Goal: Task Accomplishment & Management: Use online tool/utility

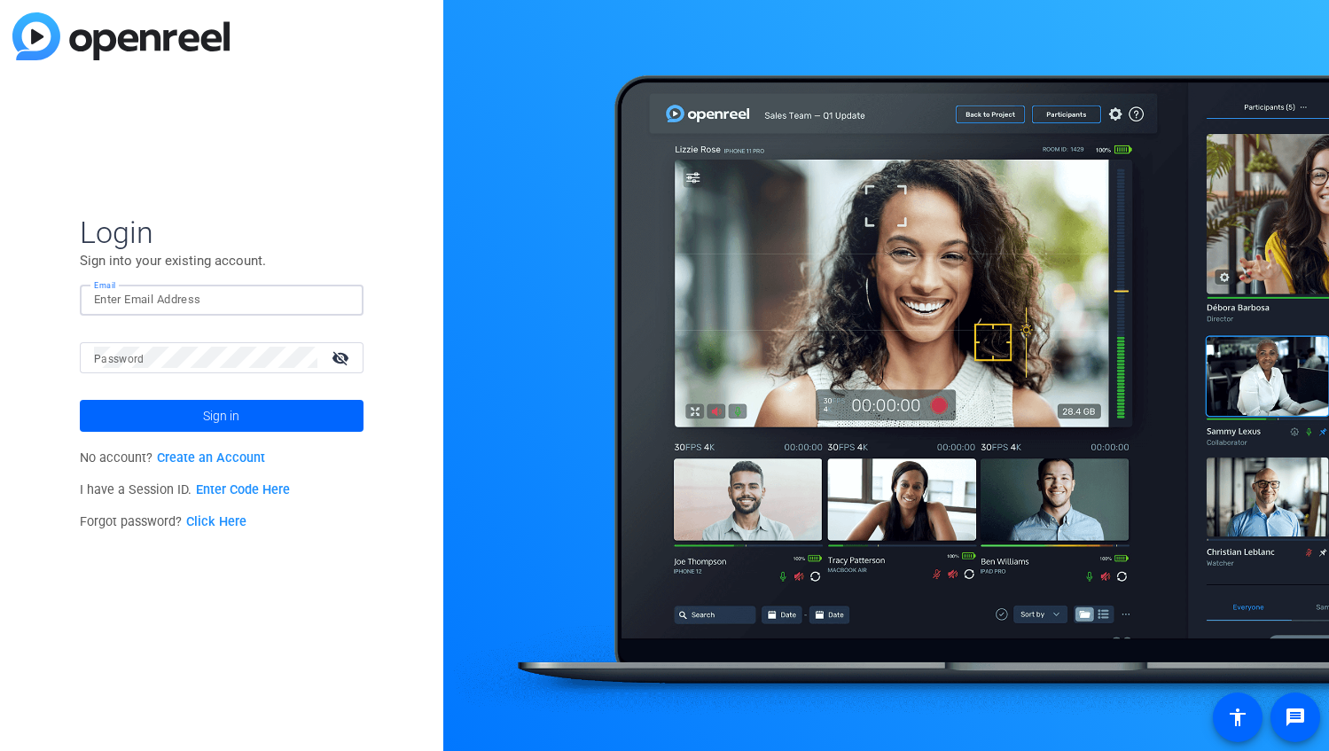
click at [156, 291] on input "Email" at bounding box center [221, 299] width 255 height 21
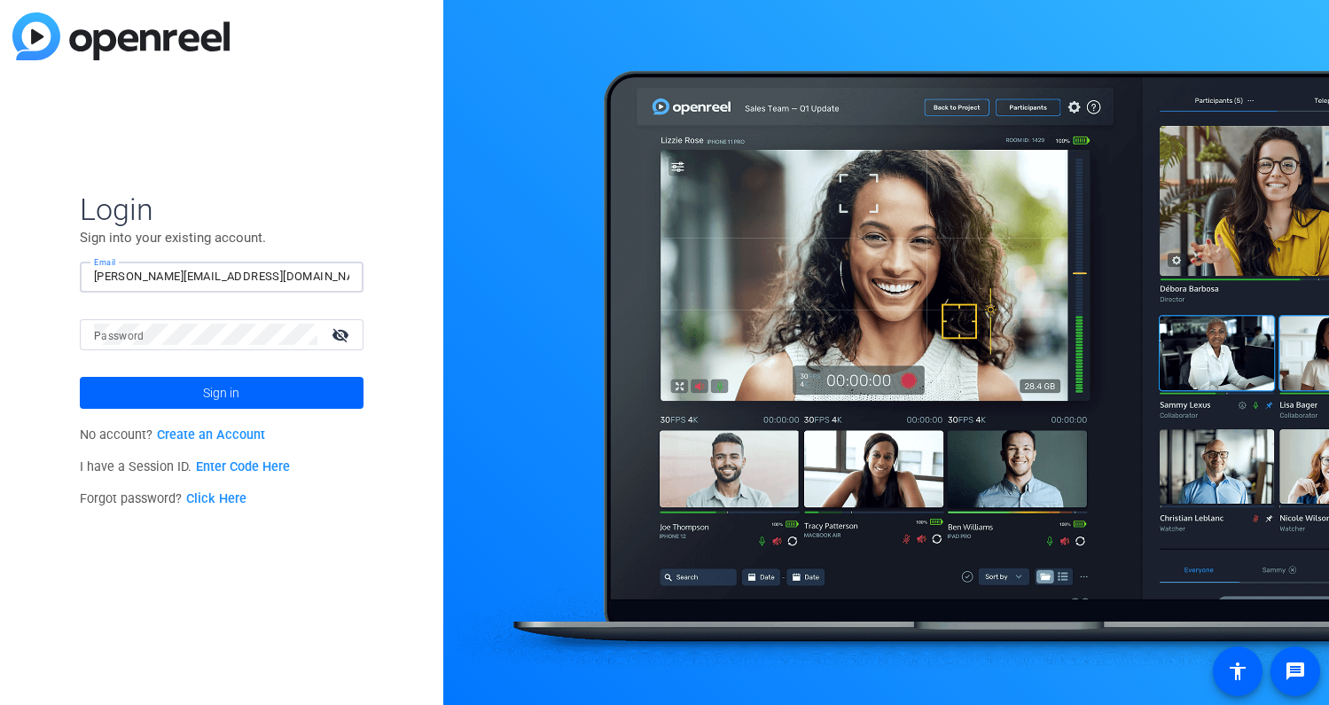
type input "[PERSON_NAME][EMAIL_ADDRESS][DOMAIN_NAME]"
click at [80, 377] on button "Sign in" at bounding box center [222, 393] width 284 height 32
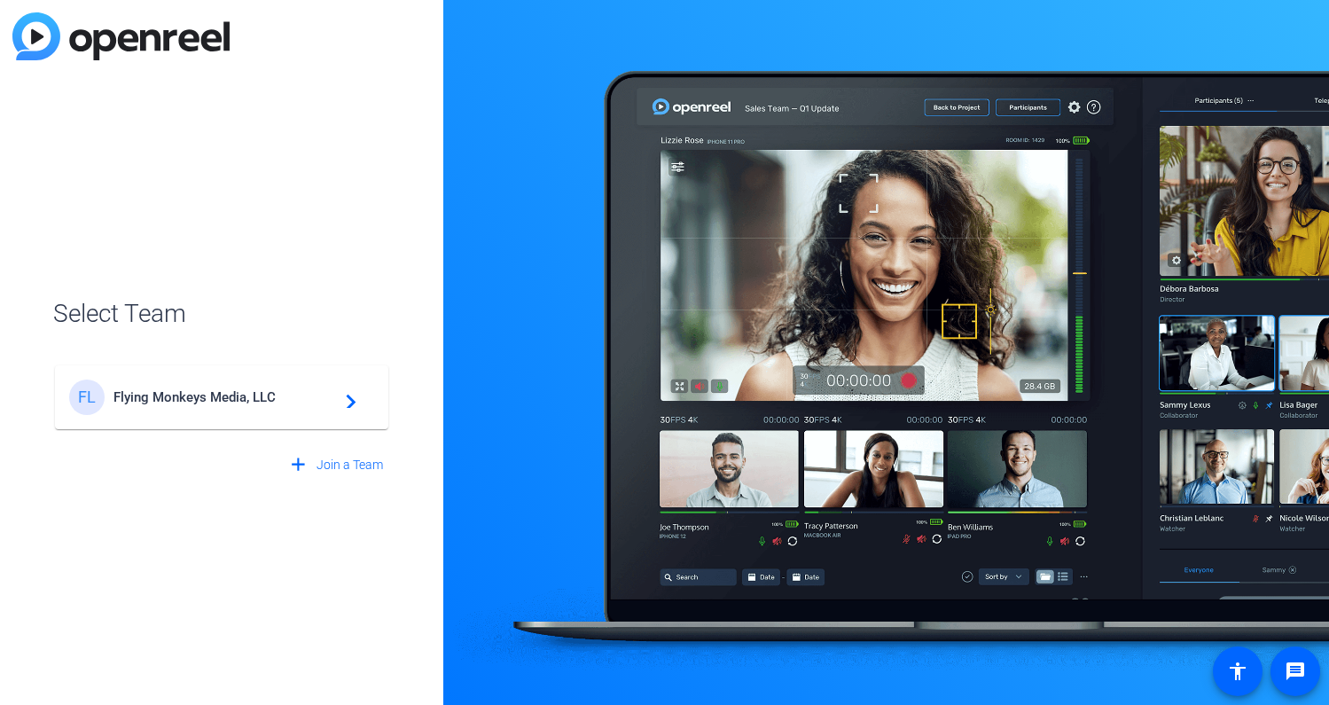
click at [169, 404] on span "Flying Monkeys Media, LLC" at bounding box center [225, 397] width 222 height 16
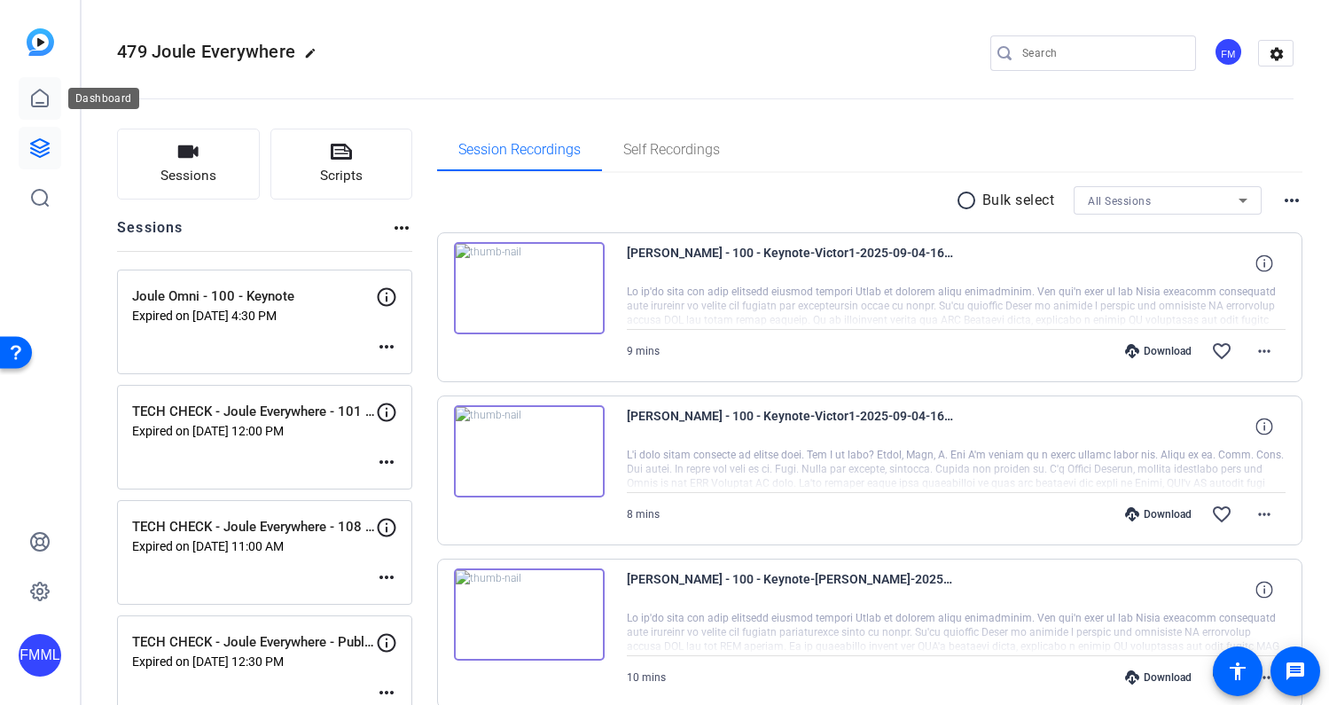
click at [35, 96] on icon at bounding box center [39, 98] width 21 height 21
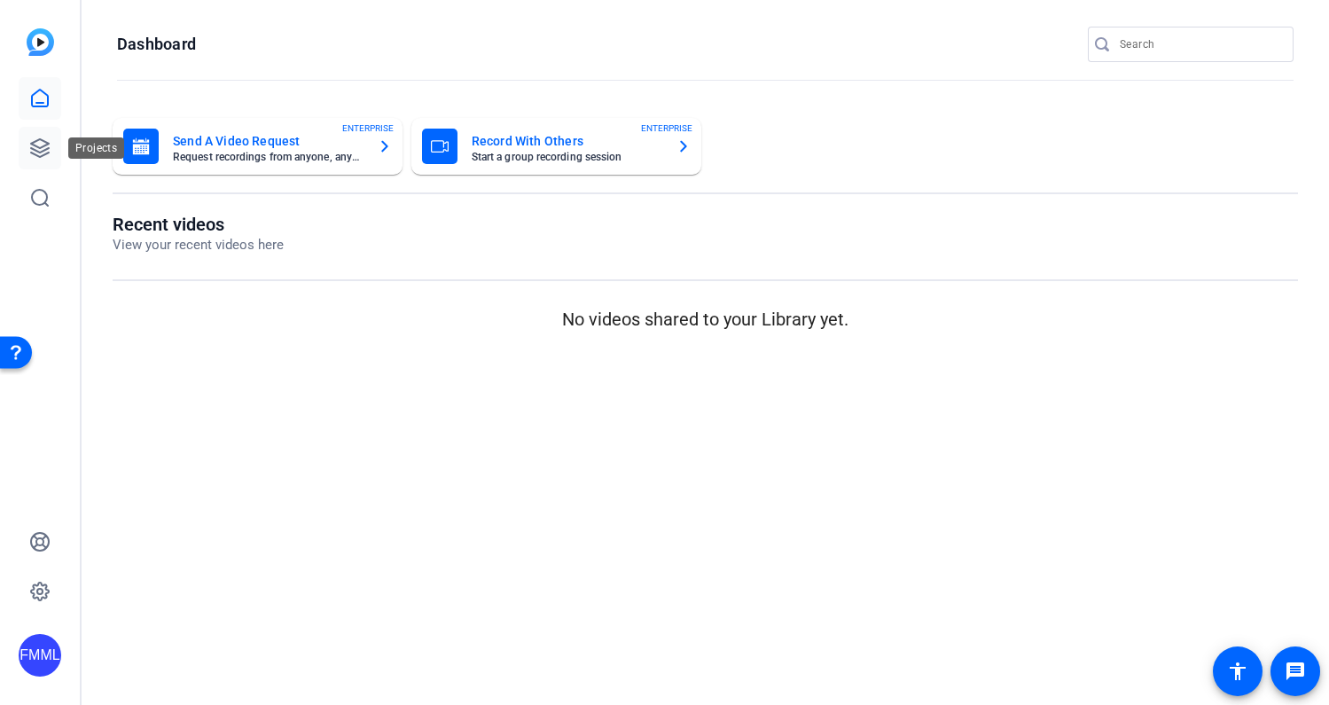
click at [43, 138] on icon at bounding box center [39, 147] width 21 height 21
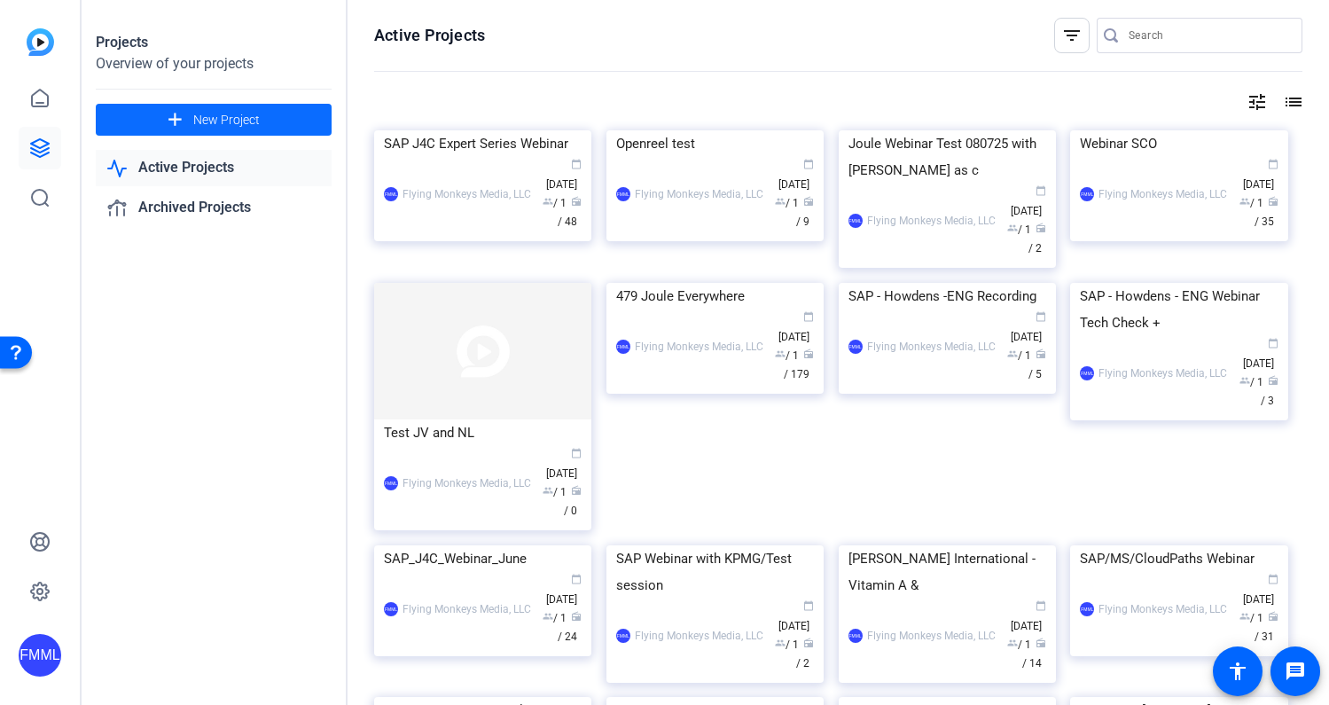
click at [232, 122] on span "New Project" at bounding box center [226, 120] width 67 height 19
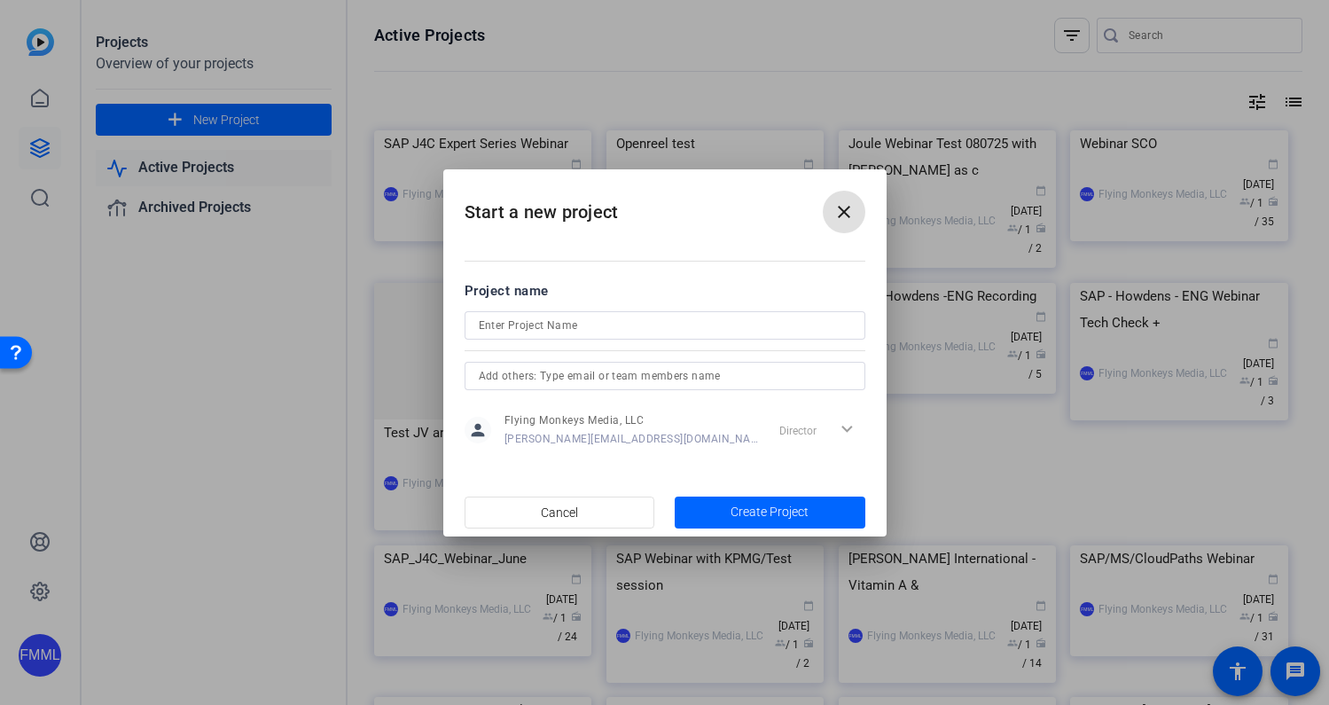
click at [528, 321] on input at bounding box center [665, 325] width 372 height 21
click at [622, 325] on input "Tom" at bounding box center [665, 325] width 372 height 21
click at [481, 324] on input "Tom Neely Election Video" at bounding box center [665, 325] width 372 height 21
type input "494. Tom Neely Election Video"
click at [758, 507] on span "Create Project" at bounding box center [770, 512] width 78 height 19
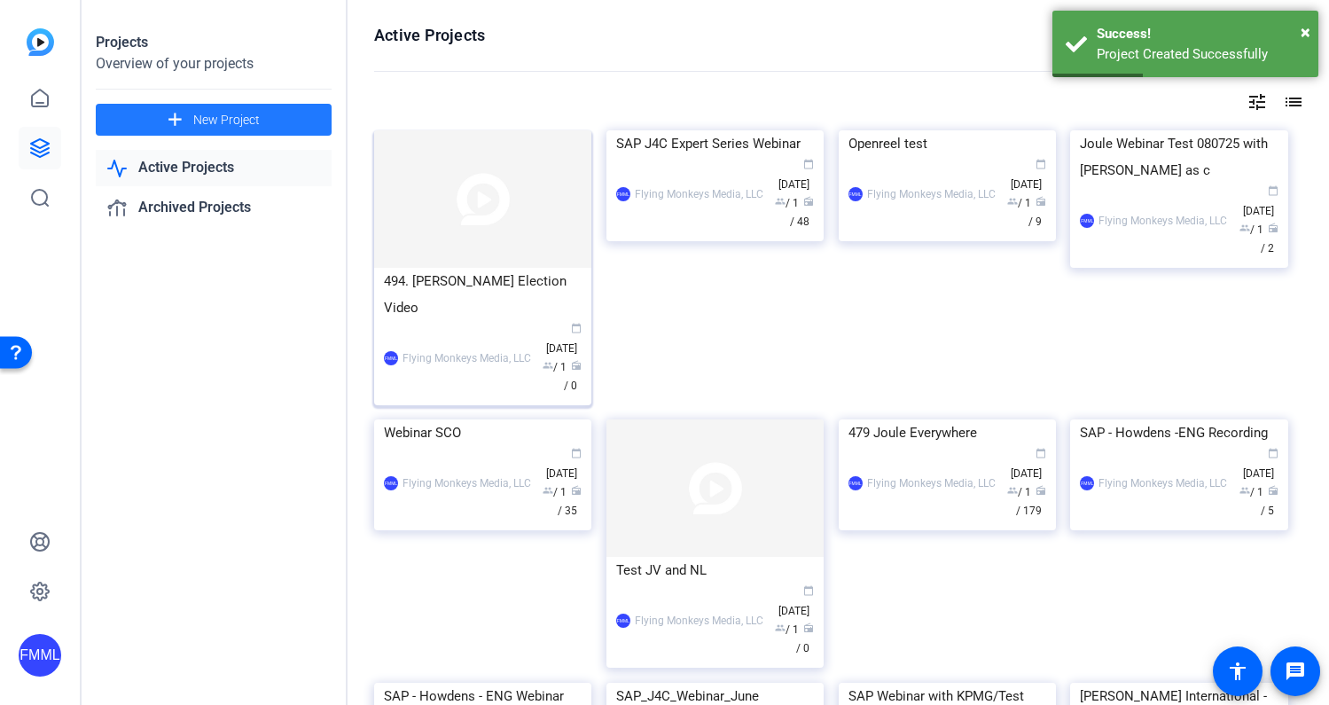
click at [475, 197] on img at bounding box center [482, 198] width 217 height 137
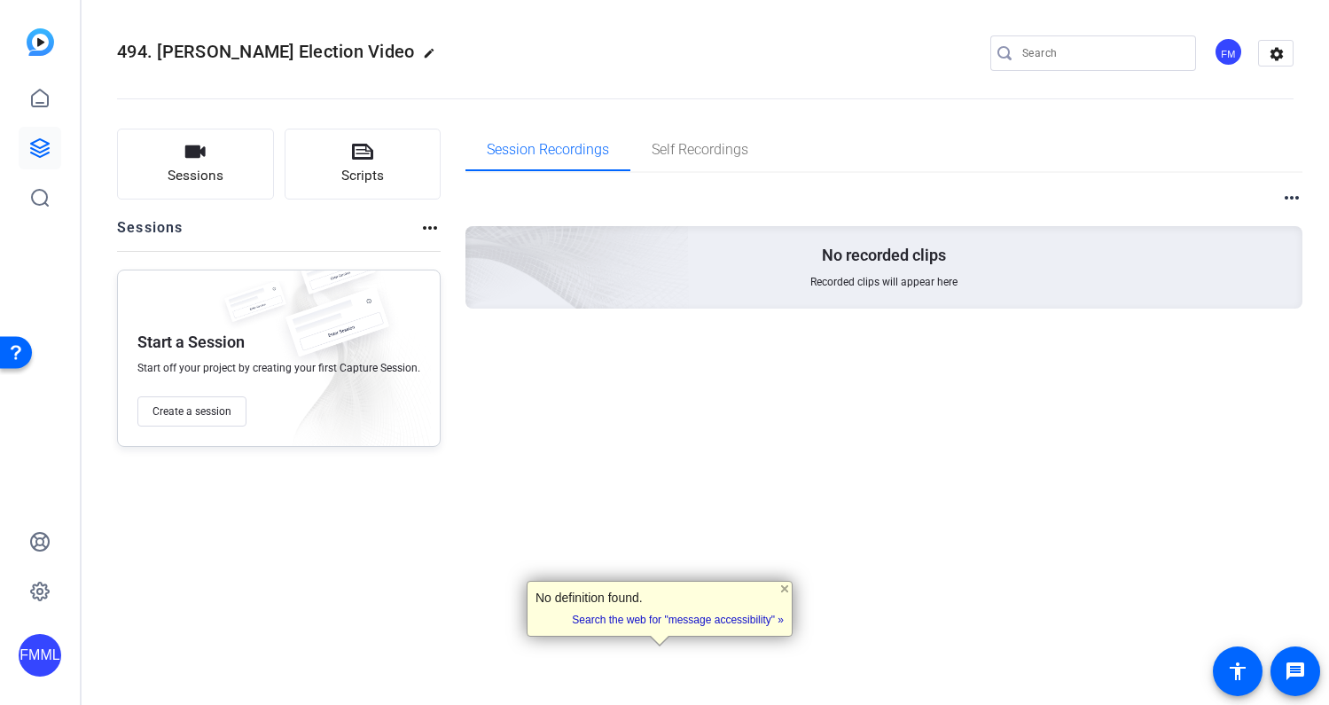
click at [189, 427] on div "Start a Session Start off your project by creating your first Capture Session. …" at bounding box center [279, 358] width 324 height 177
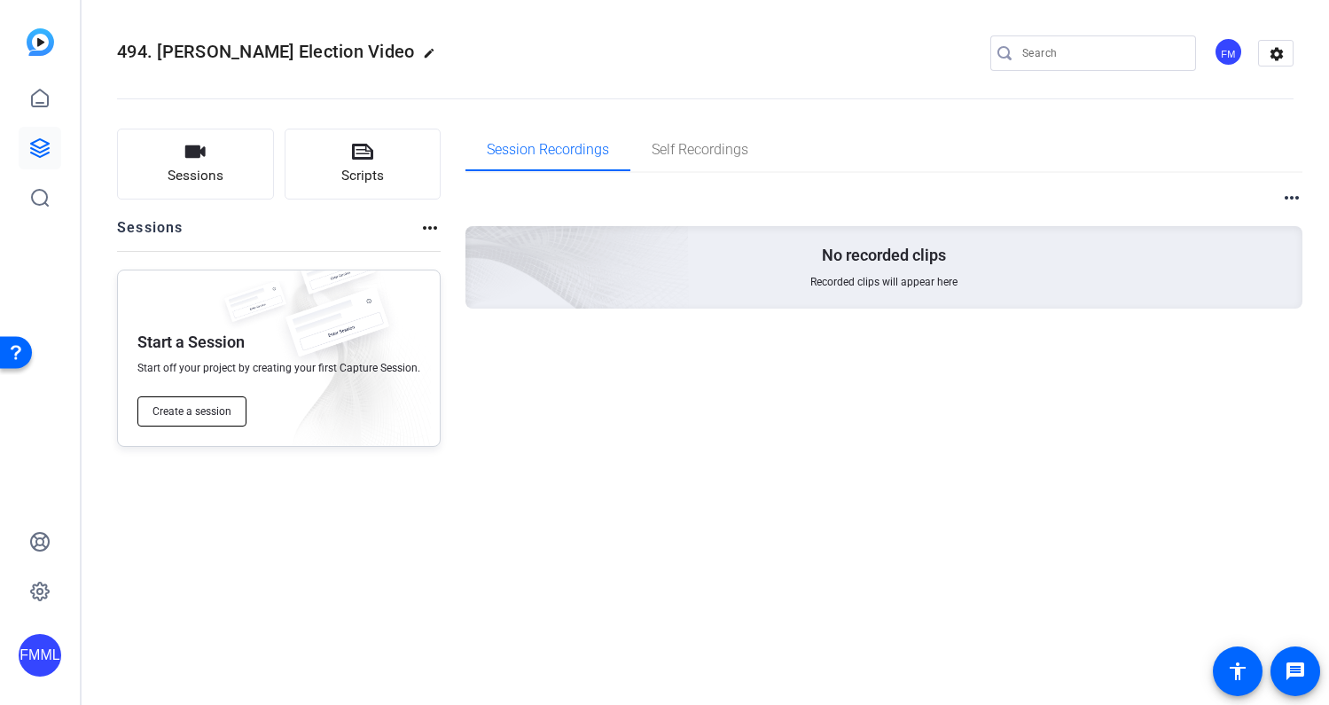
click at [182, 422] on button "Create a session" at bounding box center [191, 411] width 109 height 30
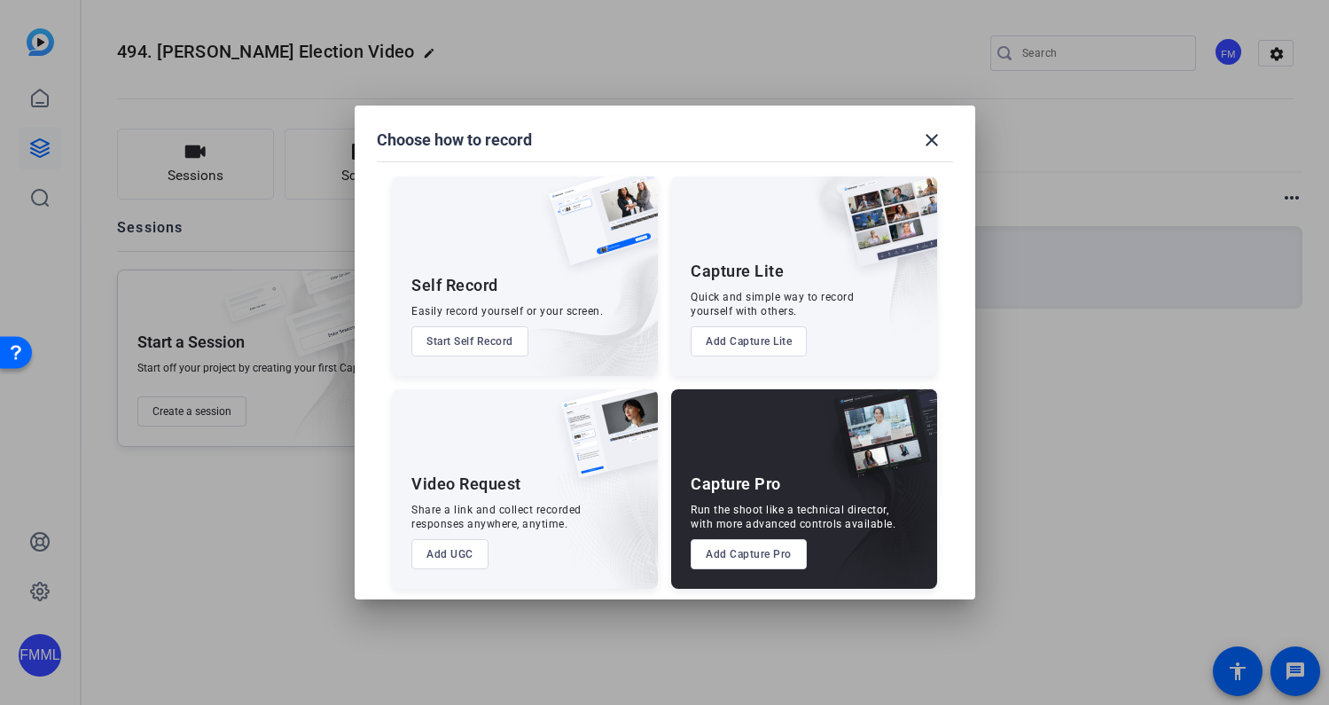
click at [741, 559] on button "Add Capture Pro" at bounding box center [749, 554] width 116 height 30
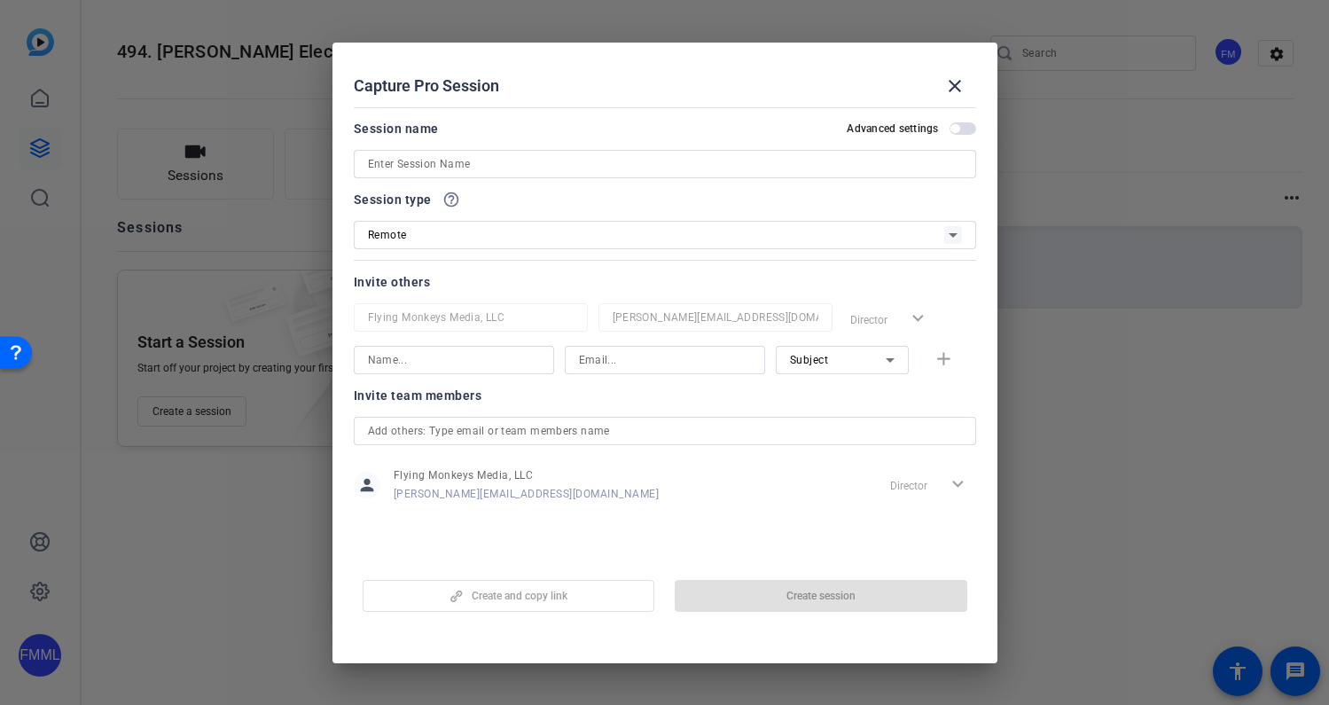
click at [442, 163] on input at bounding box center [665, 163] width 594 height 21
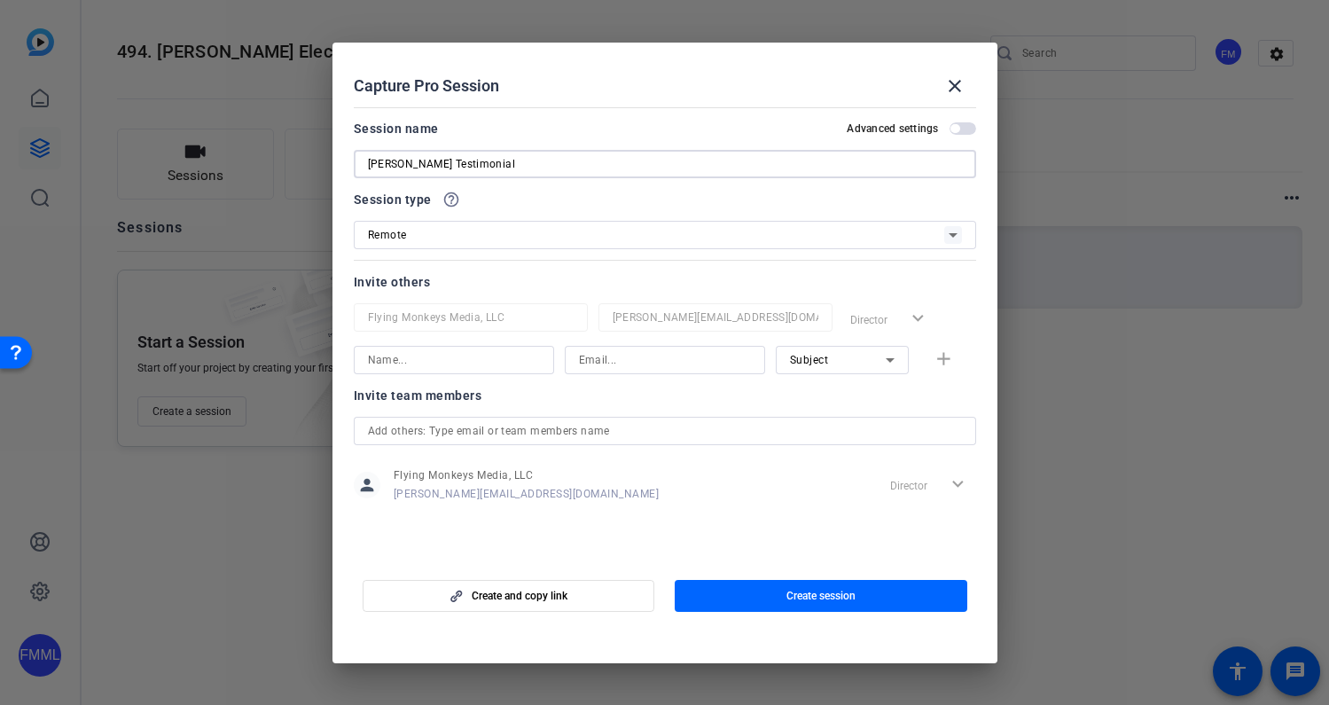
type input "Fred Thiele Testimonial"
click at [696, 231] on div "Remote" at bounding box center [656, 234] width 576 height 22
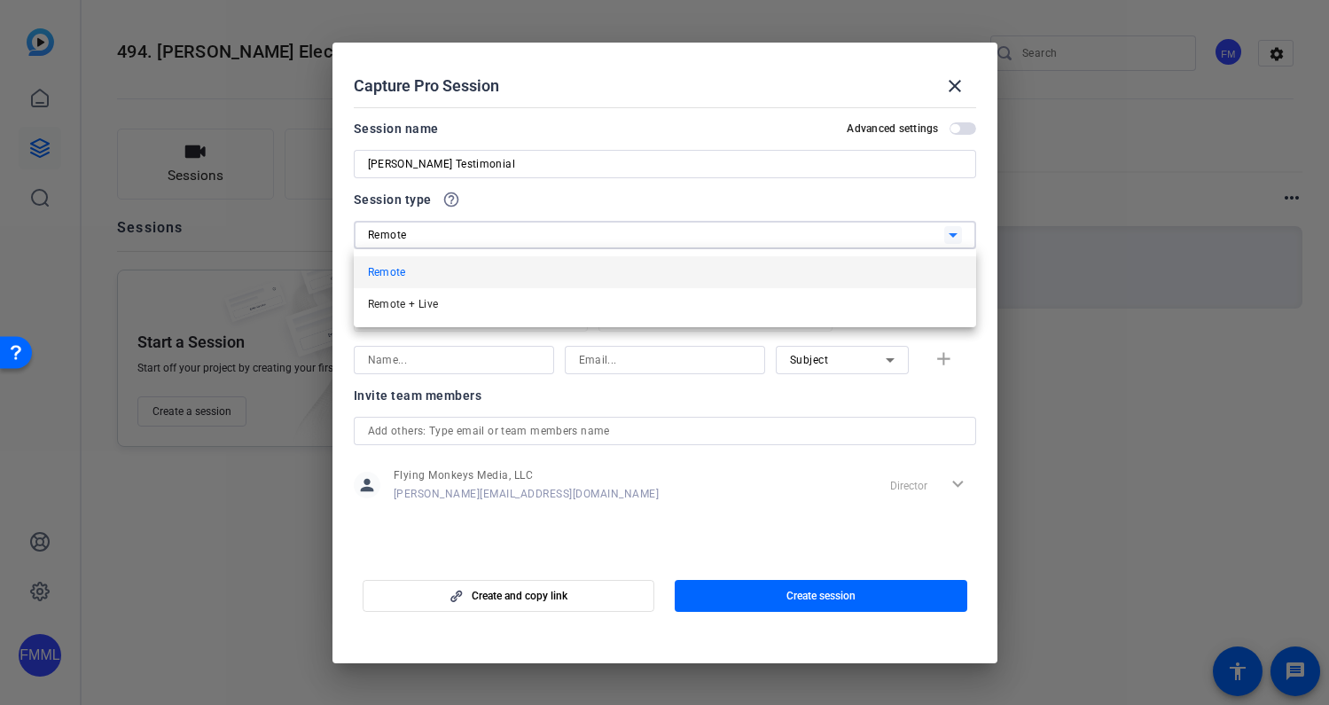
click at [696, 231] on div at bounding box center [664, 352] width 1329 height 705
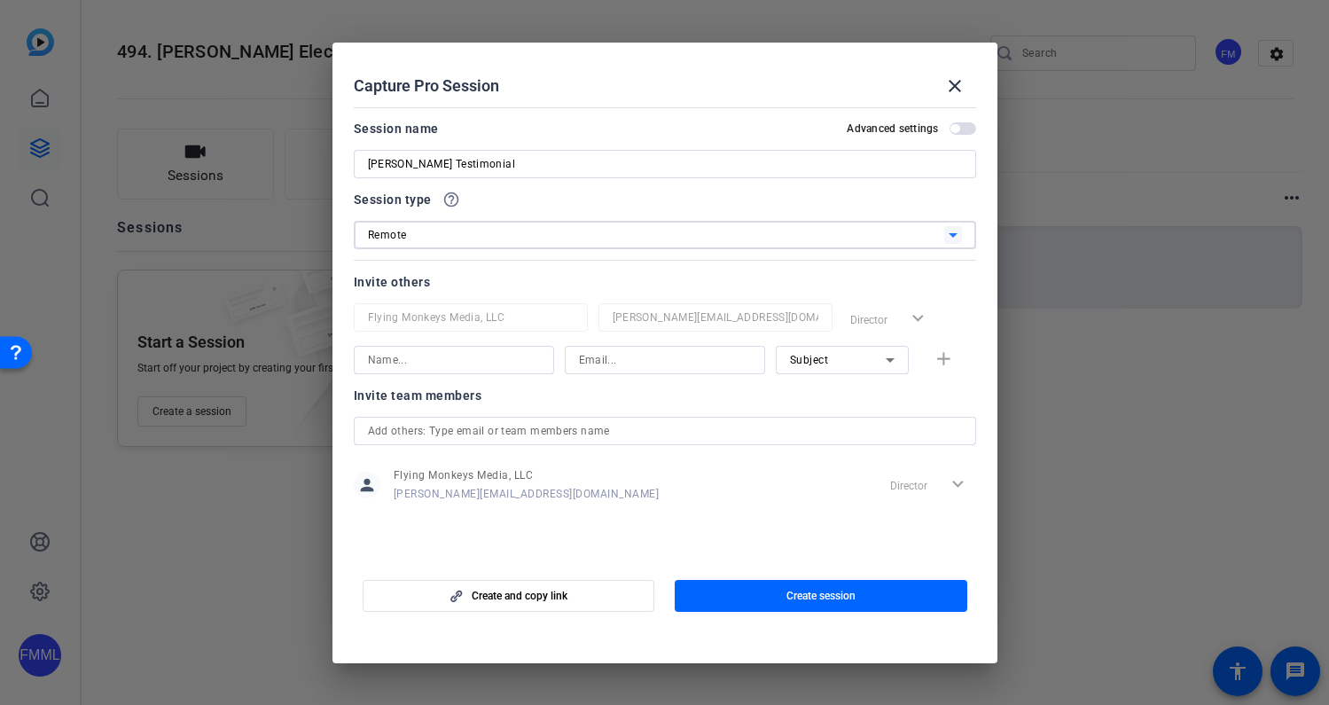
click at [607, 243] on div "Remote" at bounding box center [656, 234] width 576 height 22
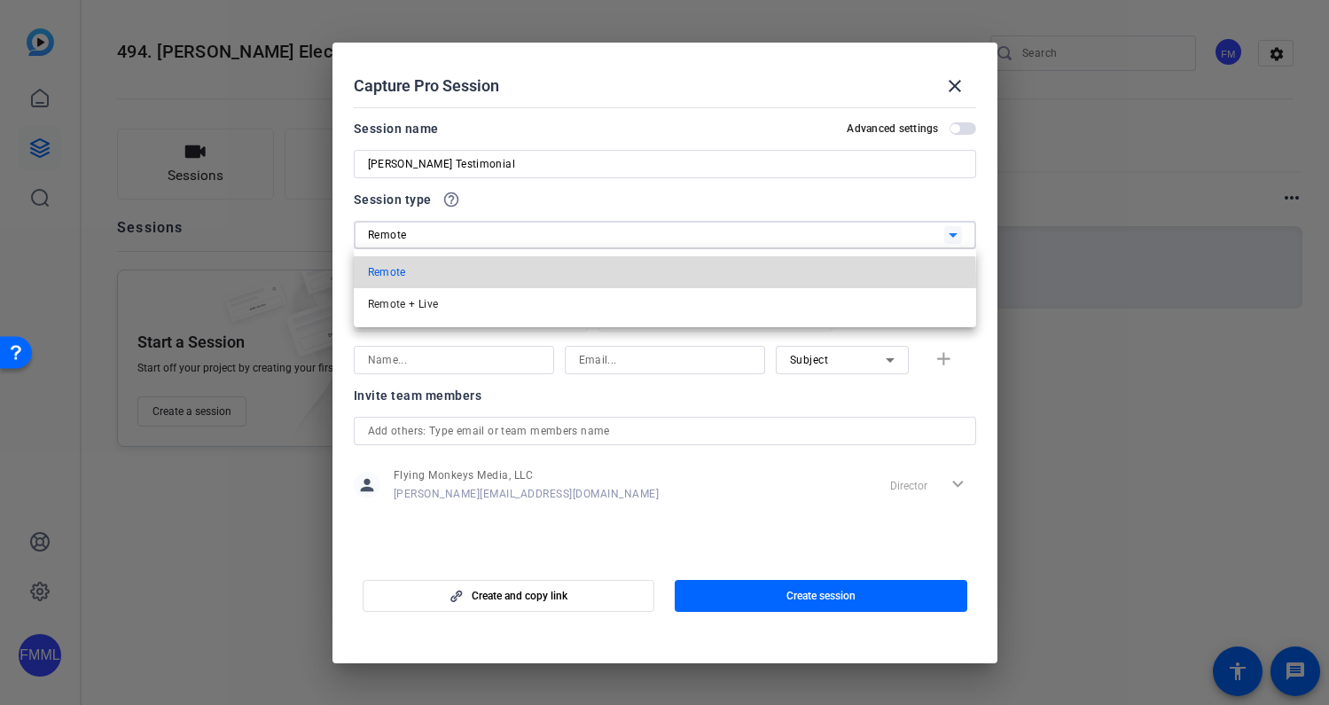
click at [567, 282] on mat-option "Remote" at bounding box center [665, 272] width 623 height 32
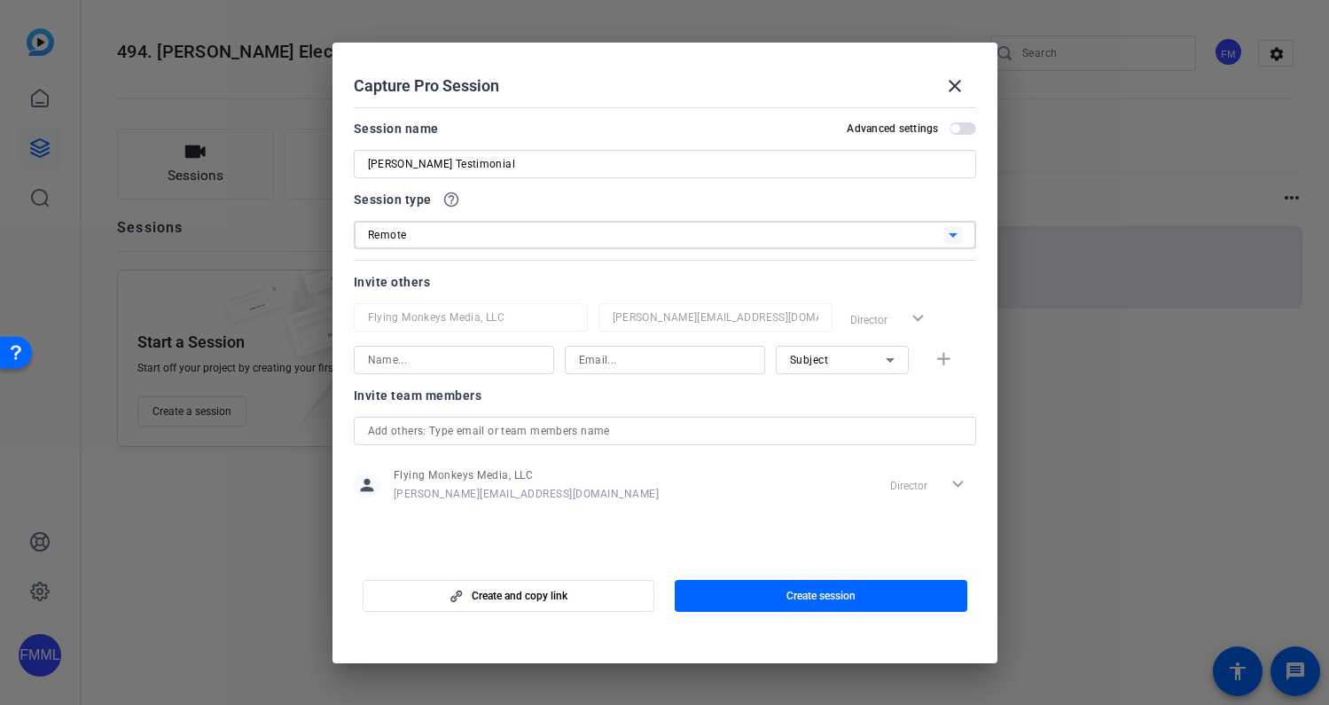
click at [574, 238] on div "Remote" at bounding box center [656, 234] width 576 height 22
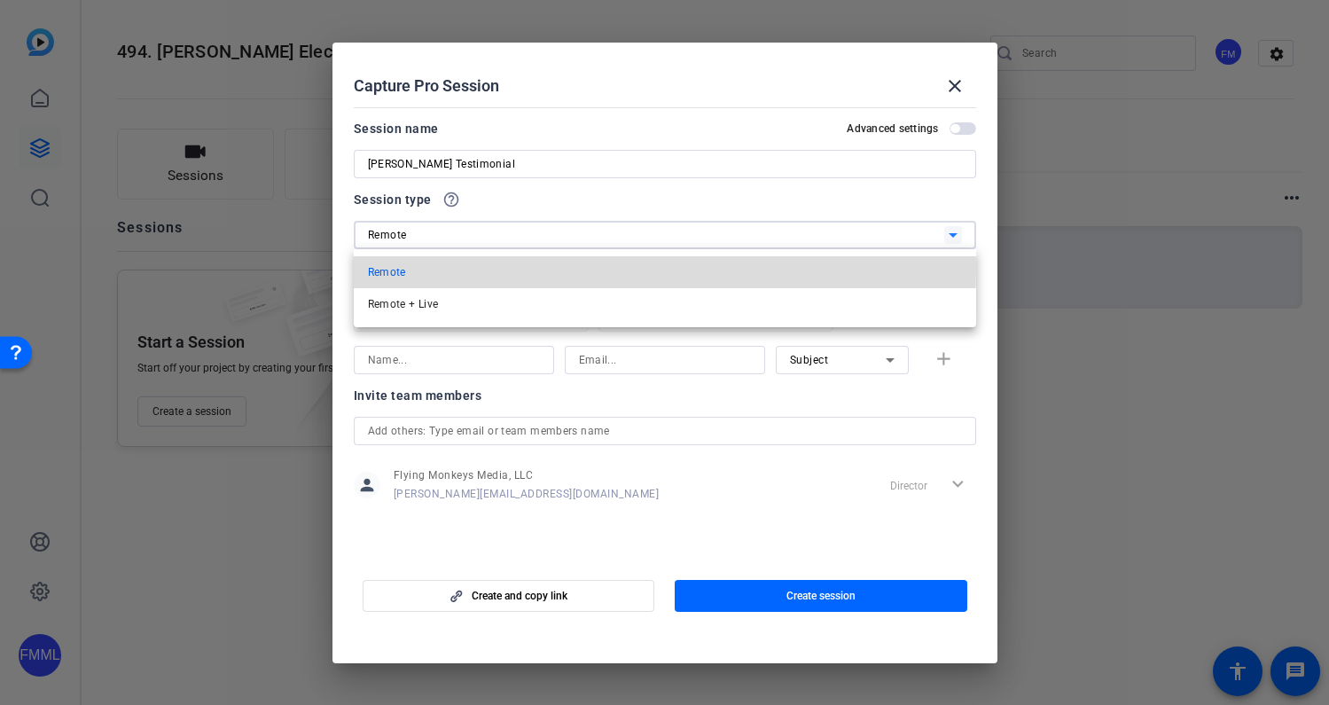
click at [474, 267] on mat-option "Remote" at bounding box center [665, 272] width 623 height 32
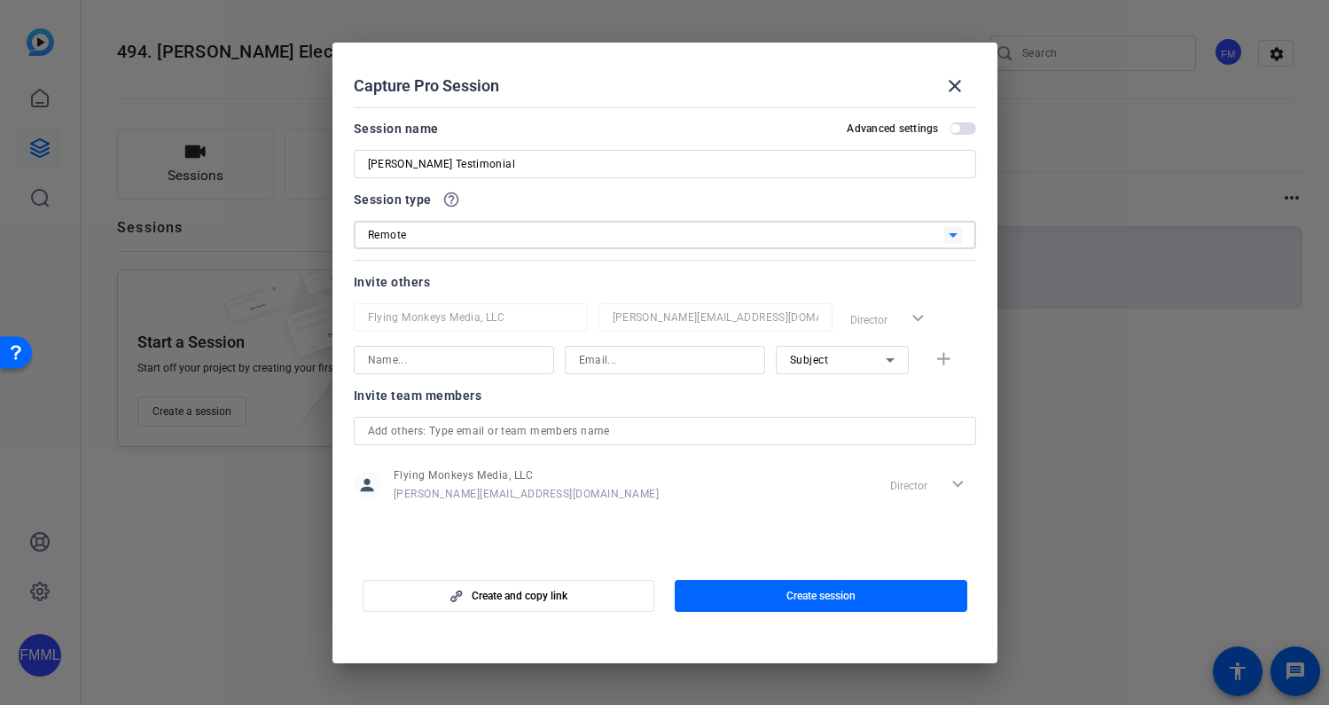
click at [411, 361] on input at bounding box center [454, 359] width 172 height 21
type input "Fred Thiele"
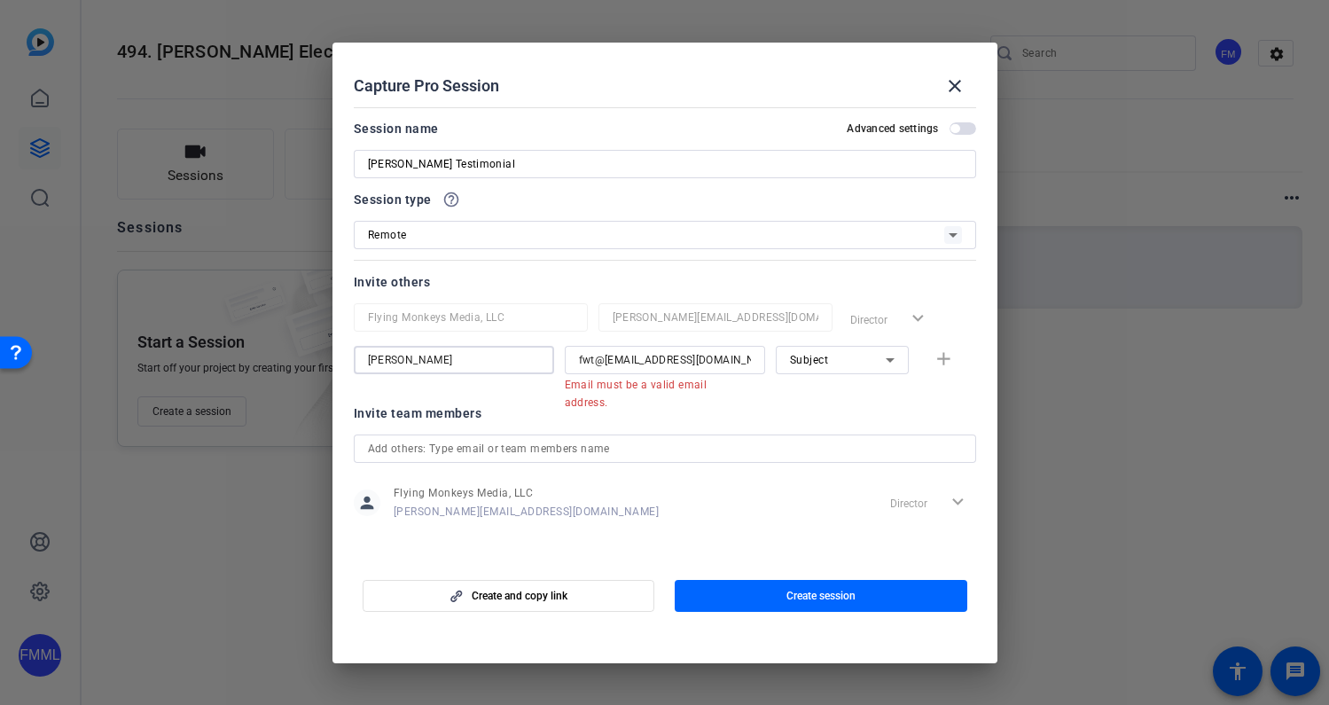
click at [489, 361] on input "Fred Thiele" at bounding box center [454, 359] width 172 height 21
click at [724, 364] on input "fwt@1953@yahoo.com" at bounding box center [665, 359] width 172 height 21
click at [725, 364] on input "fwt@1953@yahoo.com" at bounding box center [665, 359] width 172 height 21
click at [606, 360] on input "fwt@1953@yahoo.com" at bounding box center [665, 359] width 172 height 21
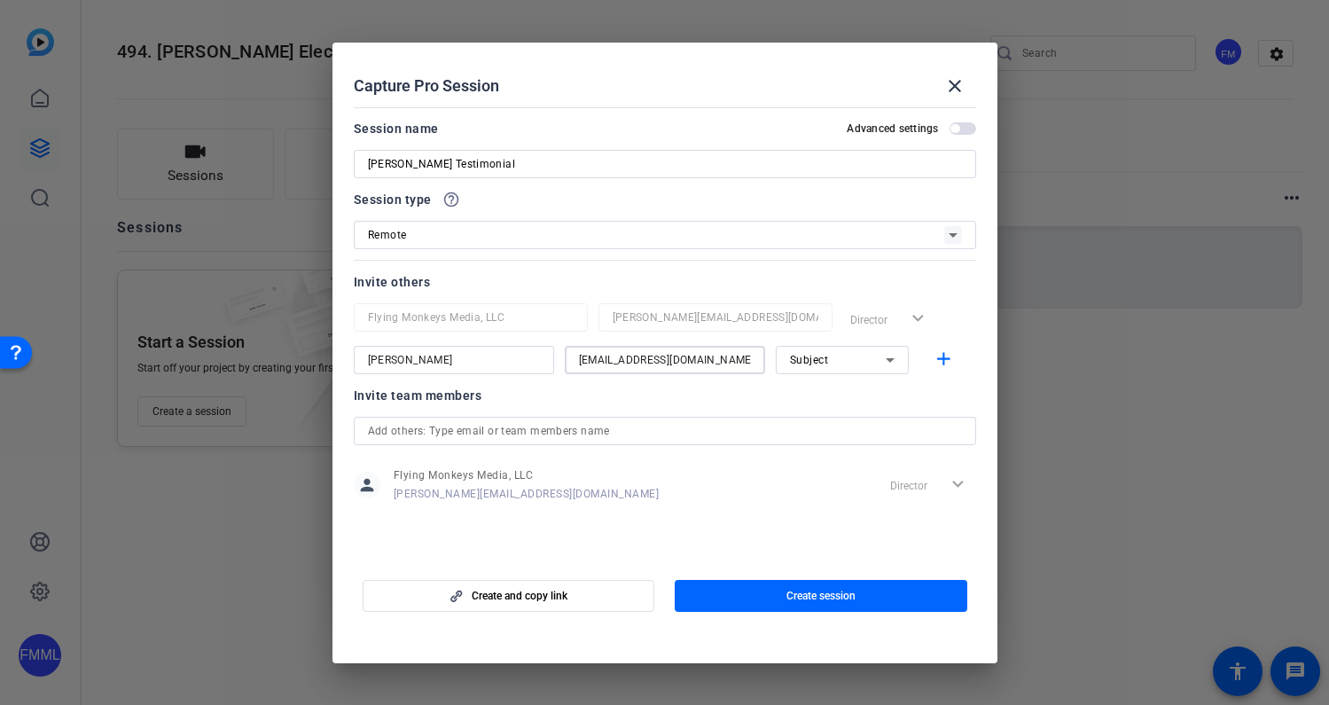
click at [717, 365] on input "fwt1953@yahoo.com" at bounding box center [665, 359] width 172 height 21
type input "fwt1953@yahoo.com"
click at [948, 359] on mat-icon "add" at bounding box center [944, 360] width 22 height 22
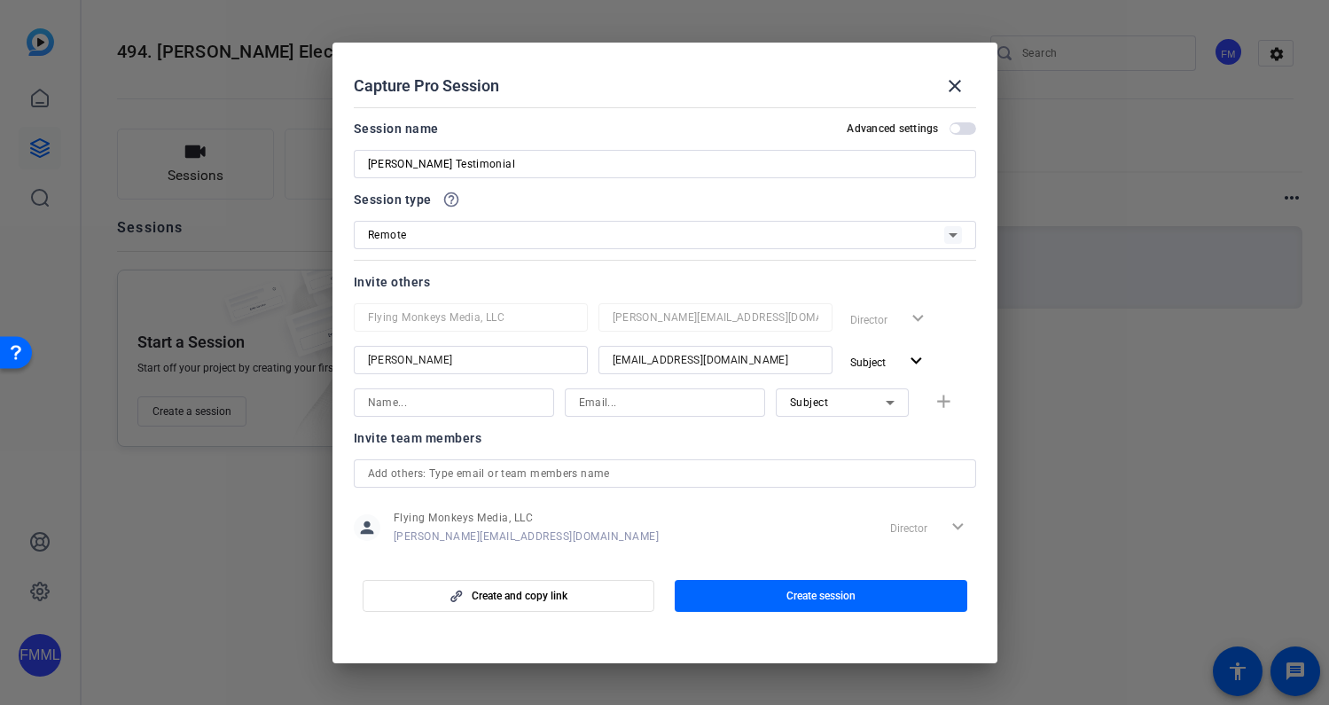
scroll to position [28, 0]
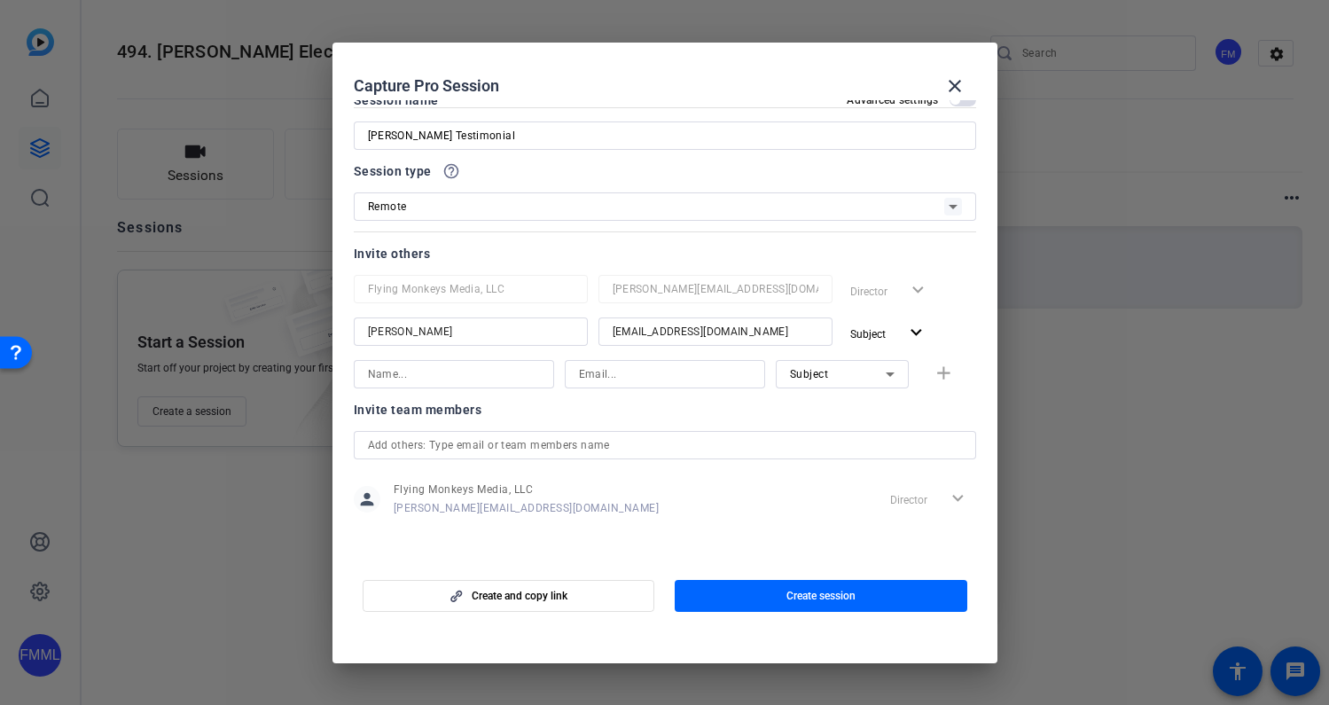
click at [434, 382] on input at bounding box center [454, 374] width 172 height 21
type input "[PERSON_NAME]"
type input "[PERSON_NAME][EMAIL_ADDRESS][DOMAIN_NAME]"
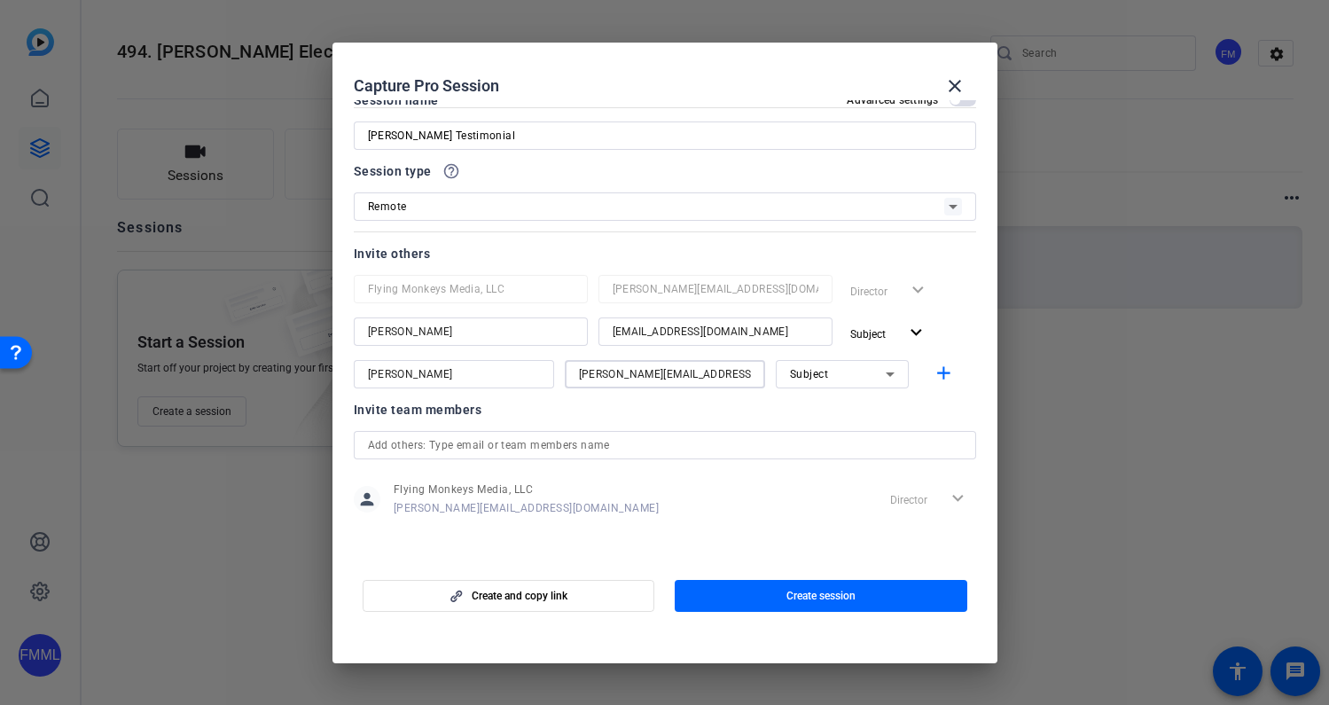
click at [844, 381] on div "Subject" at bounding box center [838, 374] width 96 height 22
click at [835, 410] on span "Collaborator" at bounding box center [822, 409] width 65 height 21
click at [861, 369] on div "Collaborator" at bounding box center [838, 374] width 96 height 22
click at [823, 420] on span "Collaborator" at bounding box center [822, 409] width 65 height 21
click at [935, 370] on mat-icon "add" at bounding box center [944, 374] width 22 height 22
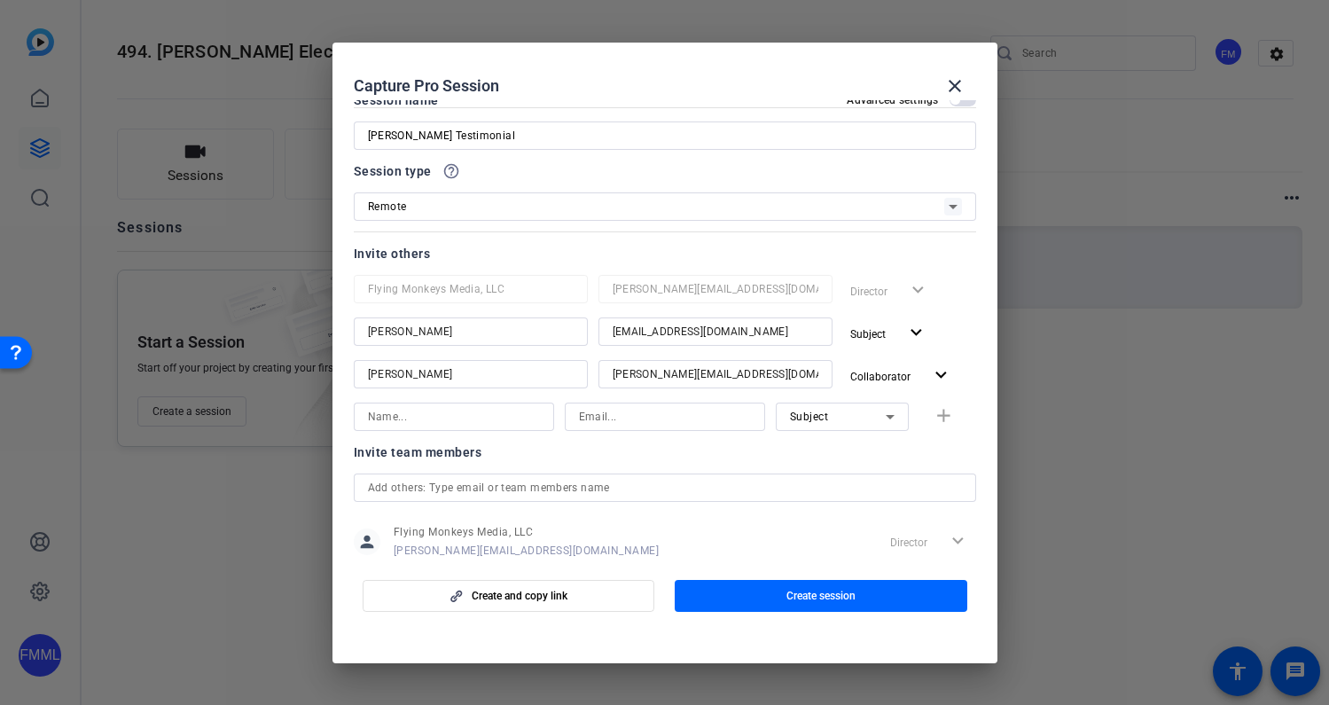
click at [464, 418] on input at bounding box center [454, 416] width 172 height 21
type input "[PERSON_NAME]"
type input "[PERSON_NAME][EMAIL_ADDRESS][DOMAIN_NAME]"
click at [819, 423] on div "Subject" at bounding box center [838, 416] width 96 height 22
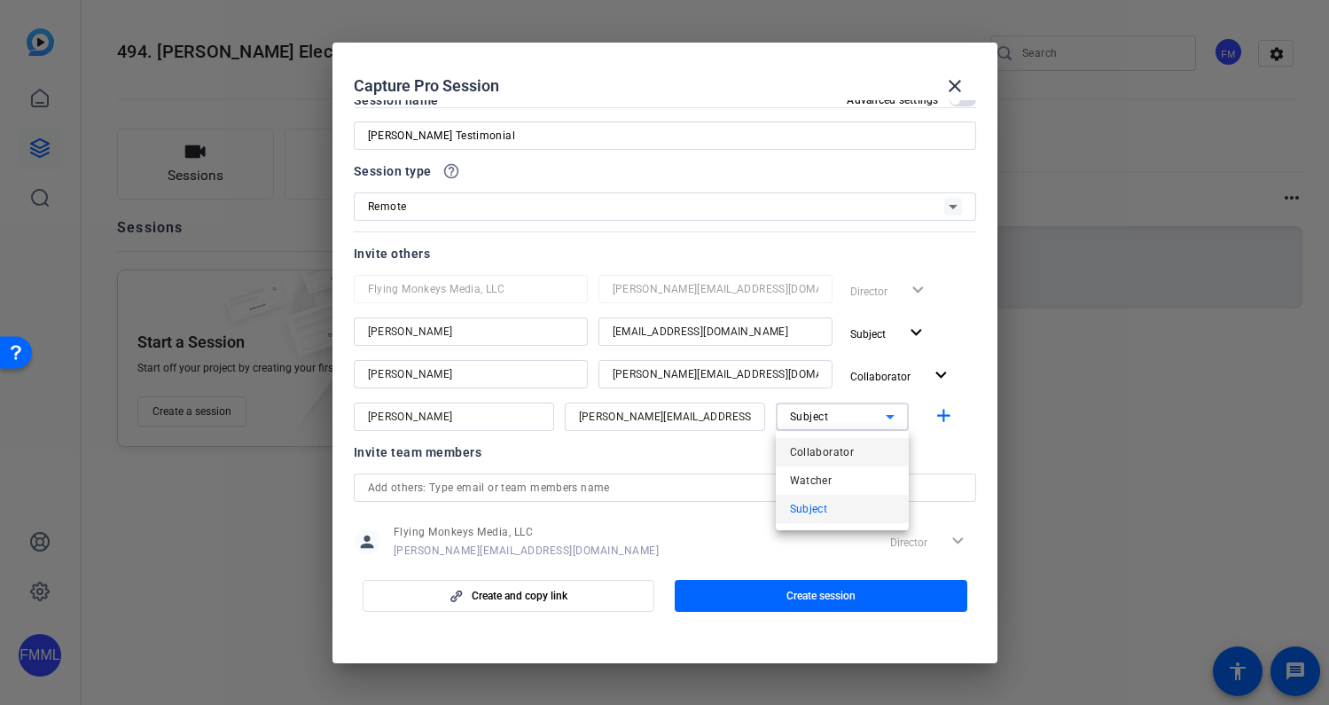
click at [826, 453] on span "Collaborator" at bounding box center [822, 452] width 65 height 21
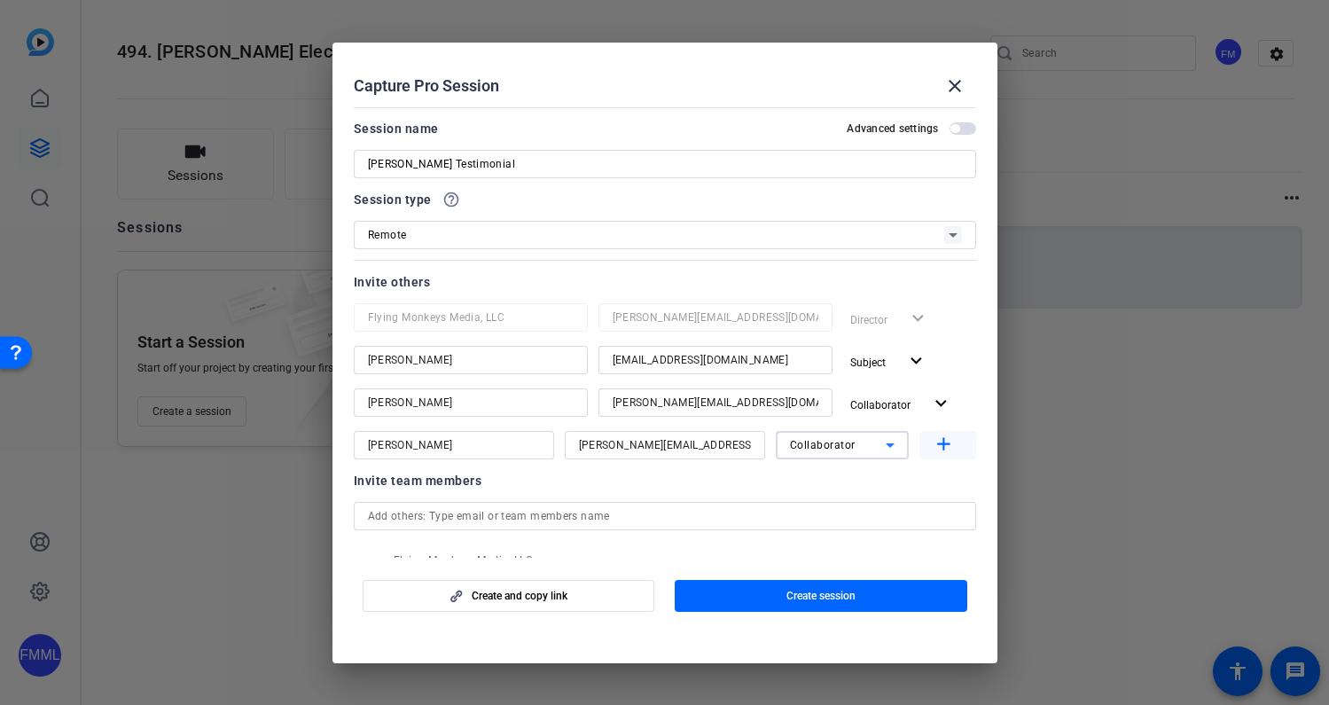
click at [942, 445] on mat-icon "add" at bounding box center [944, 445] width 22 height 22
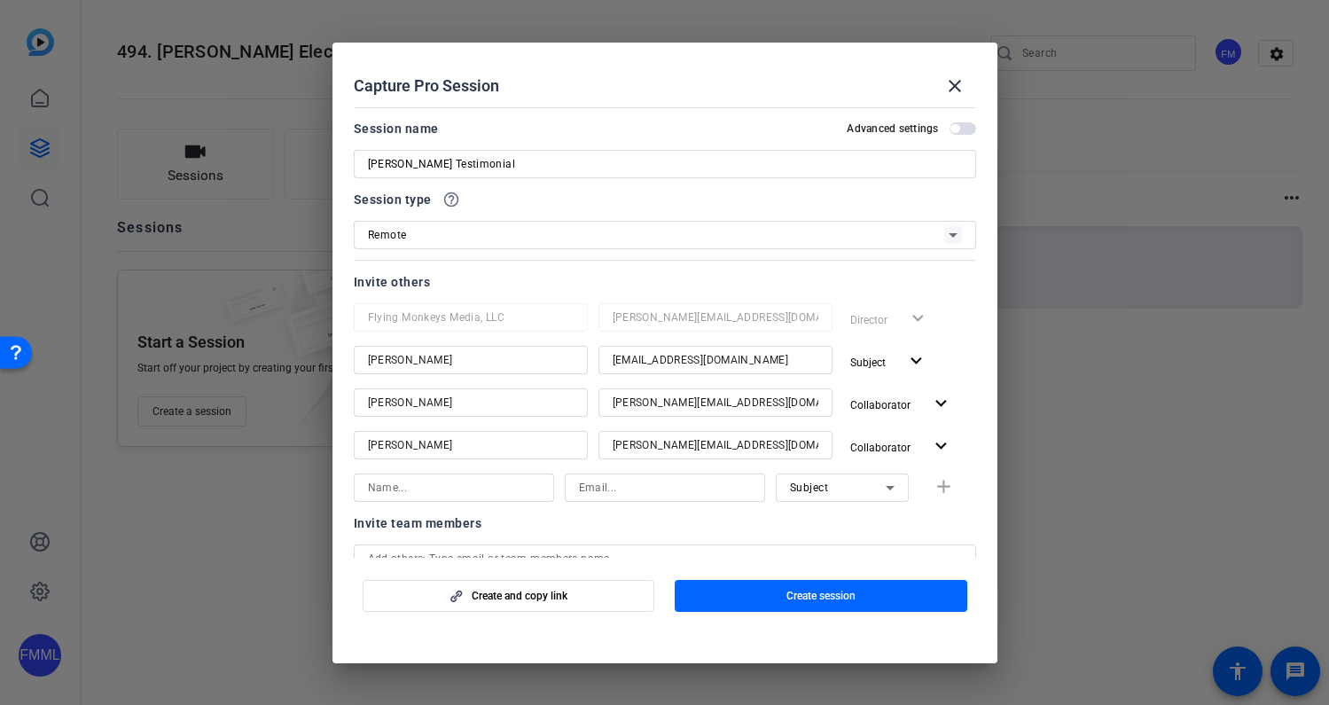
click at [966, 132] on span "button" at bounding box center [963, 128] width 27 height 12
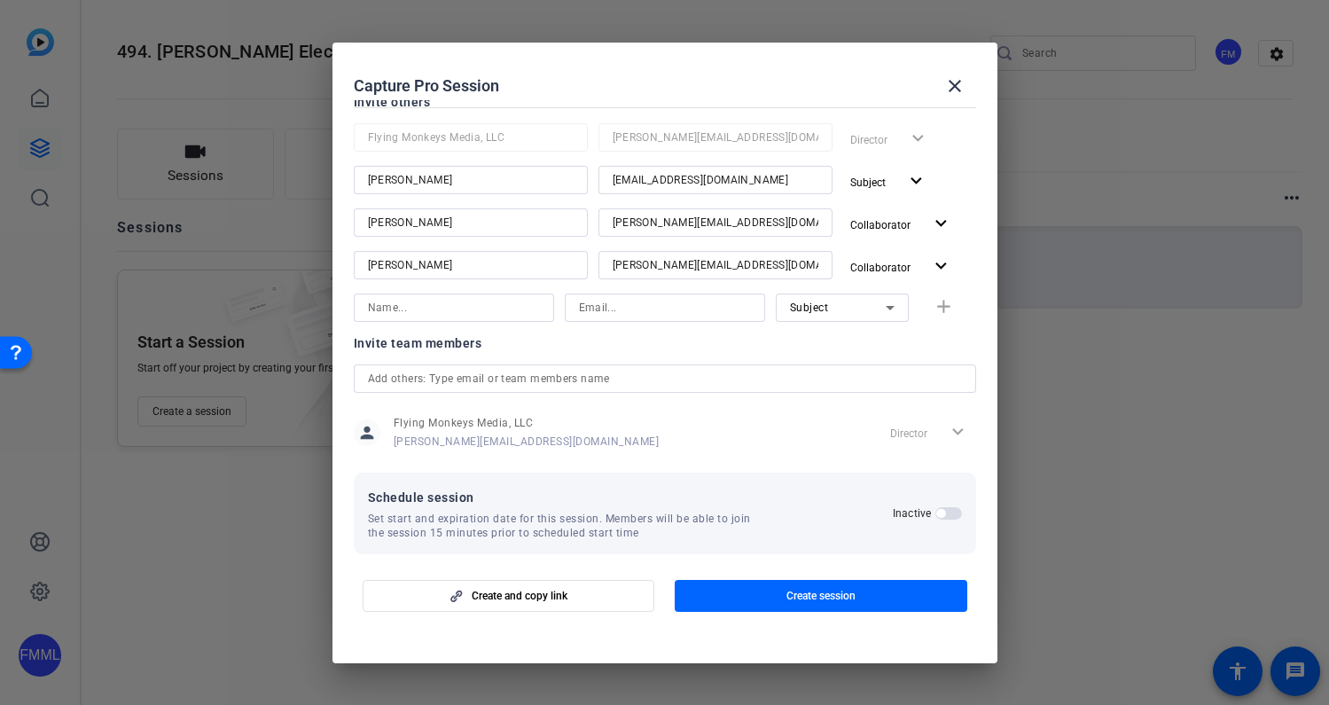
scroll to position [195, 0]
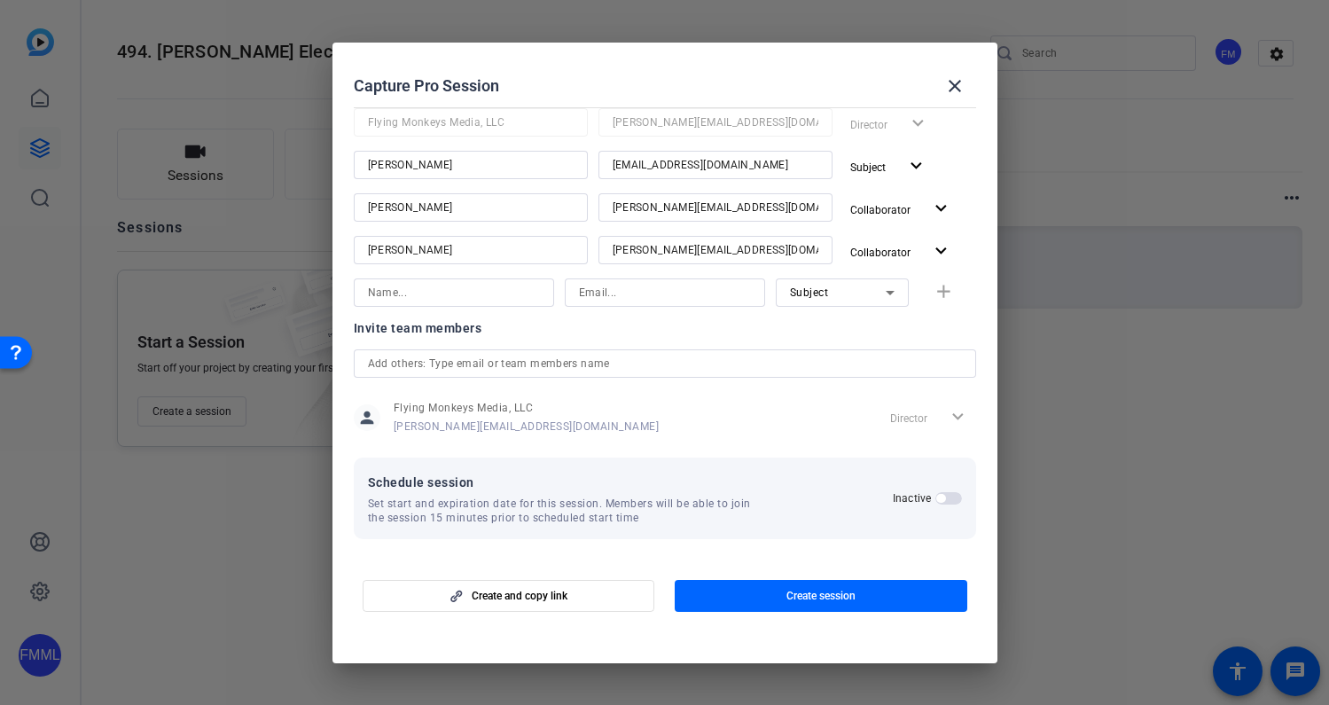
click at [953, 498] on span "button" at bounding box center [949, 498] width 27 height 12
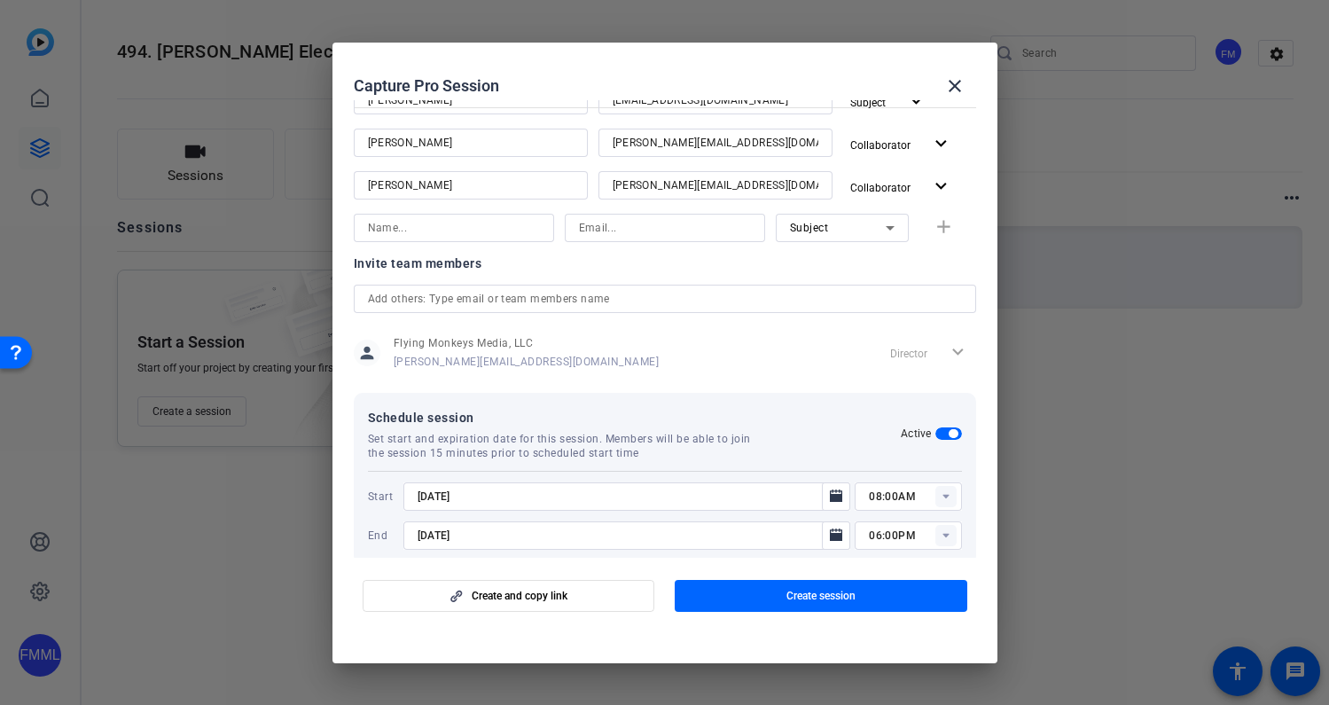
scroll to position [285, 0]
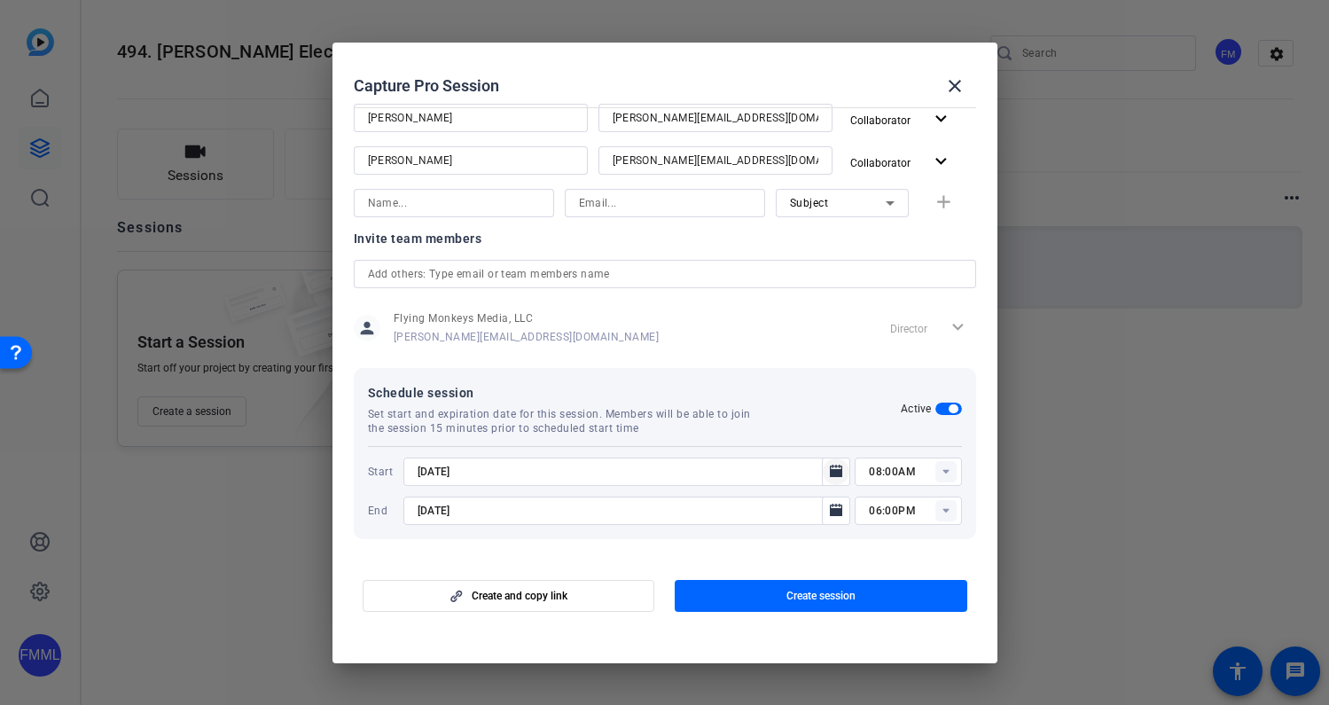
click at [835, 474] on icon "Open calendar" at bounding box center [836, 471] width 12 height 12
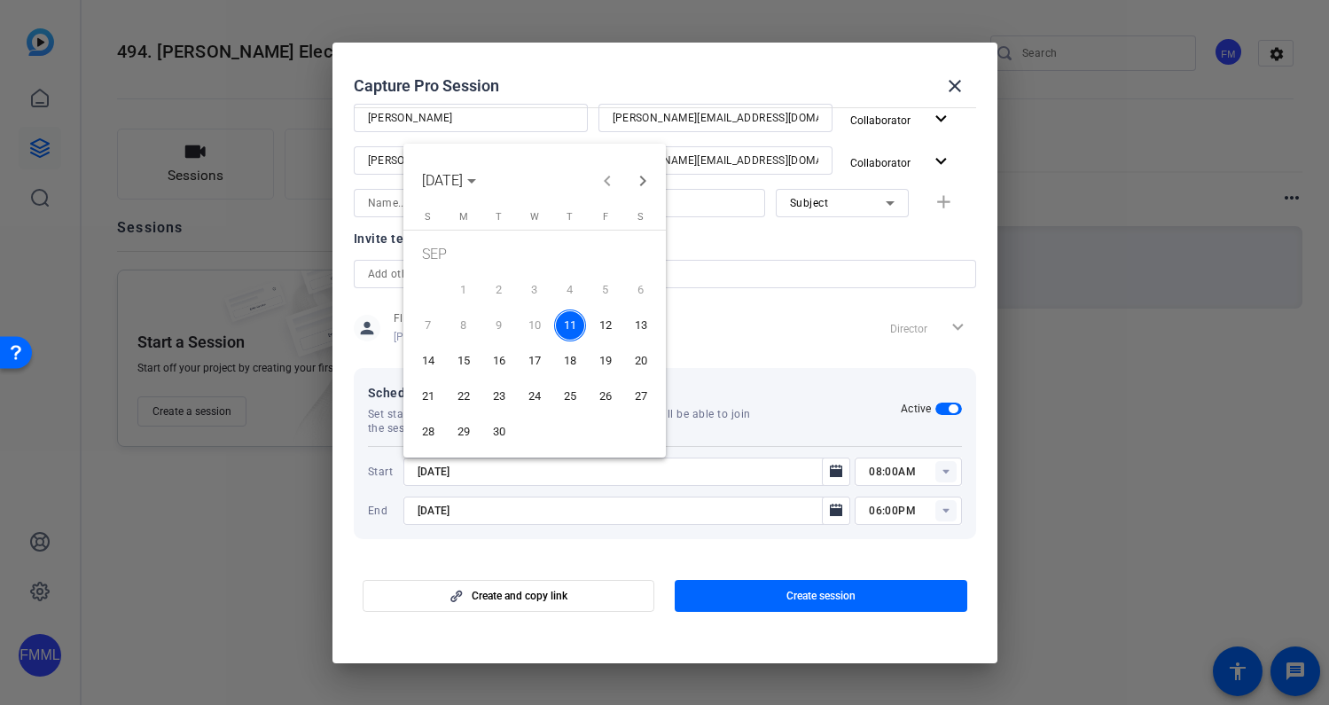
click at [612, 327] on span "12" at bounding box center [606, 326] width 32 height 32
type input "9/12/2025"
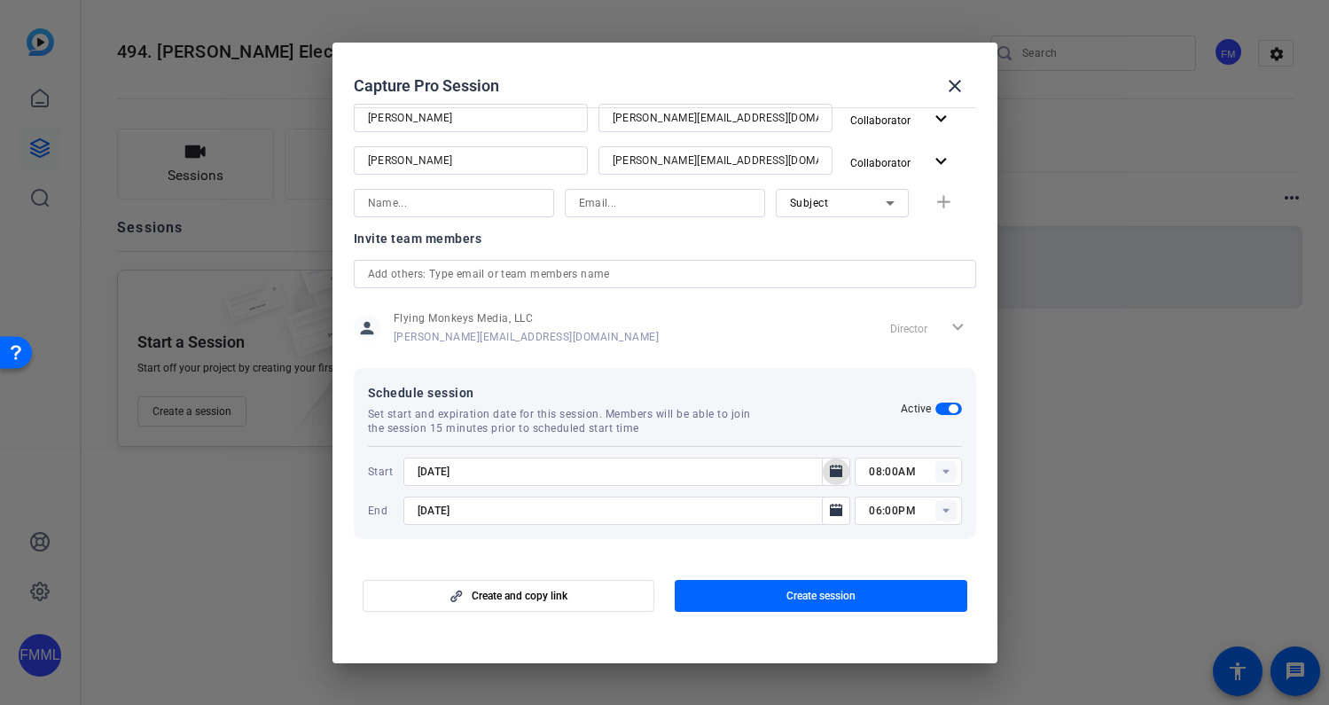
click at [949, 471] on rect at bounding box center [946, 471] width 21 height 21
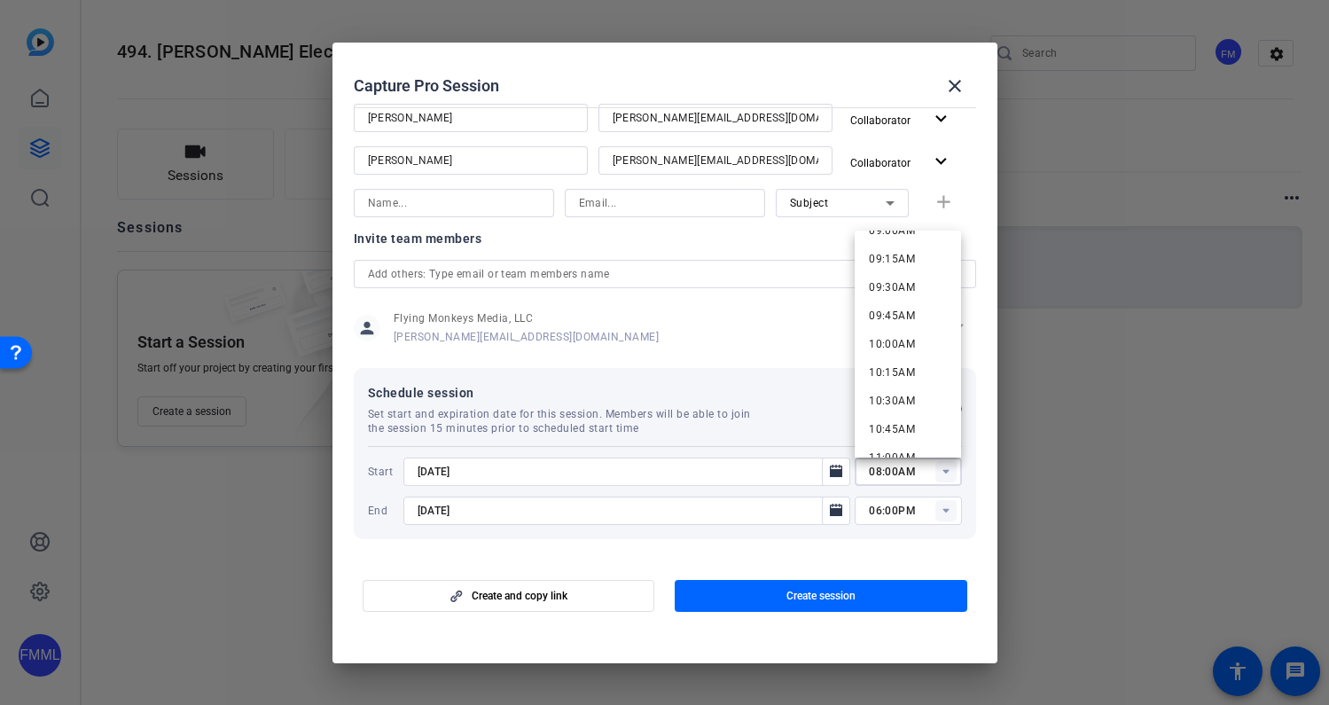
scroll to position [1053, 0]
click at [900, 329] on span "10:00AM" at bounding box center [892, 334] width 46 height 12
type input "10:00AM"
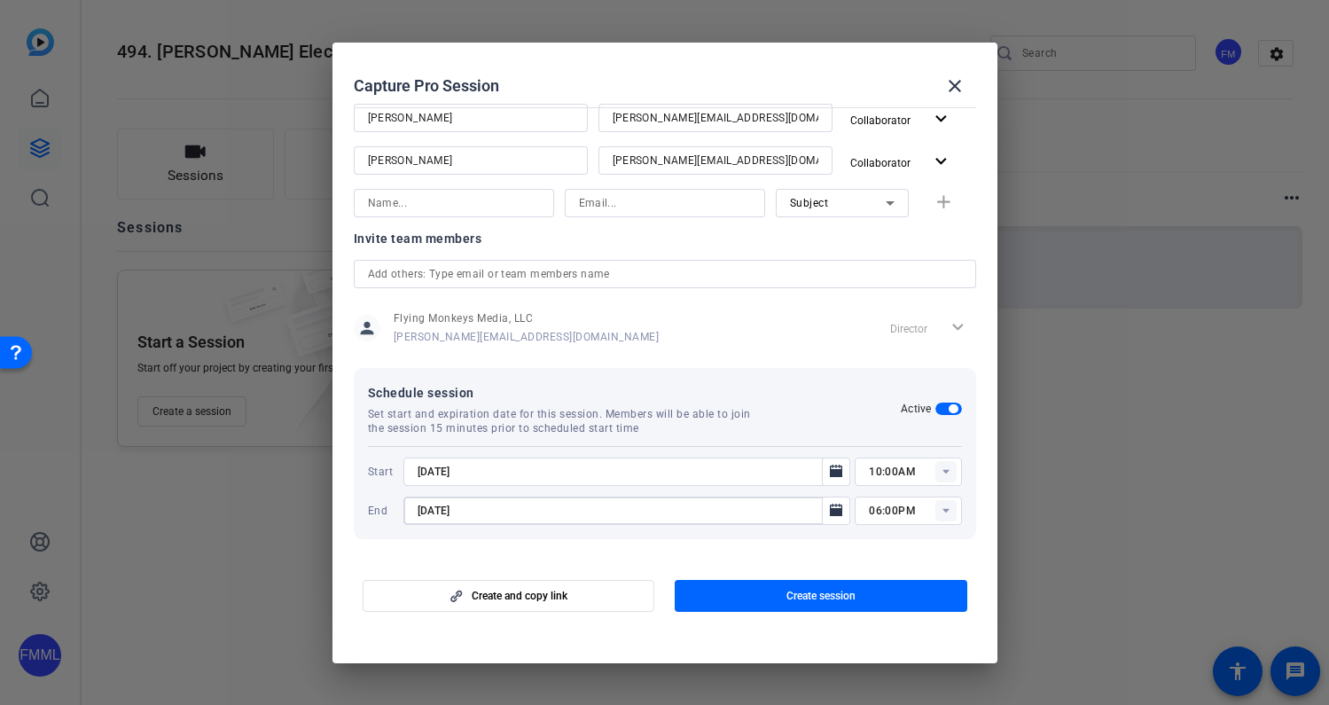
click at [632, 521] on input "9/18/2025" at bounding box center [619, 510] width 402 height 21
click at [836, 512] on icon "Open calendar" at bounding box center [836, 510] width 12 height 12
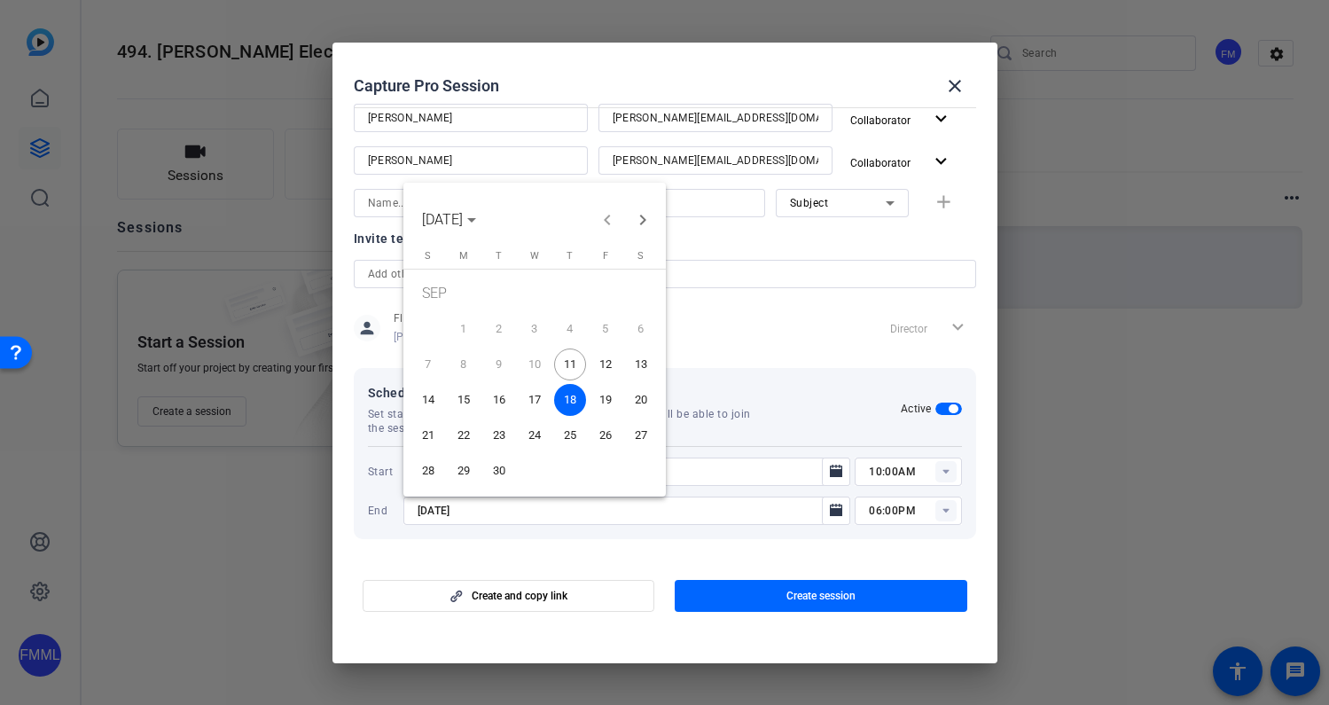
click at [608, 363] on span "12" at bounding box center [606, 365] width 32 height 32
type input "9/12/2025"
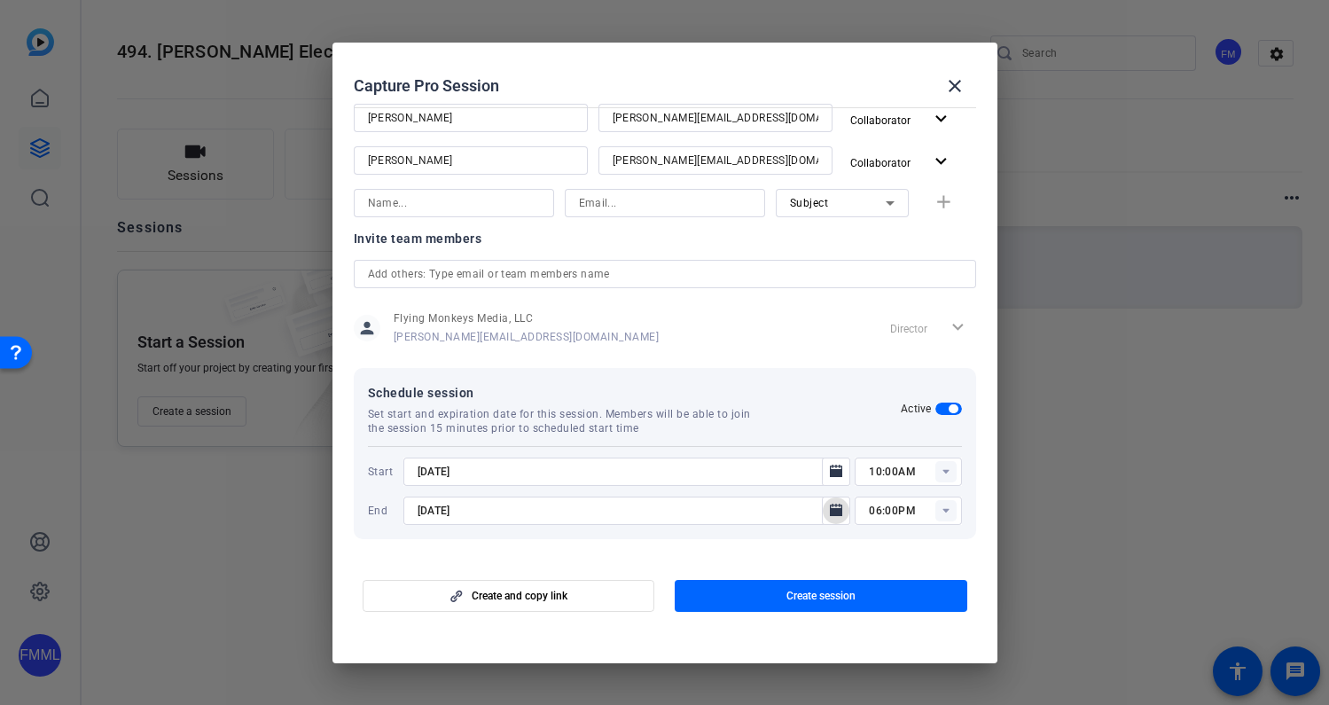
click at [951, 511] on rect at bounding box center [946, 510] width 21 height 21
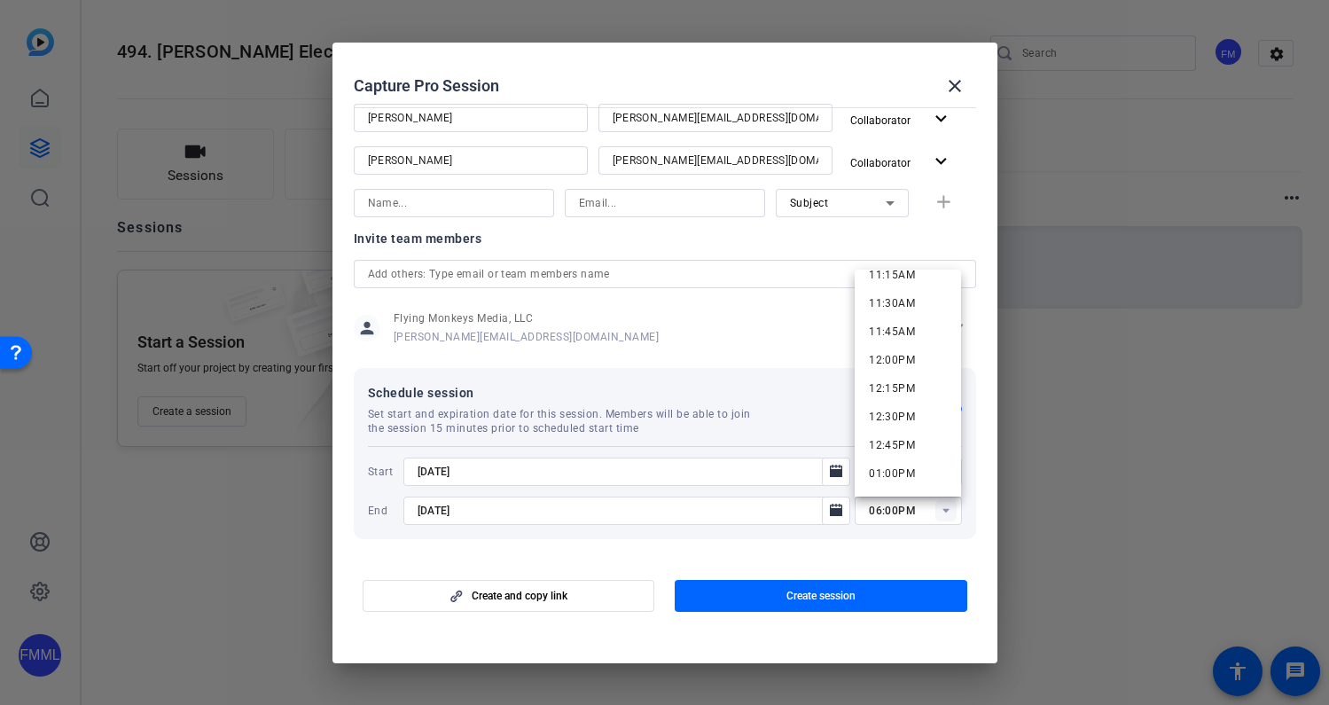
scroll to position [1291, 0]
click at [902, 361] on span "12:00PM" at bounding box center [892, 362] width 46 height 12
type input "12:00PM"
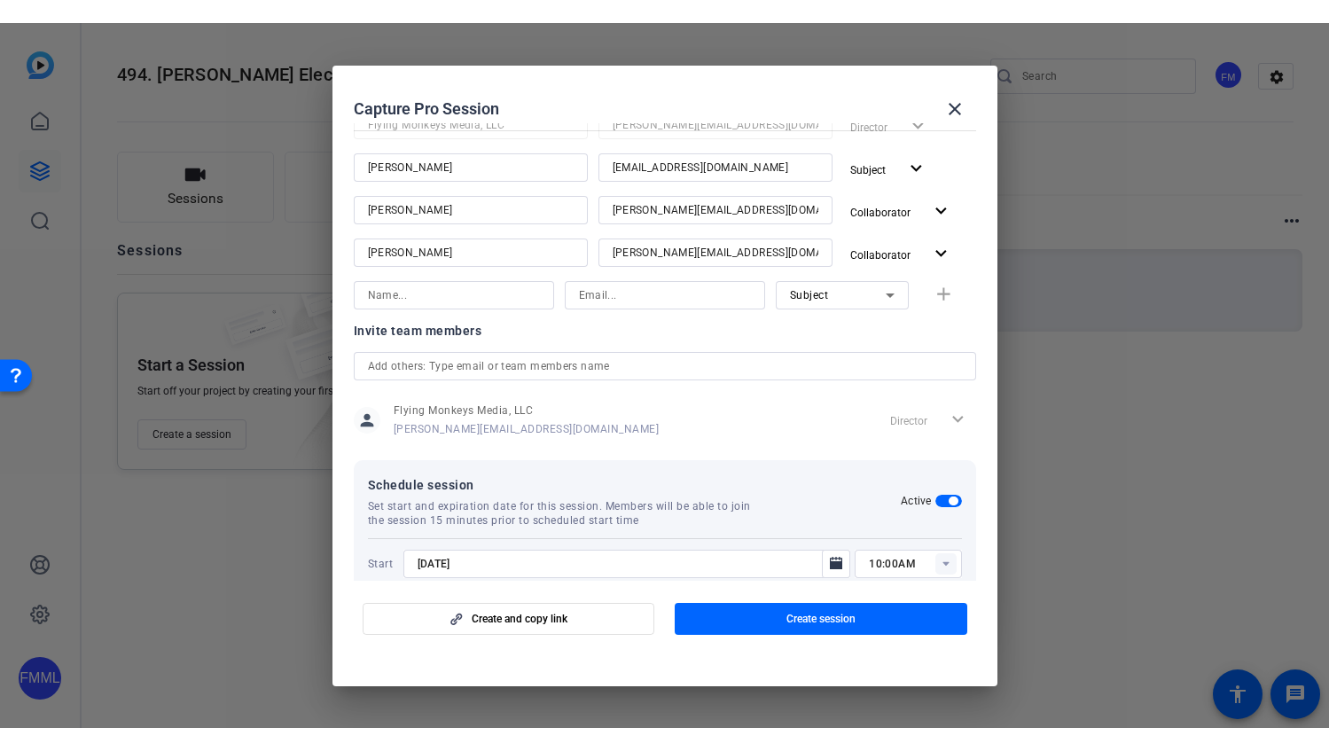
scroll to position [250, 0]
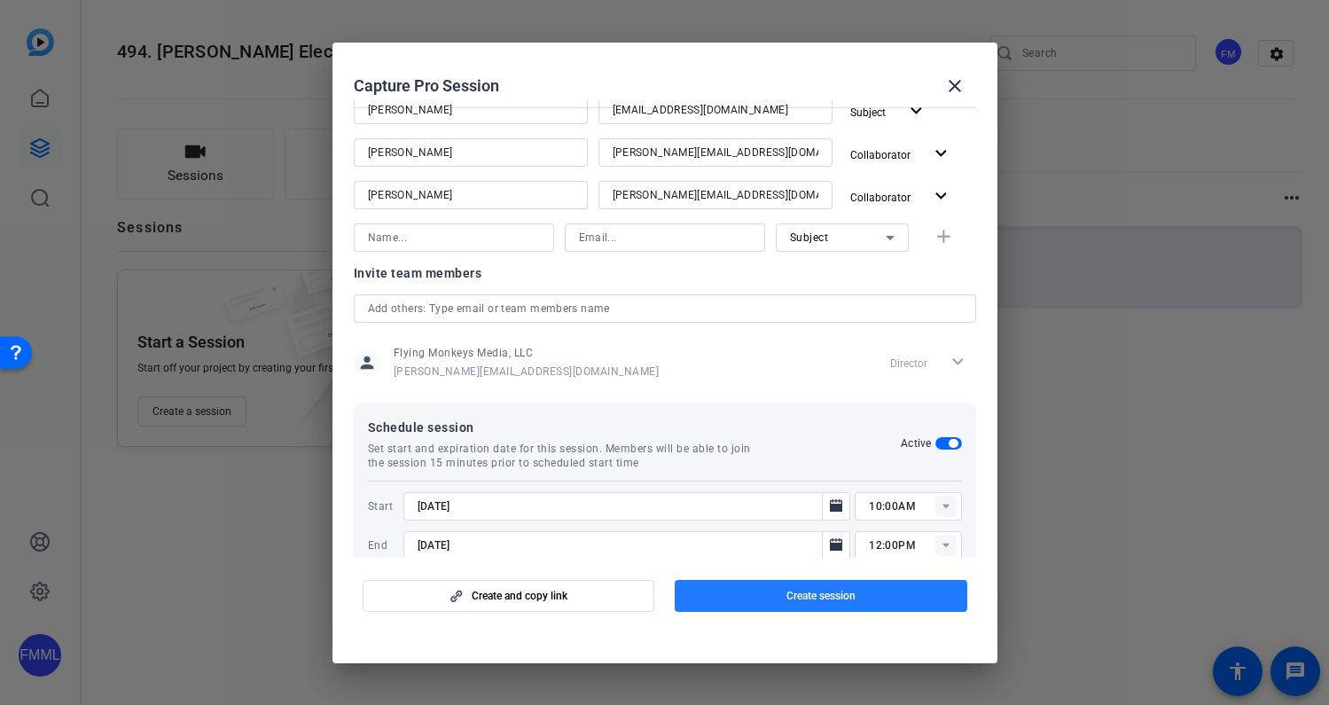
click at [815, 597] on span "Create session" at bounding box center [821, 596] width 69 height 14
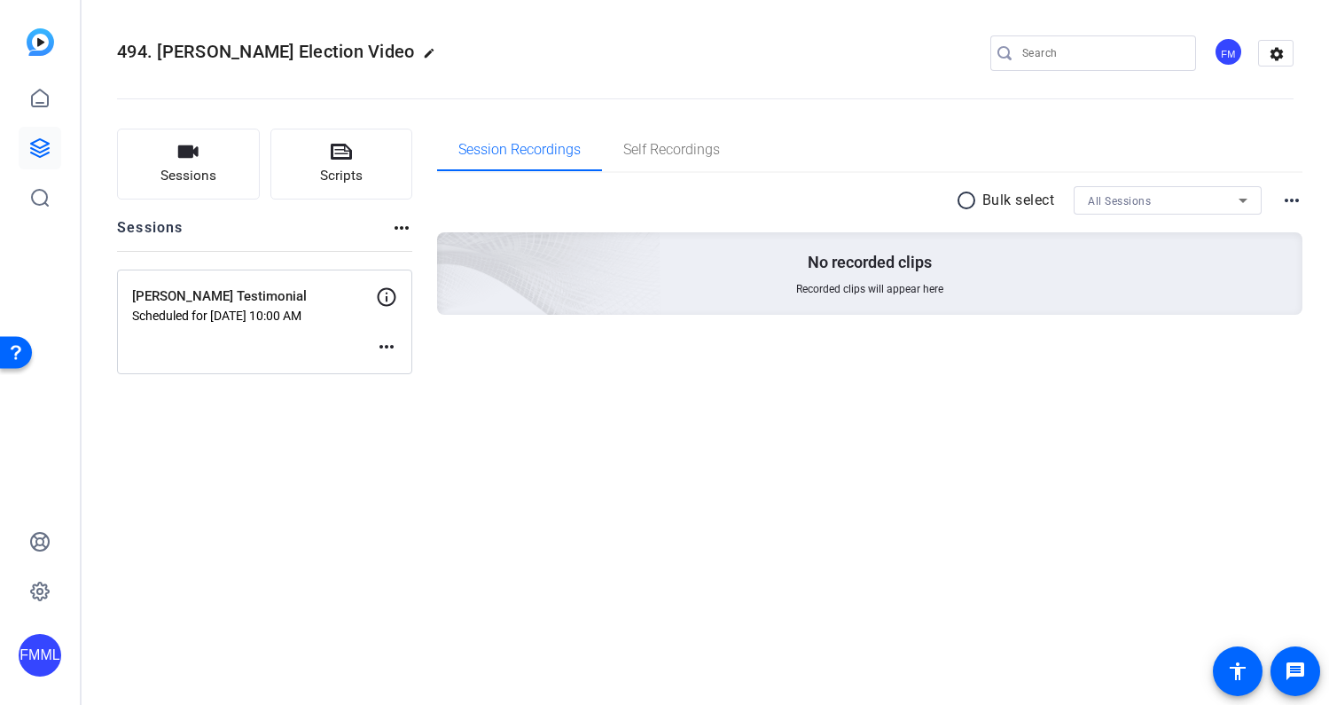
click at [379, 346] on mat-icon "more_horiz" at bounding box center [386, 346] width 21 height 21
click at [435, 370] on span "Edit Session" at bounding box center [430, 373] width 81 height 21
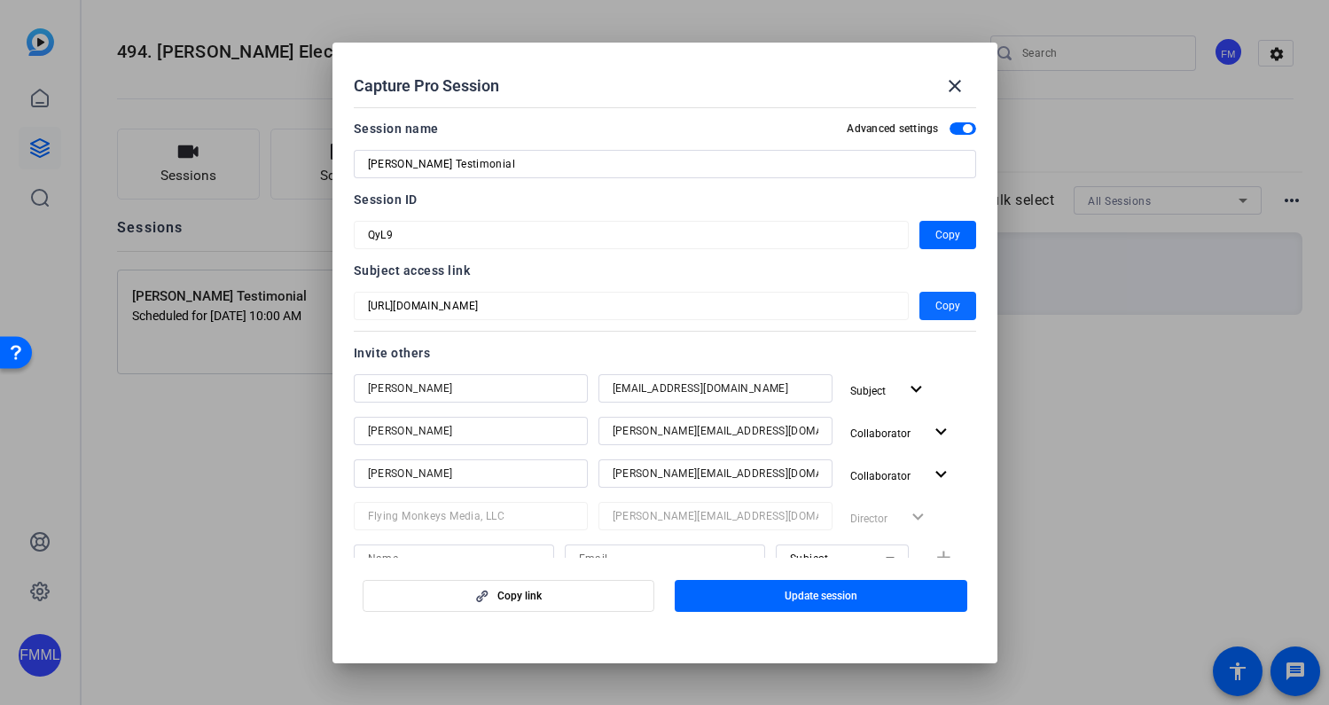
click at [942, 304] on span "Copy" at bounding box center [948, 305] width 25 height 21
click at [953, 231] on span "Copy" at bounding box center [948, 234] width 25 height 21
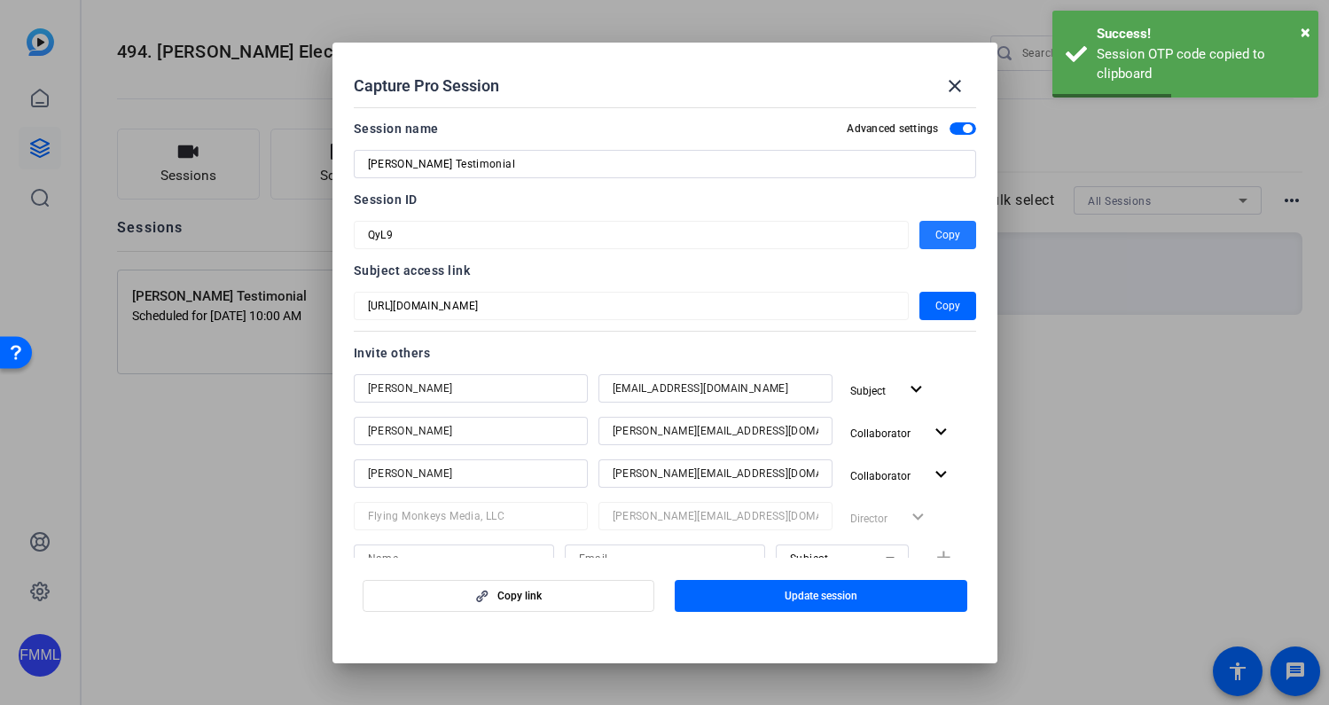
click at [953, 231] on span "Copy" at bounding box center [948, 234] width 25 height 21
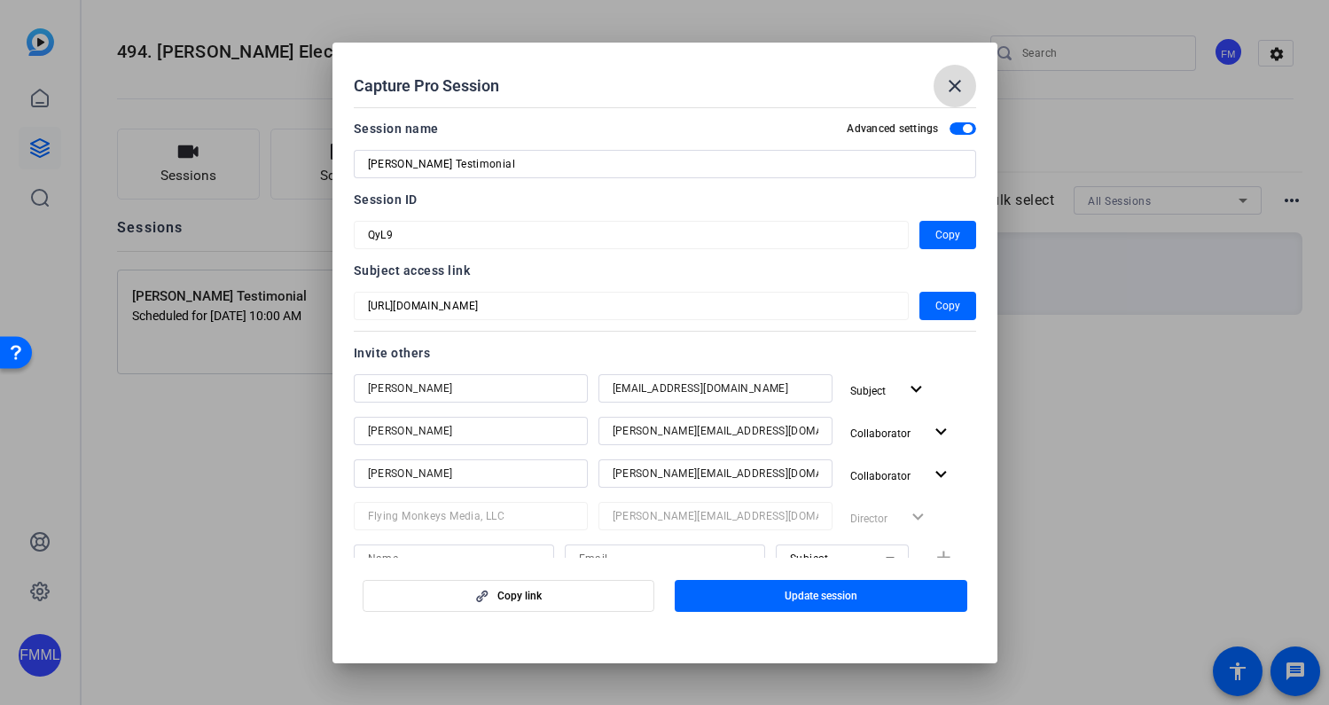
click at [959, 86] on mat-icon "close" at bounding box center [955, 85] width 21 height 21
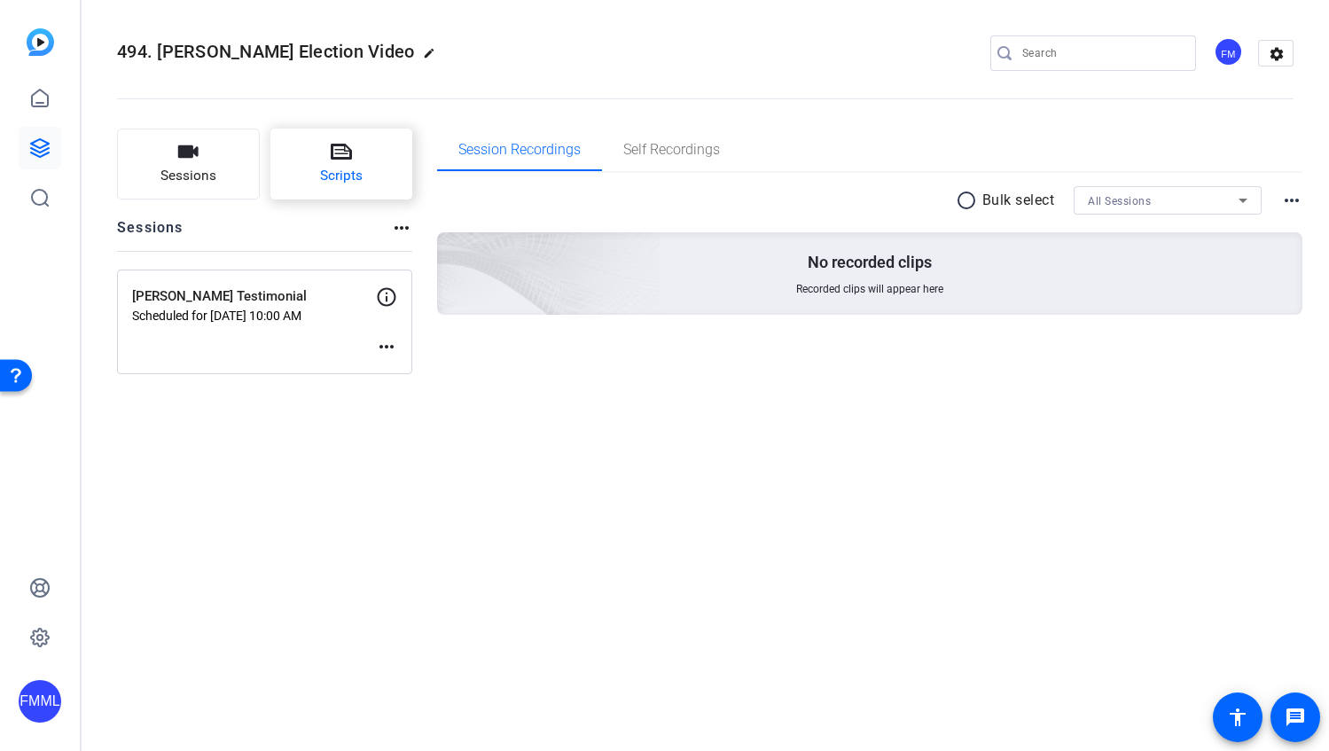
click at [382, 179] on button "Scripts" at bounding box center [342, 164] width 143 height 71
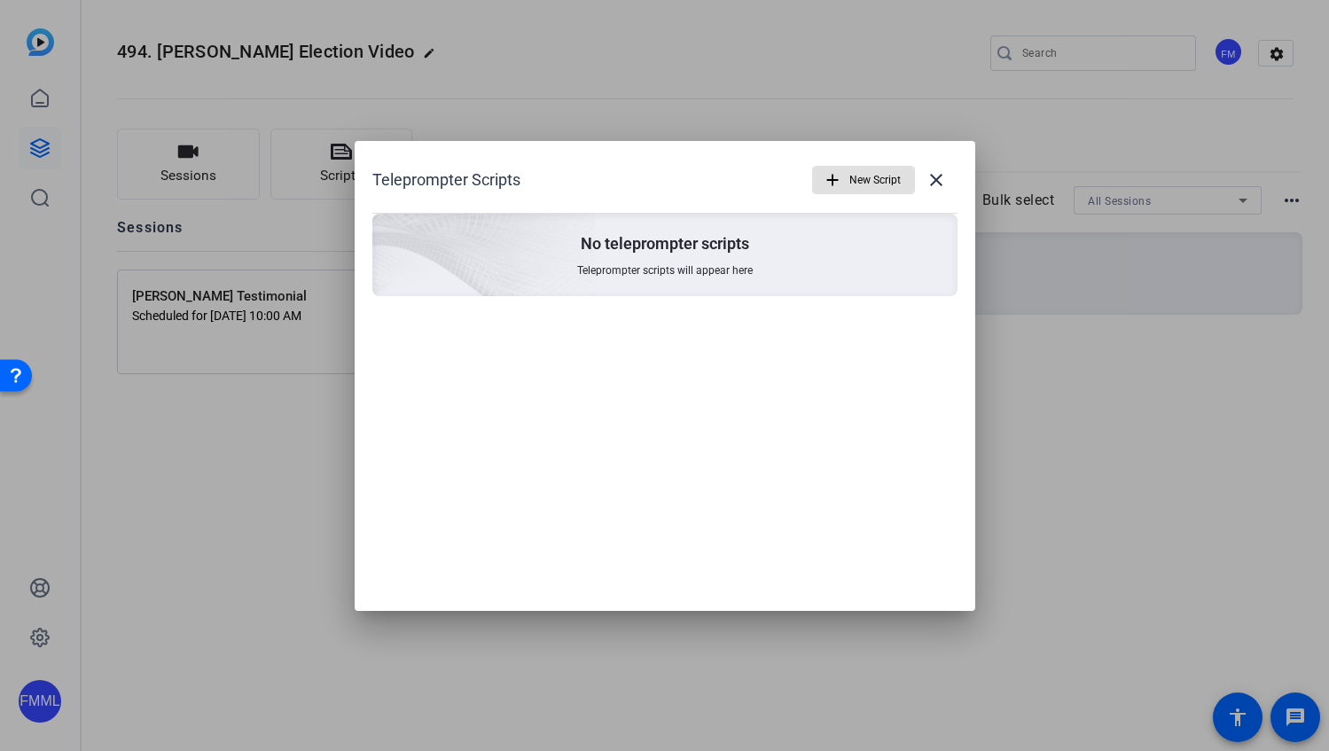
click at [289, 359] on div at bounding box center [664, 375] width 1329 height 751
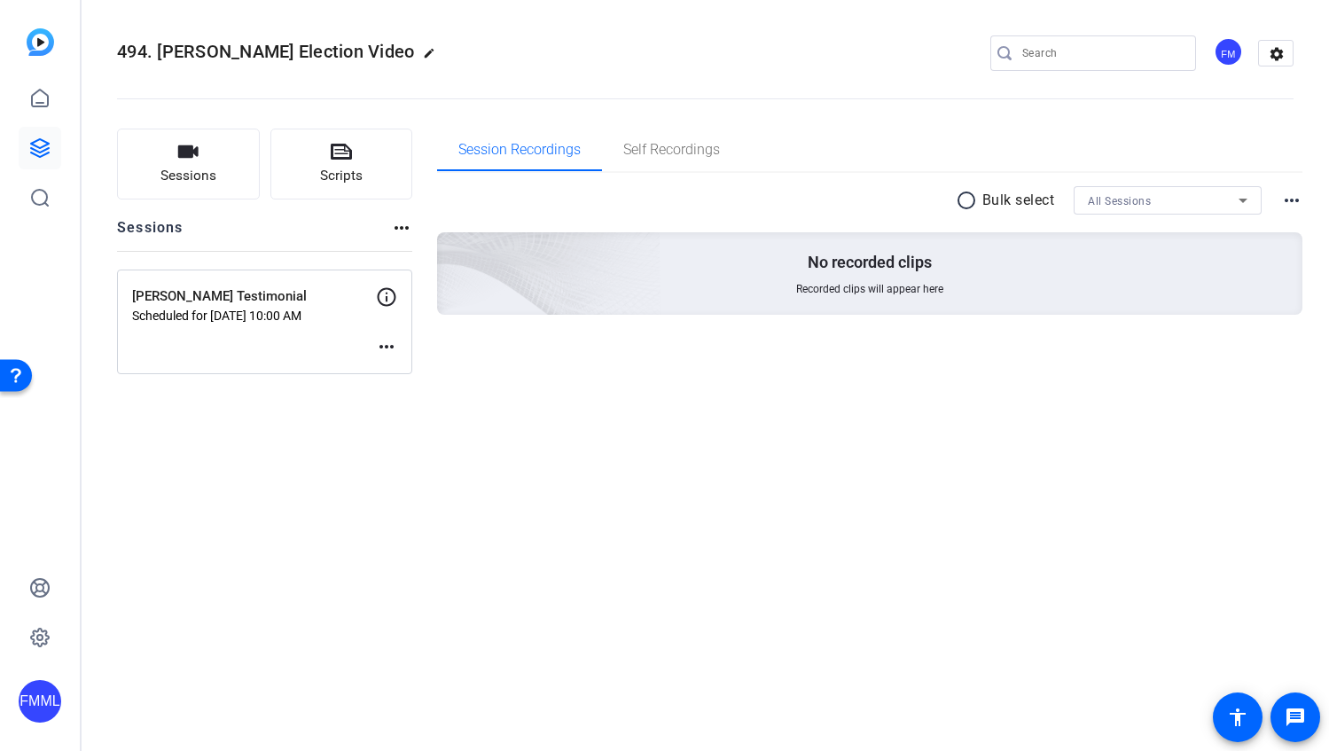
click at [212, 440] on div "494. Tom Neely Election Video edit FM settings Sessions Scripts Sessions more_h…" at bounding box center [706, 375] width 1248 height 751
click at [180, 171] on span "Sessions" at bounding box center [189, 176] width 56 height 20
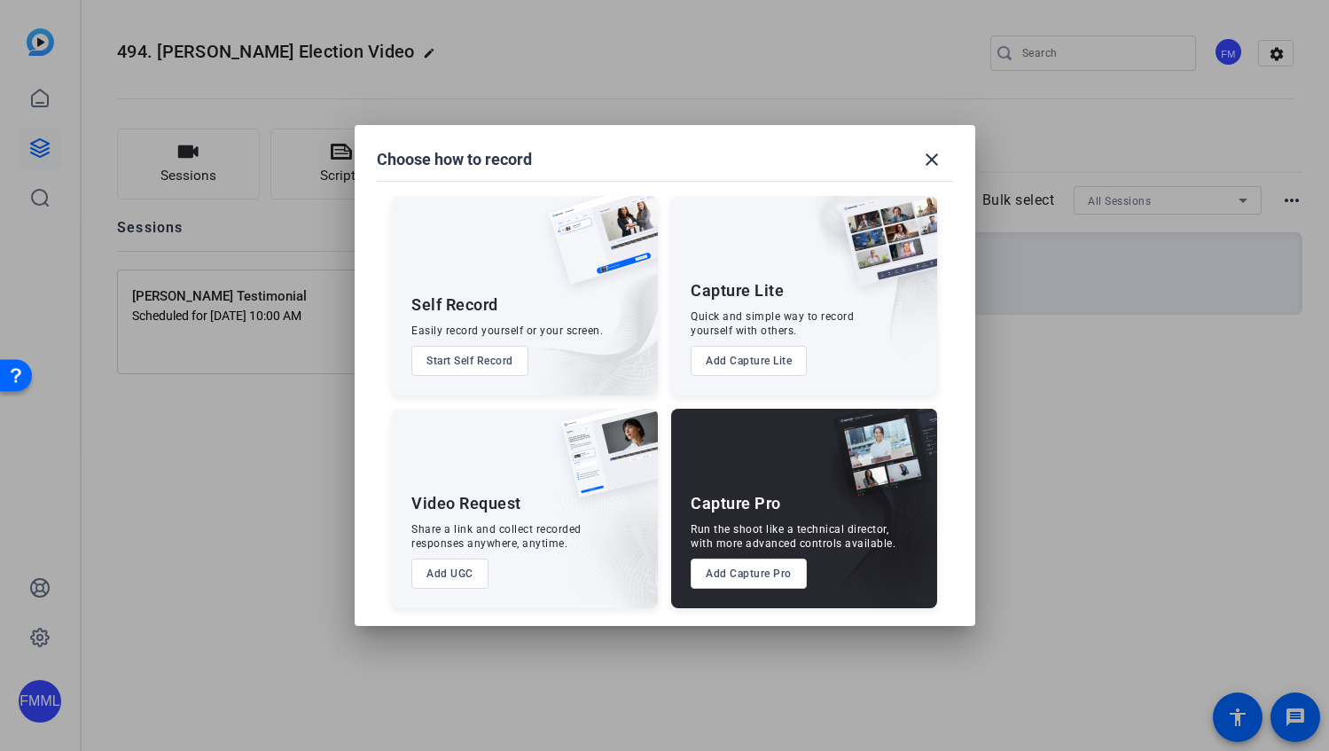
click at [727, 574] on button "Add Capture Pro" at bounding box center [749, 574] width 116 height 30
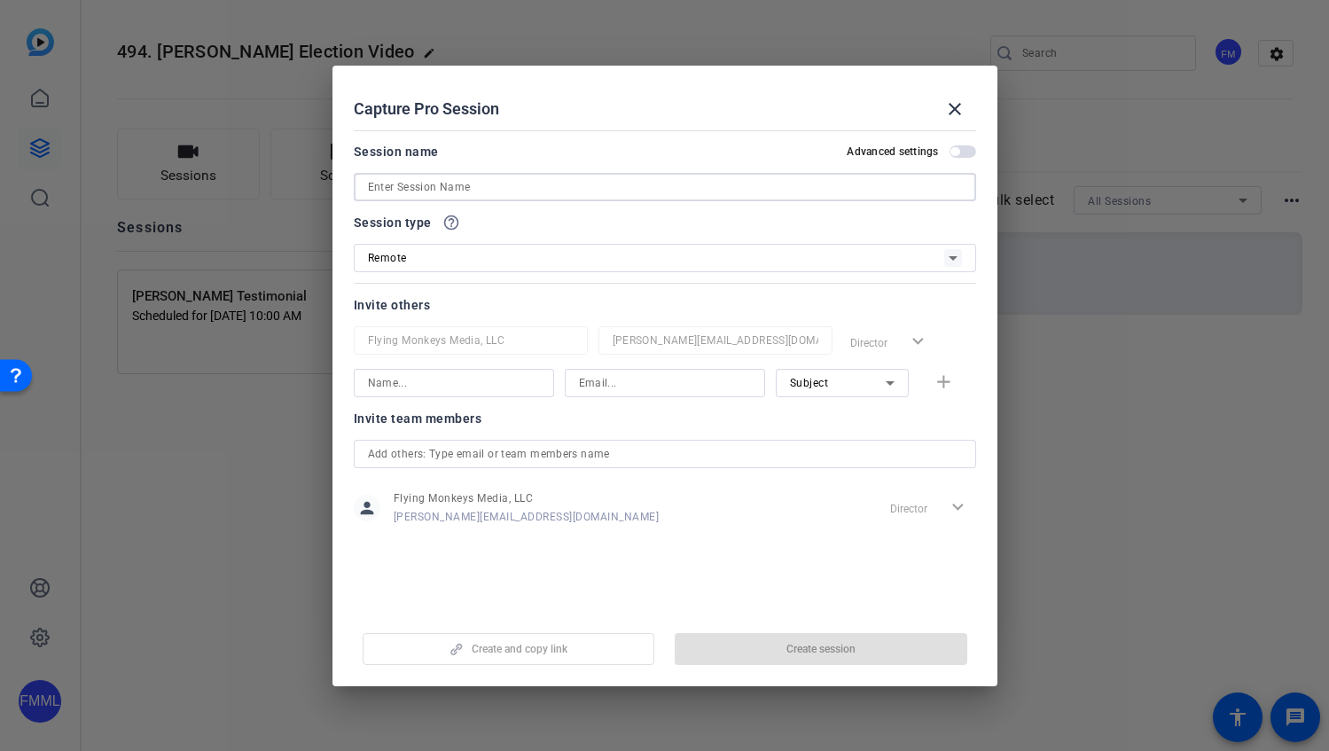
click at [456, 196] on input at bounding box center [665, 186] width 594 height 21
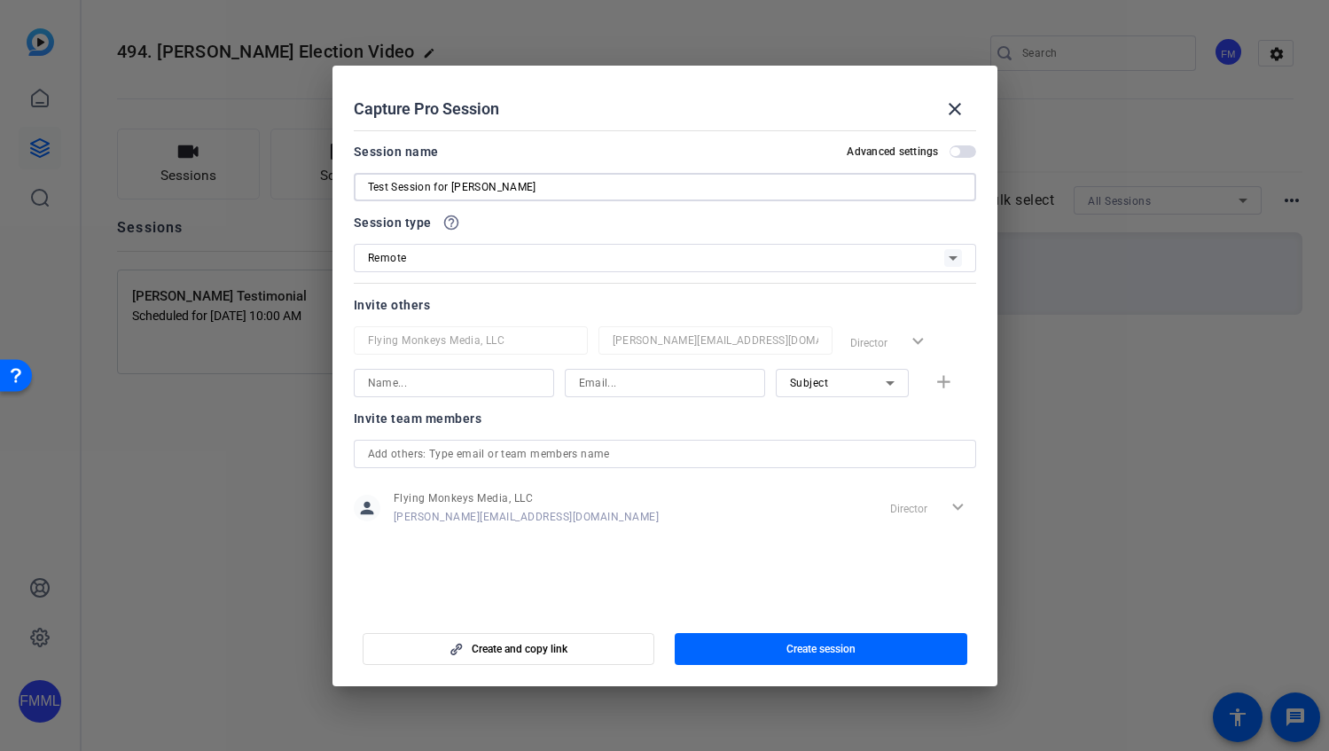
type input "Test Session for [PERSON_NAME]"
click at [414, 392] on input at bounding box center [454, 382] width 172 height 21
type input "[PERSON_NAME]"
type input "M"
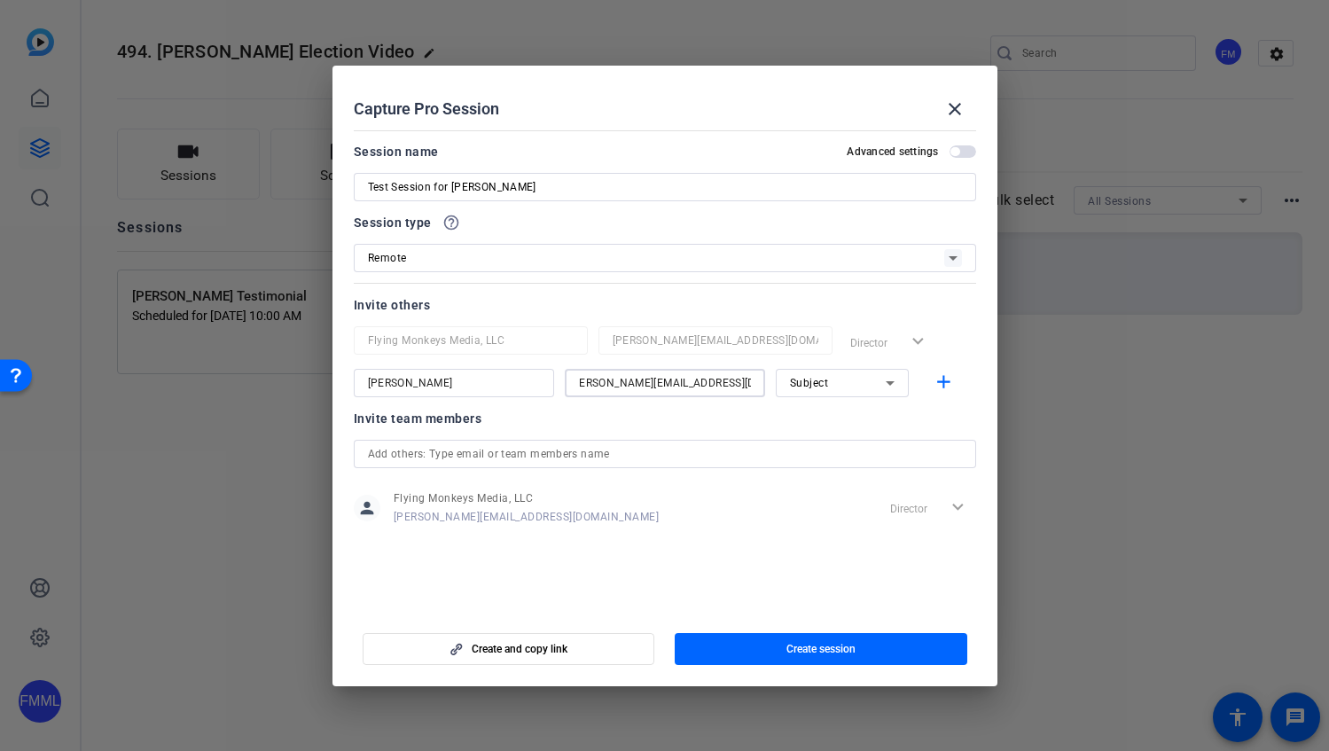
type input "[PERSON_NAME][EMAIL_ADDRESS][DOMAIN_NAME]"
click at [857, 374] on div "Subject" at bounding box center [838, 383] width 96 height 22
click at [953, 379] on div at bounding box center [664, 375] width 1329 height 751
click at [949, 380] on mat-icon "add" at bounding box center [944, 383] width 22 height 22
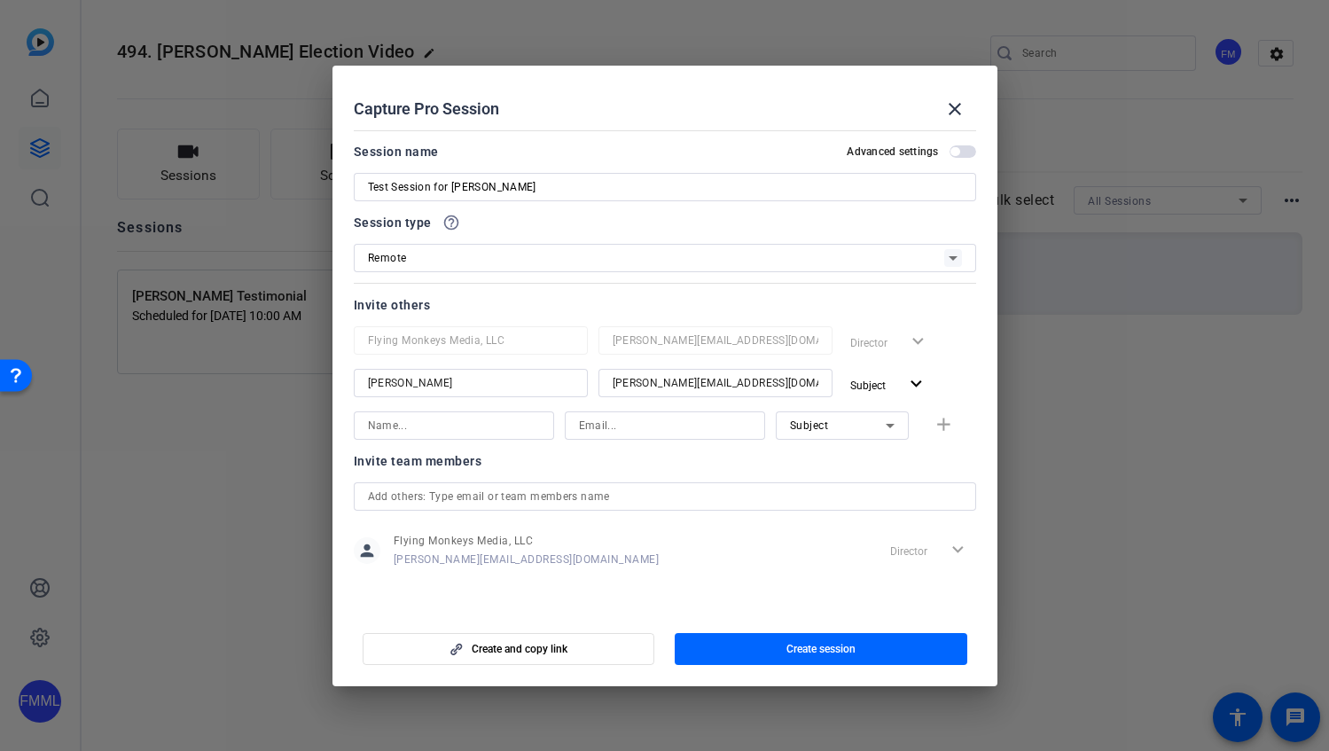
click at [961, 154] on span "button" at bounding box center [963, 151] width 27 height 12
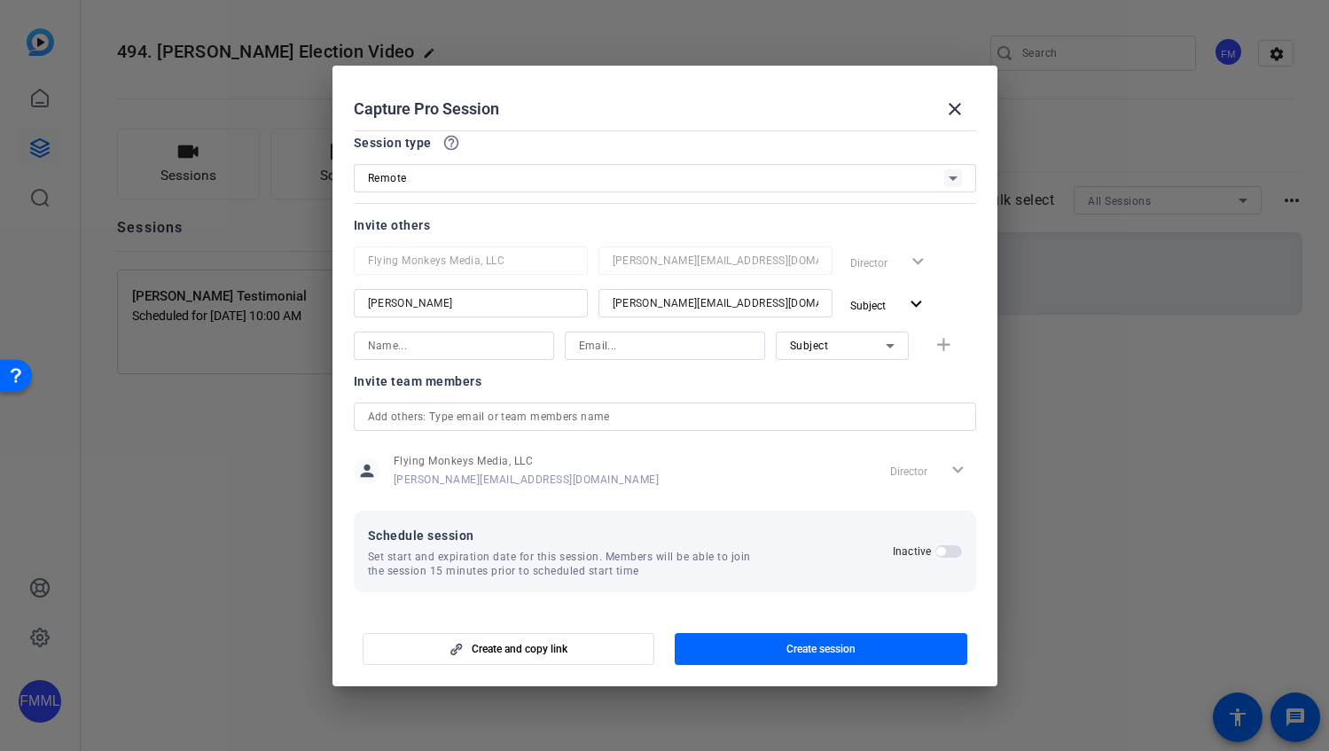
click at [950, 549] on span "button" at bounding box center [949, 551] width 27 height 12
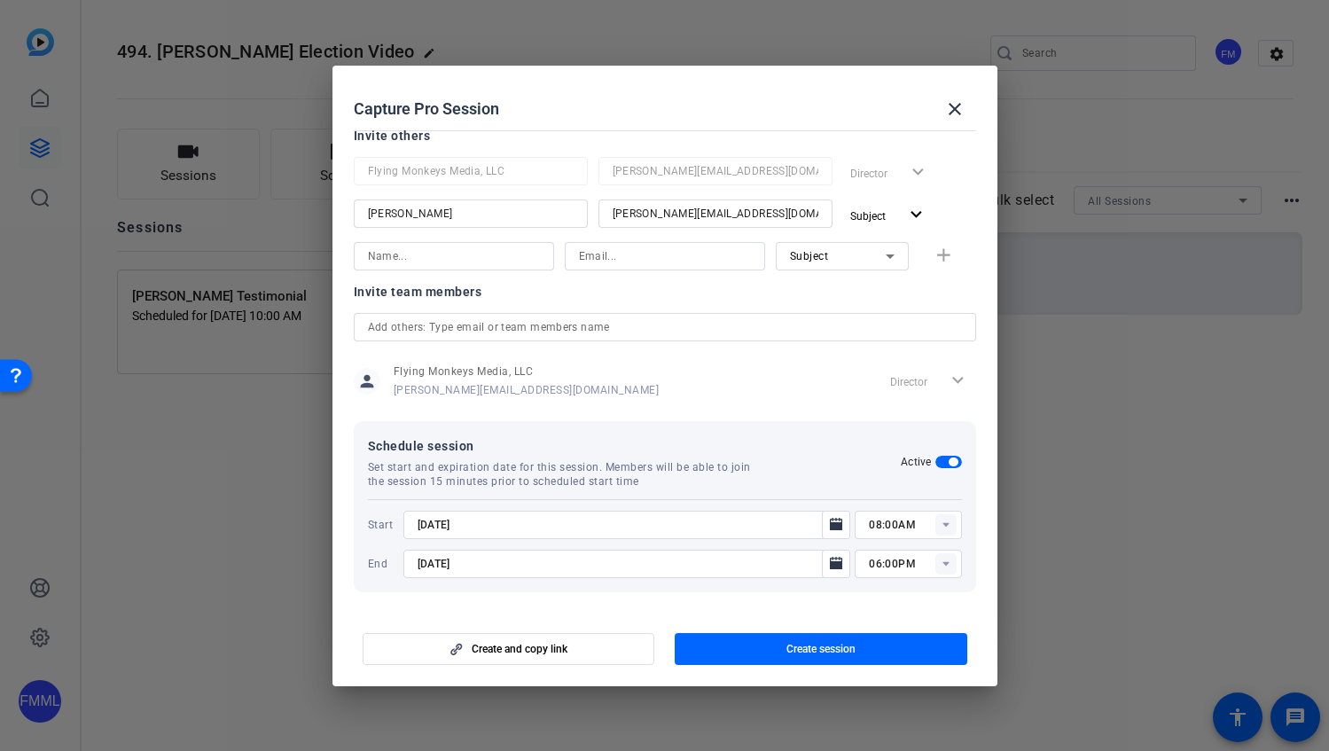
click at [912, 523] on input "08:00AM" at bounding box center [915, 524] width 92 height 21
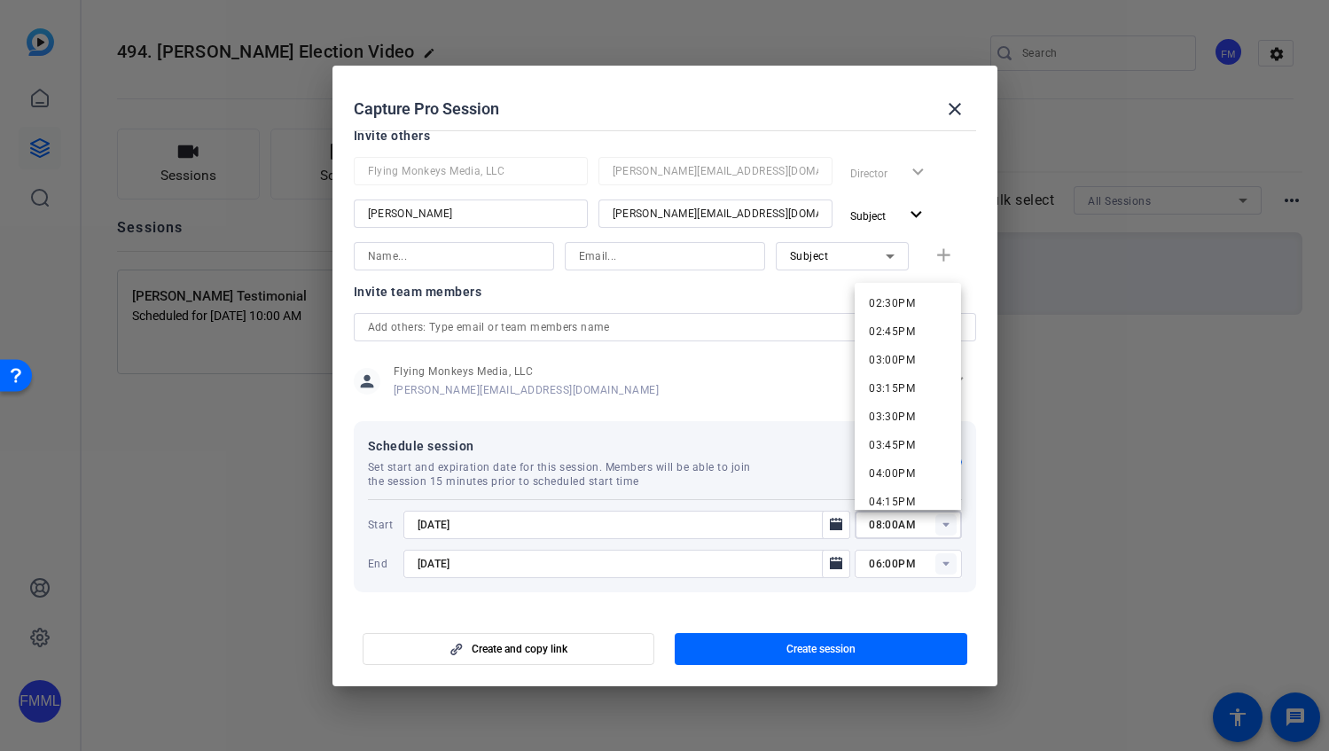
scroll to position [1648, 0]
click at [897, 387] on span "03:15PM" at bounding box center [892, 387] width 46 height 12
type input "03:15PM"
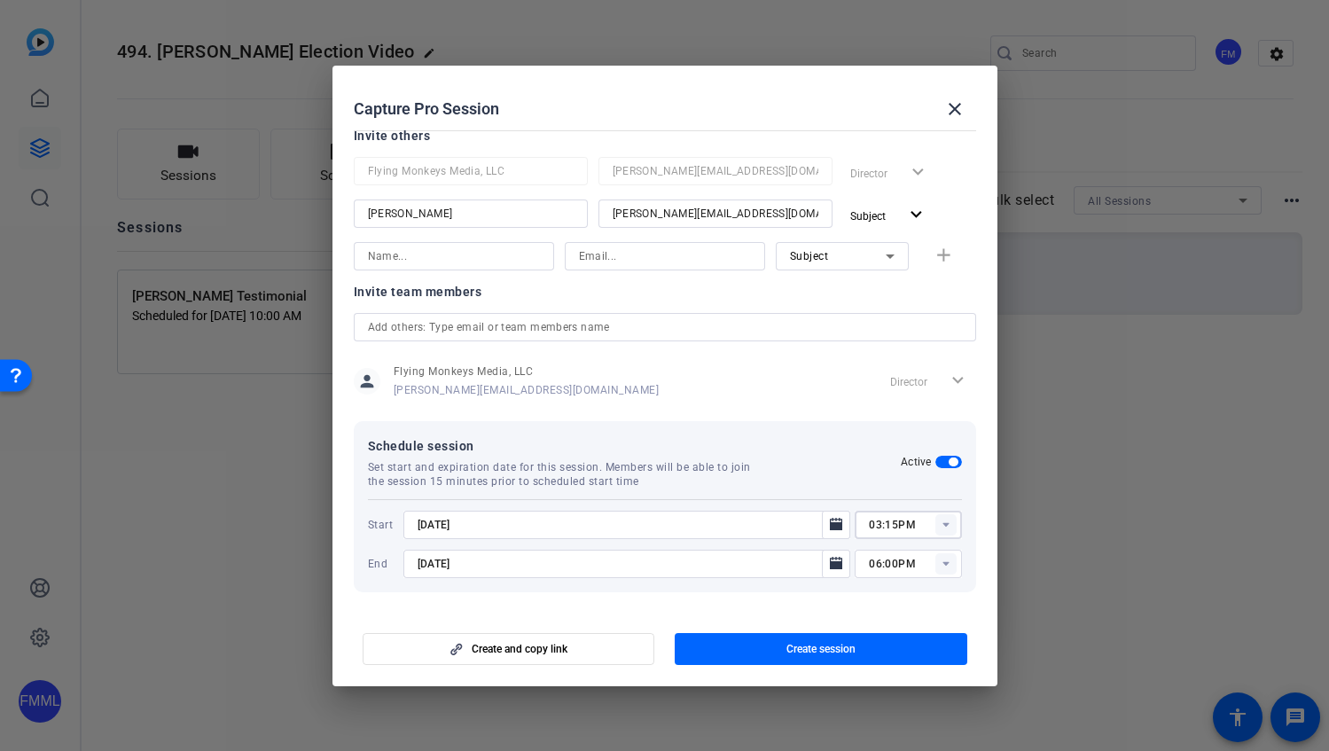
click at [663, 521] on input "9/11/2025" at bounding box center [619, 524] width 402 height 21
click at [756, 560] on input "9/18/2025" at bounding box center [619, 563] width 402 height 21
click at [835, 558] on icon "Open calendar" at bounding box center [836, 563] width 12 height 12
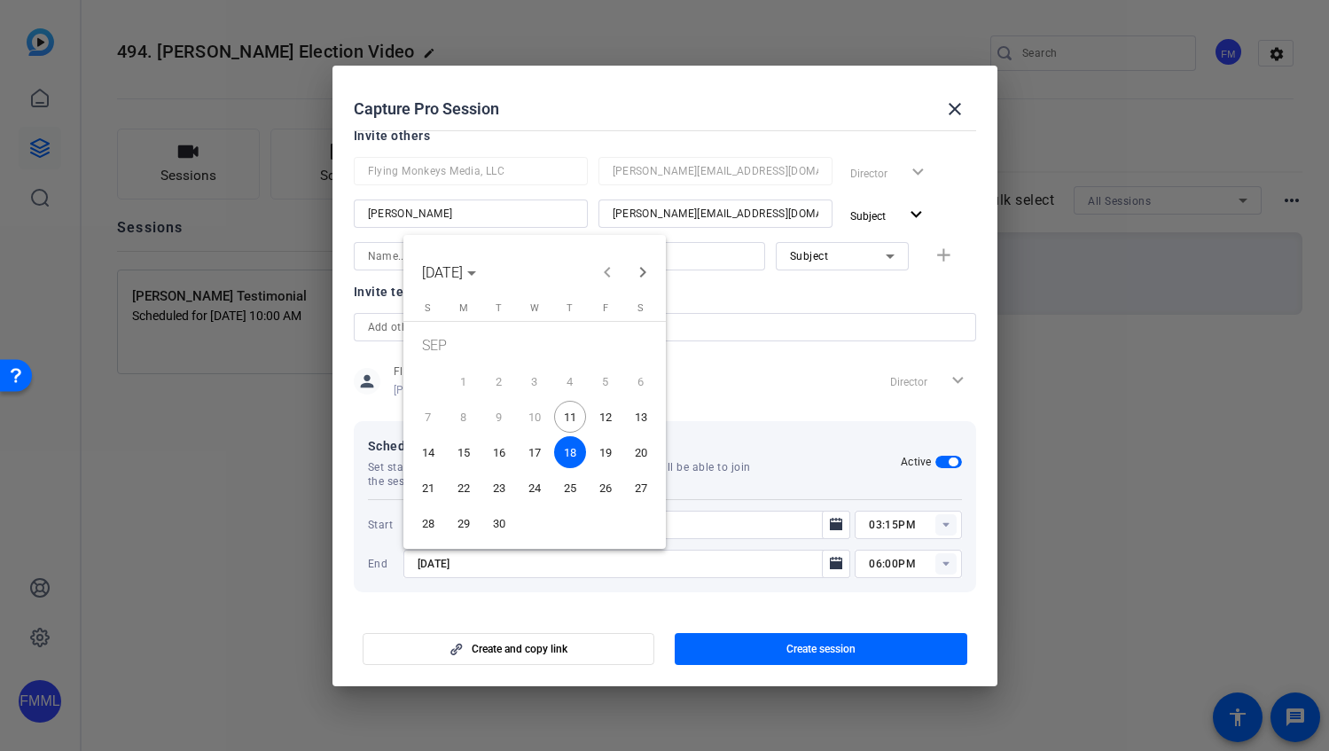
click at [564, 417] on span "11" at bounding box center [570, 417] width 32 height 32
type input "9/11/2025"
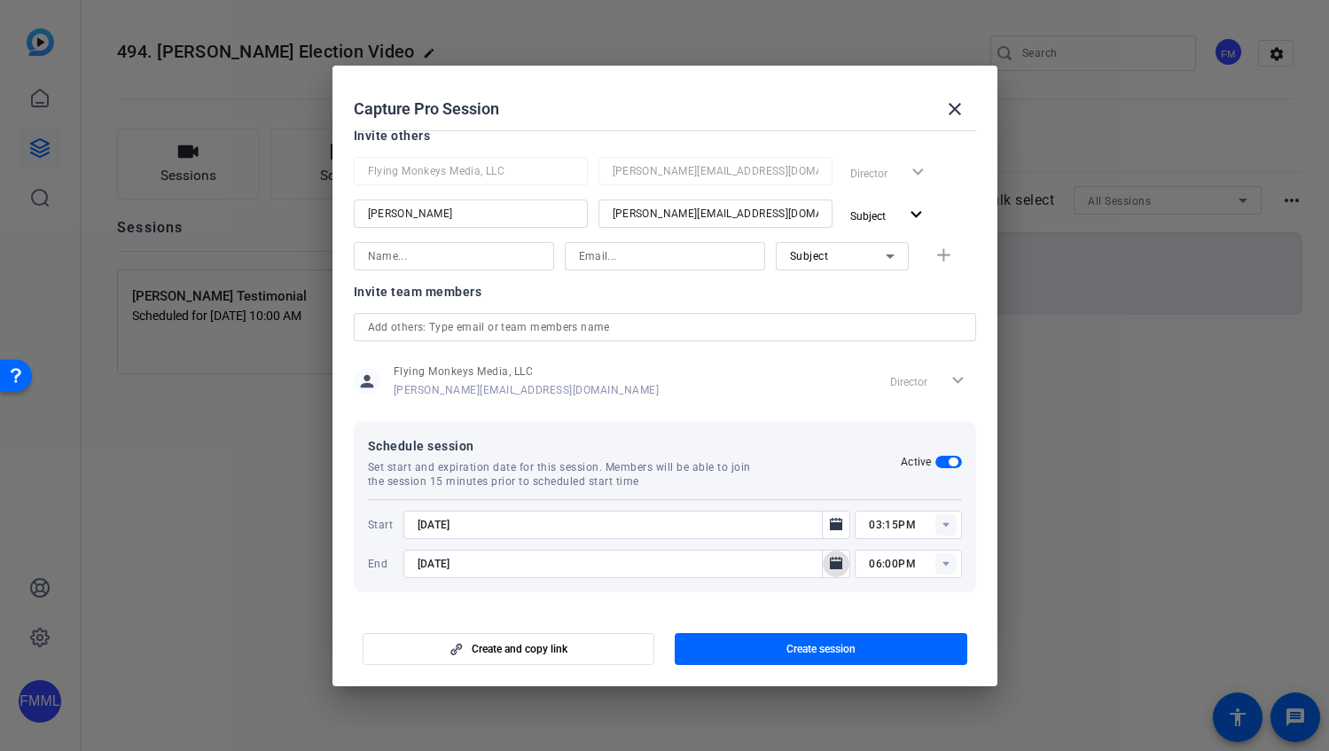
click at [947, 566] on rect at bounding box center [946, 563] width 21 height 21
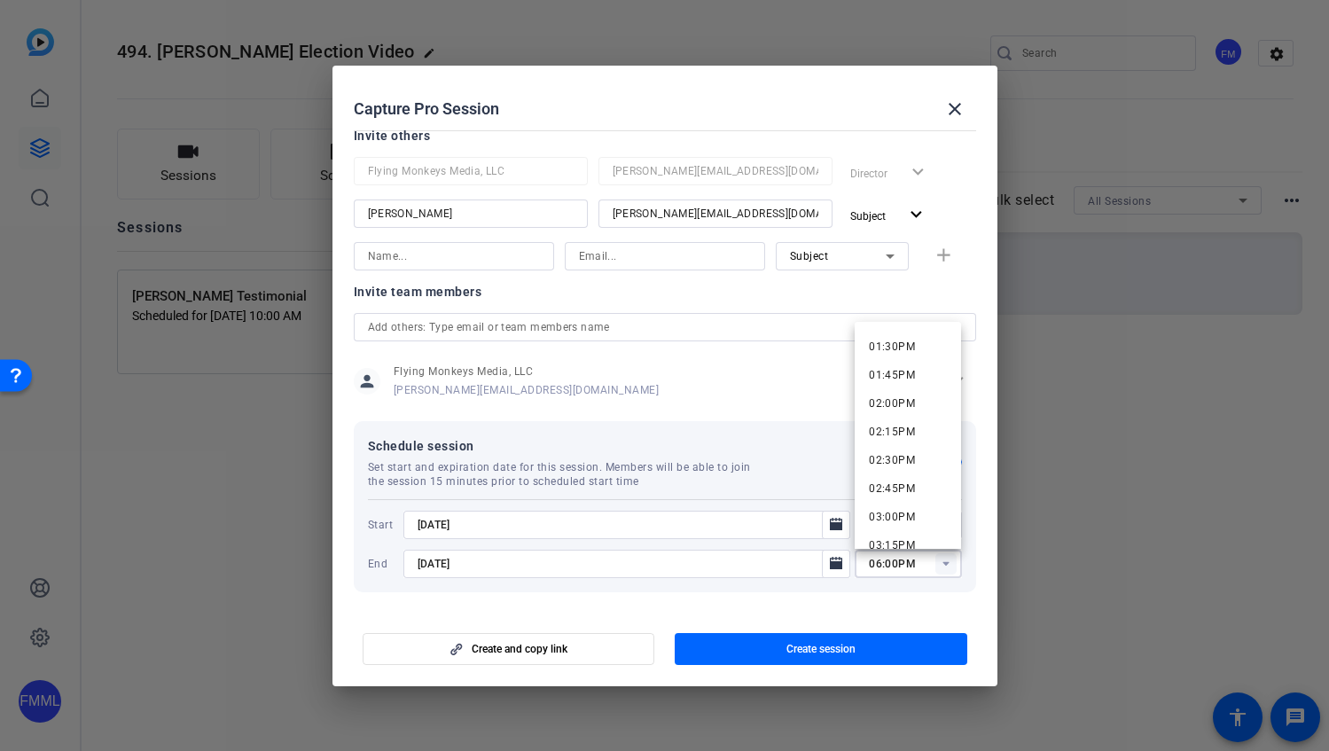
scroll to position [1714, 0]
click at [909, 446] on span "04:00PM" at bounding box center [892, 445] width 46 height 12
type input "04:00PM"
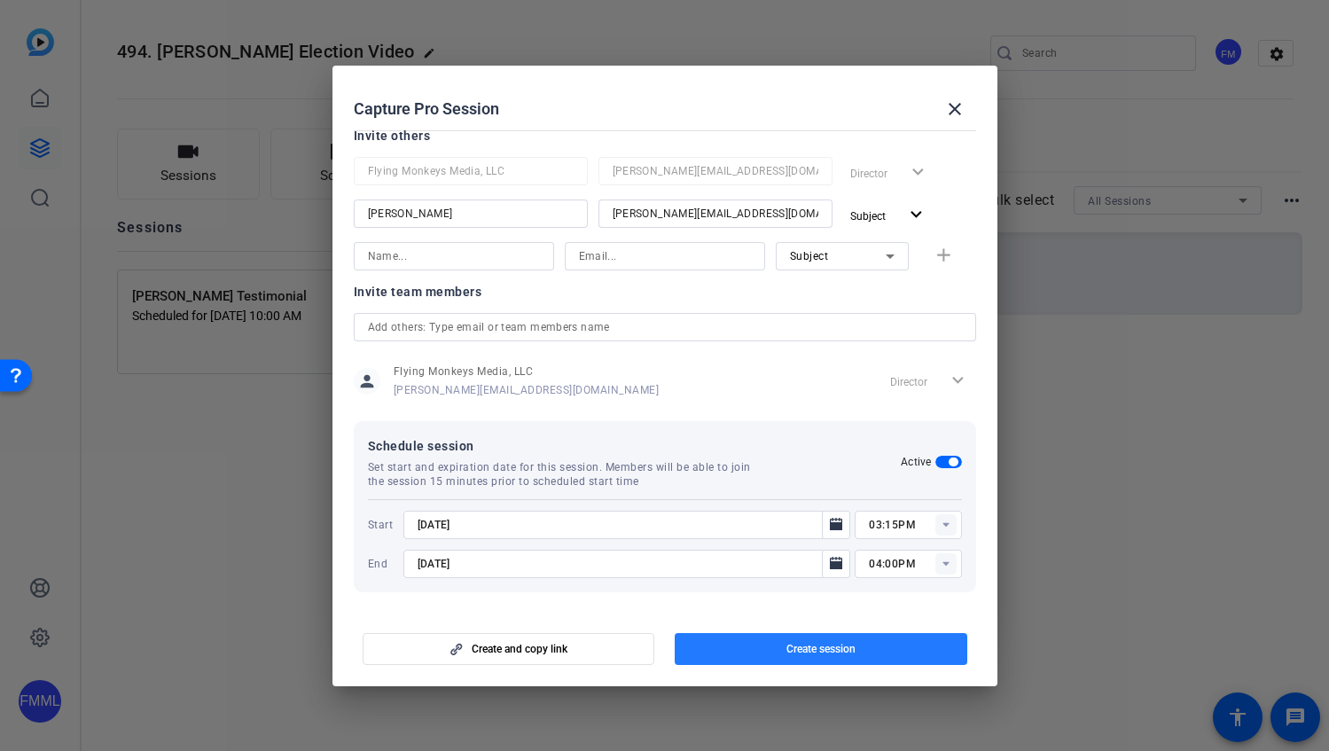
click at [821, 654] on span "Create session" at bounding box center [821, 649] width 69 height 14
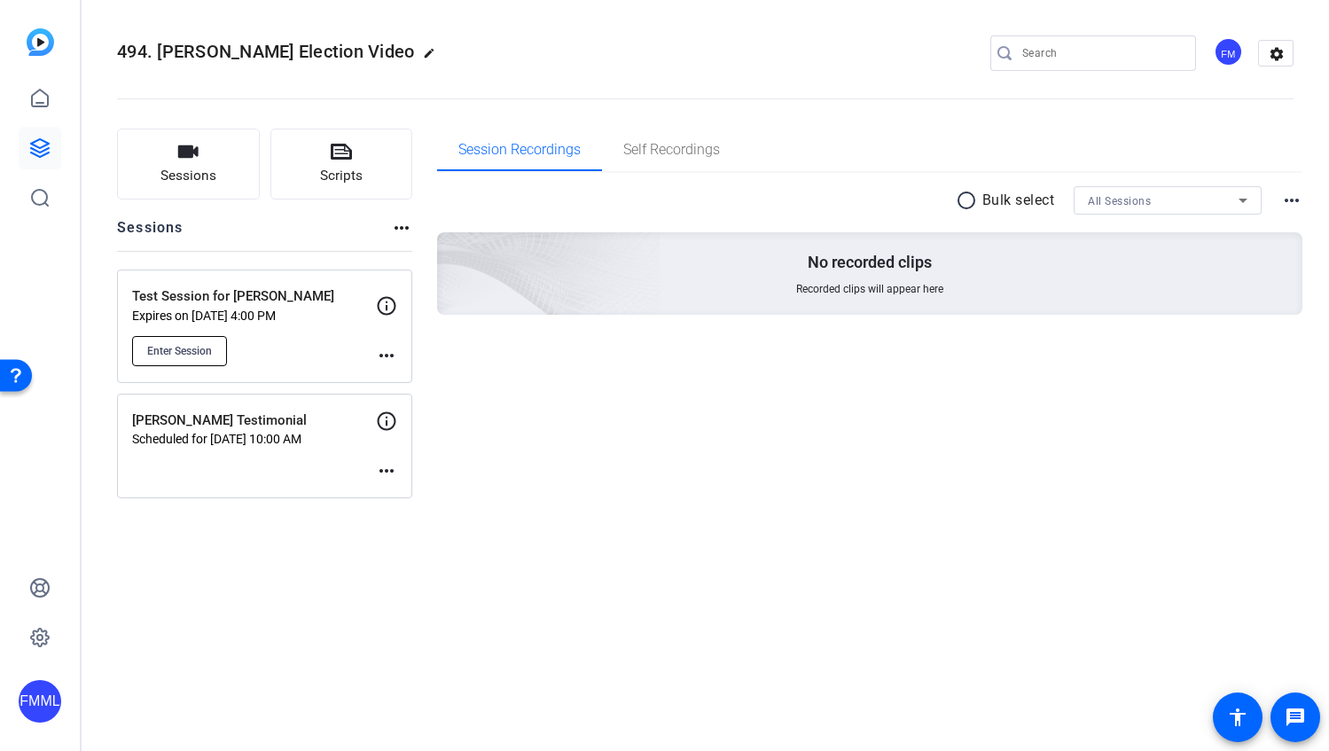
click at [174, 361] on button "Enter Session" at bounding box center [179, 351] width 95 height 30
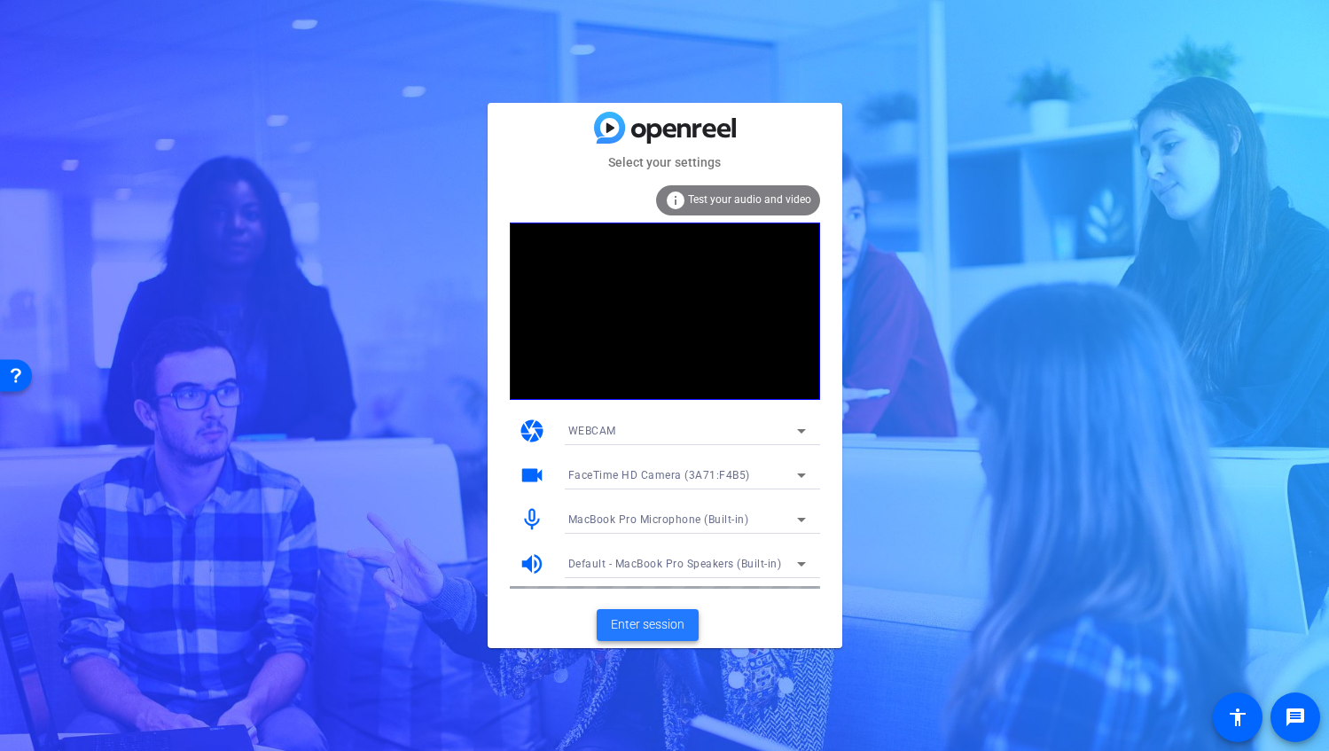
click at [653, 635] on span at bounding box center [648, 625] width 102 height 43
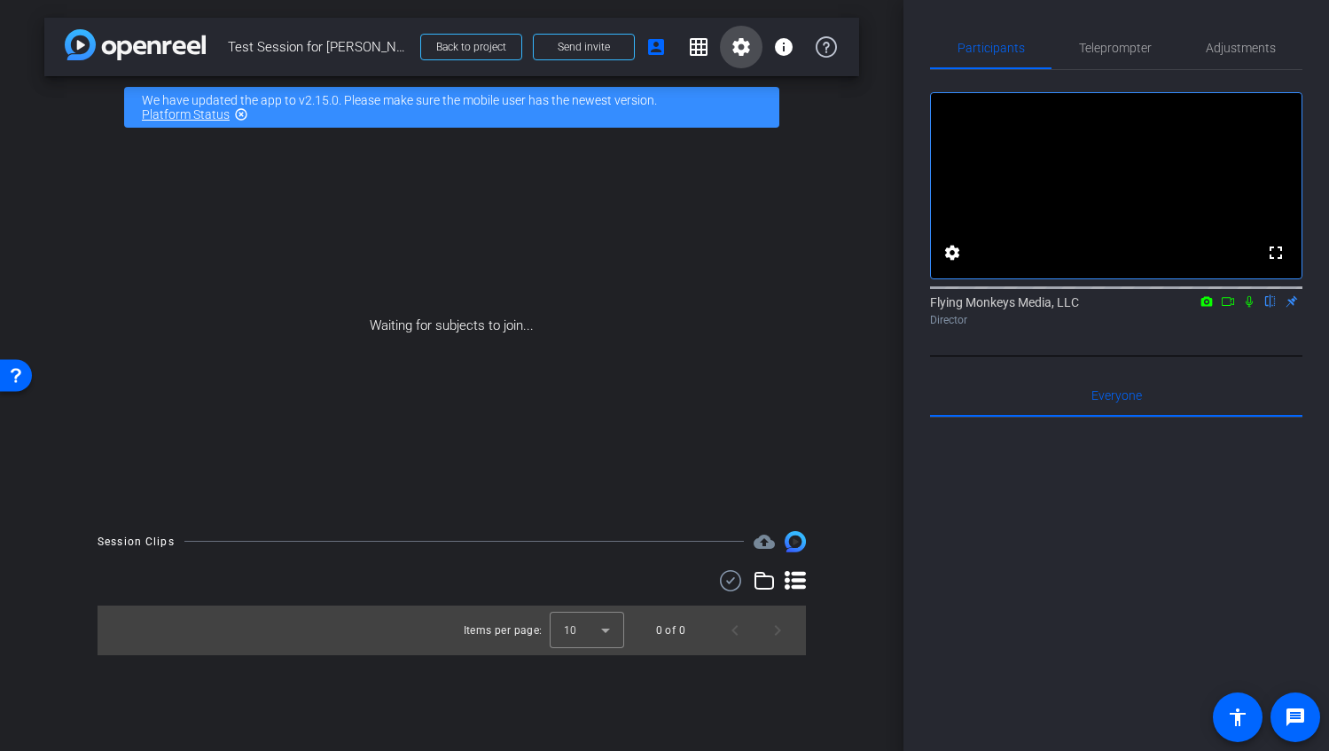
click at [743, 46] on mat-icon "settings" at bounding box center [741, 46] width 21 height 21
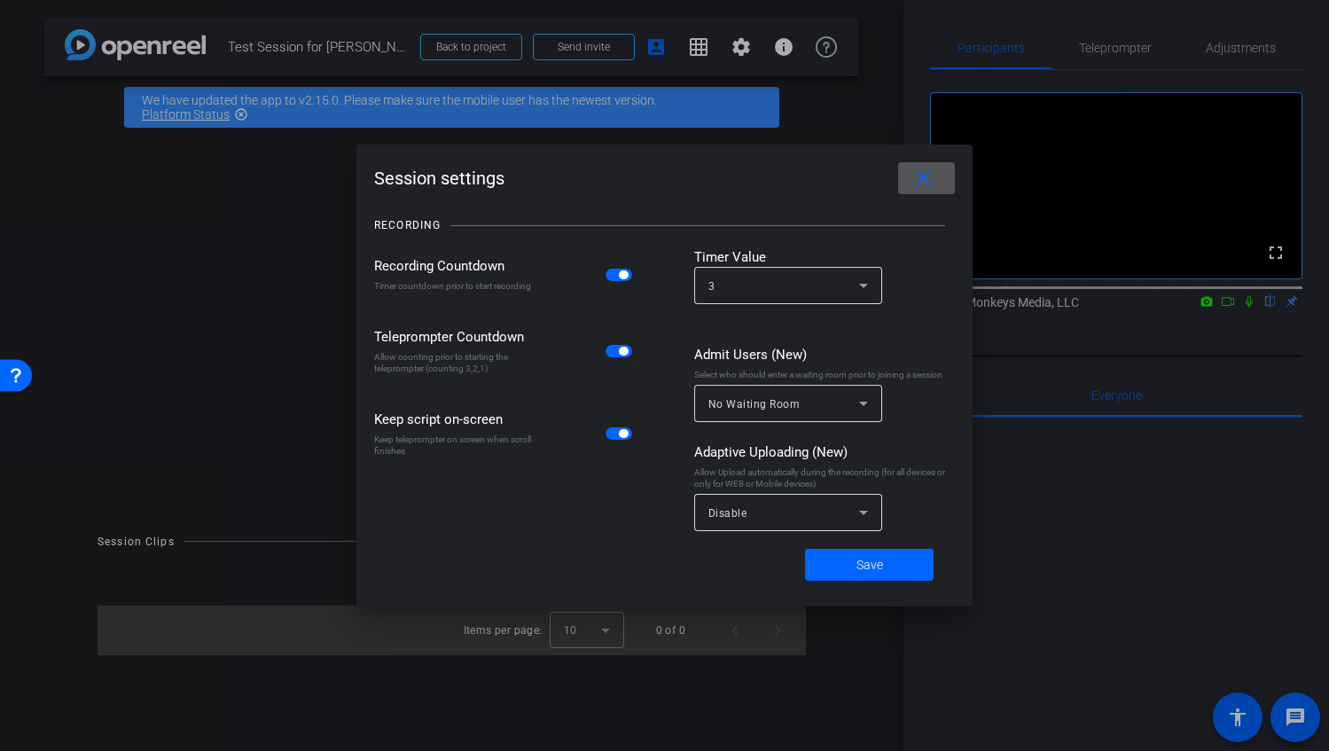
click at [916, 178] on mat-icon "close" at bounding box center [924, 179] width 22 height 22
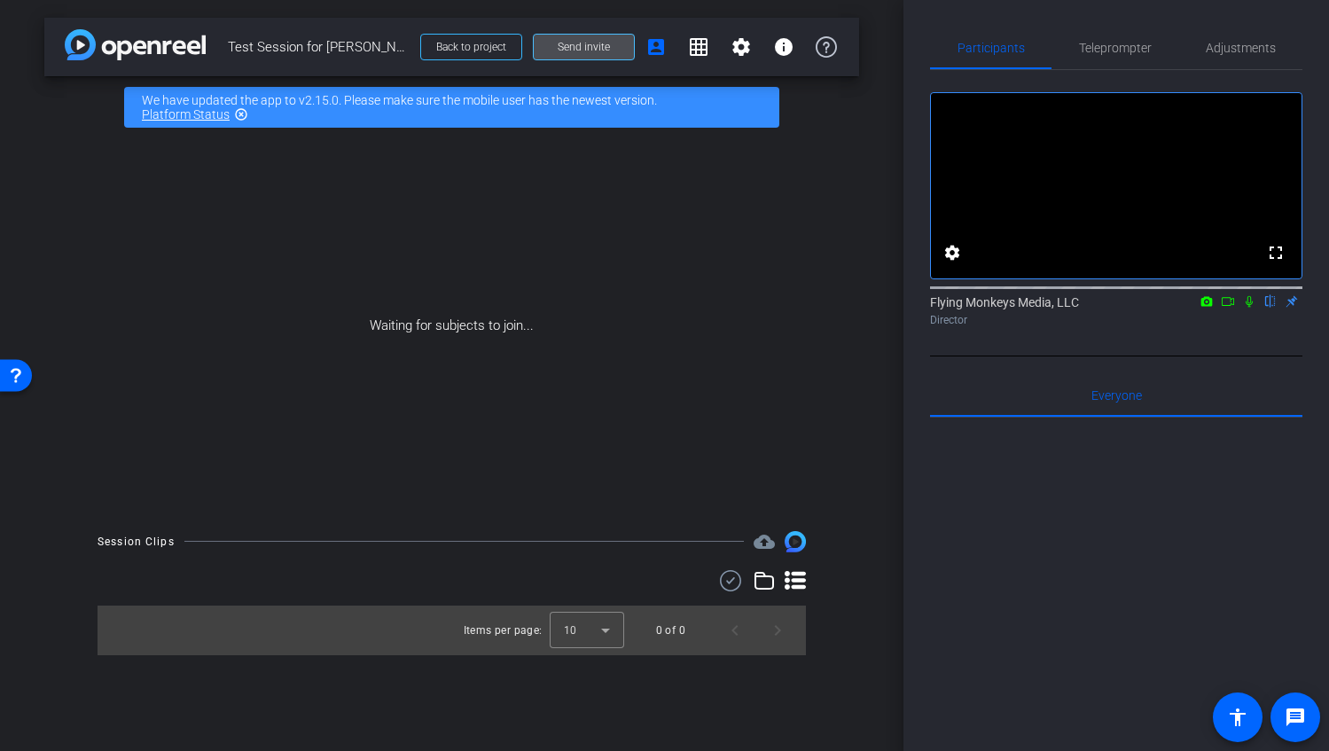
click at [566, 49] on span "Send invite" at bounding box center [584, 47] width 52 height 14
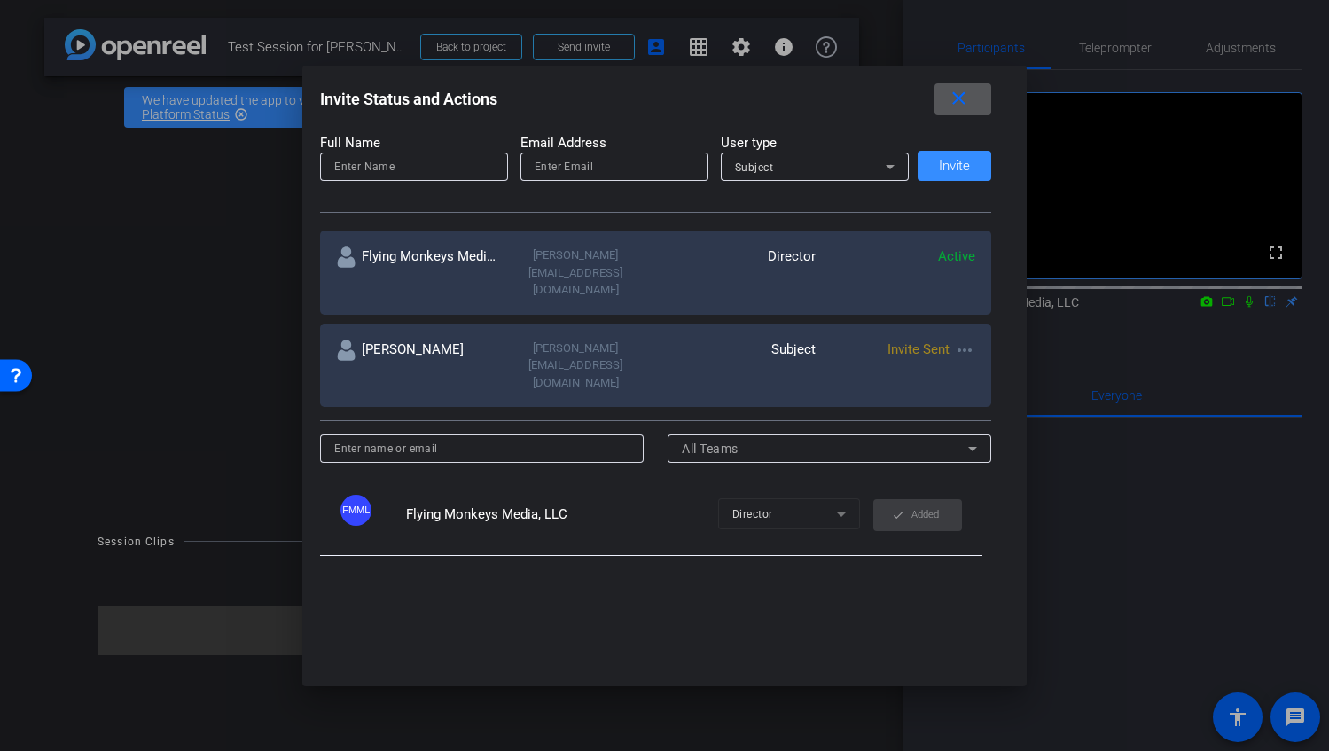
scroll to position [234, 0]
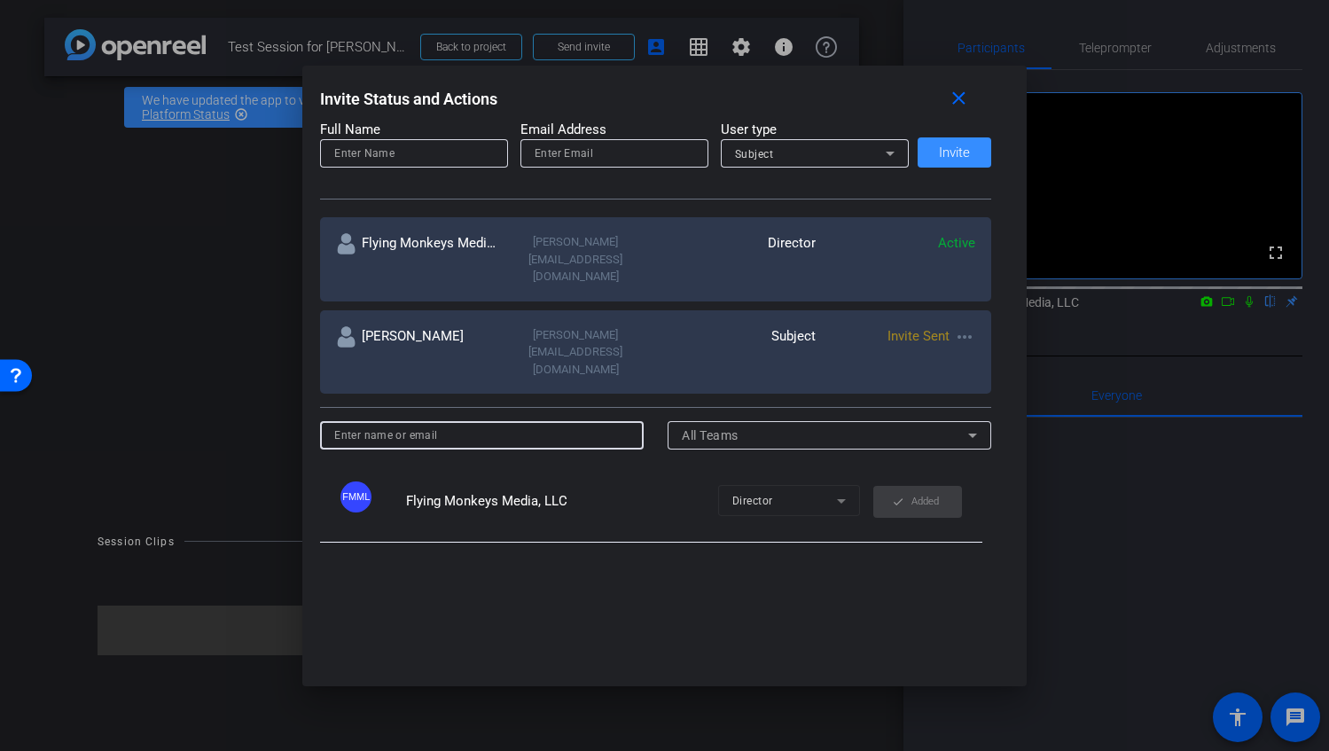
click at [467, 425] on input at bounding box center [481, 435] width 295 height 21
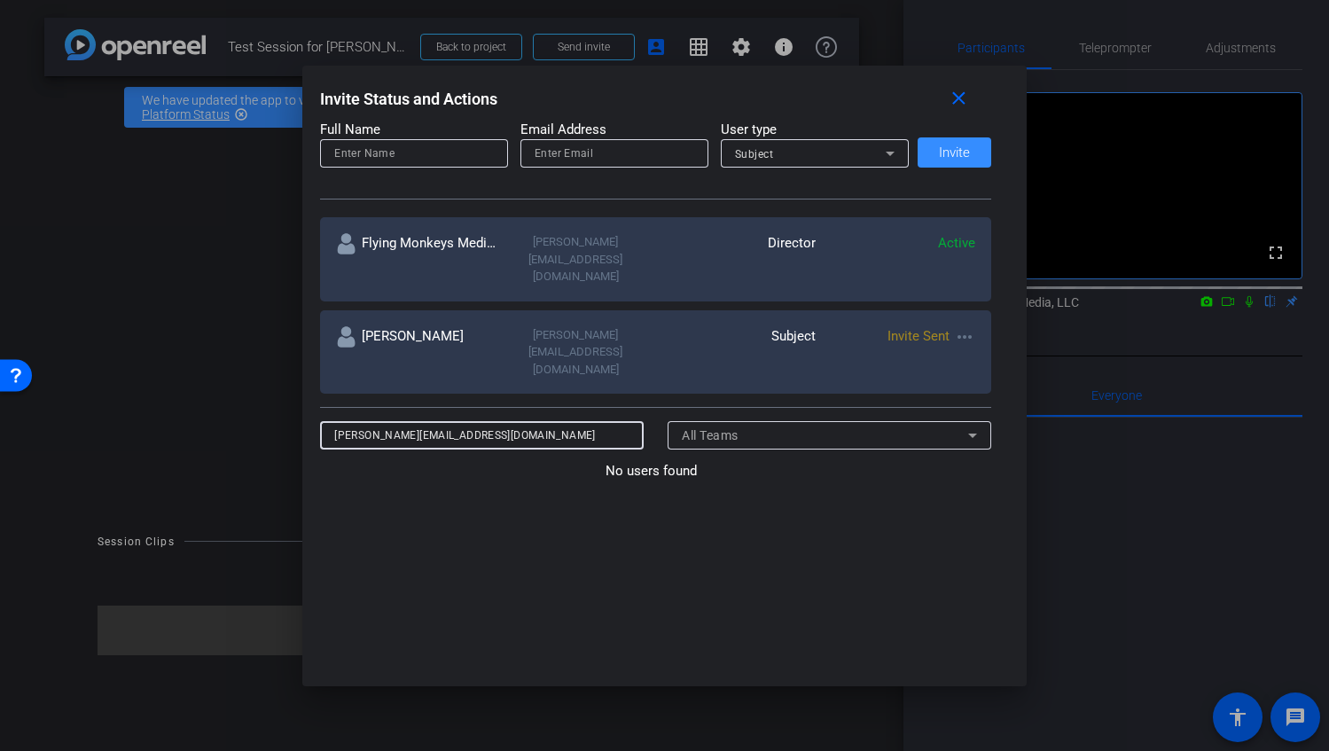
type input "[PERSON_NAME][EMAIL_ADDRESS][DOMAIN_NAME]"
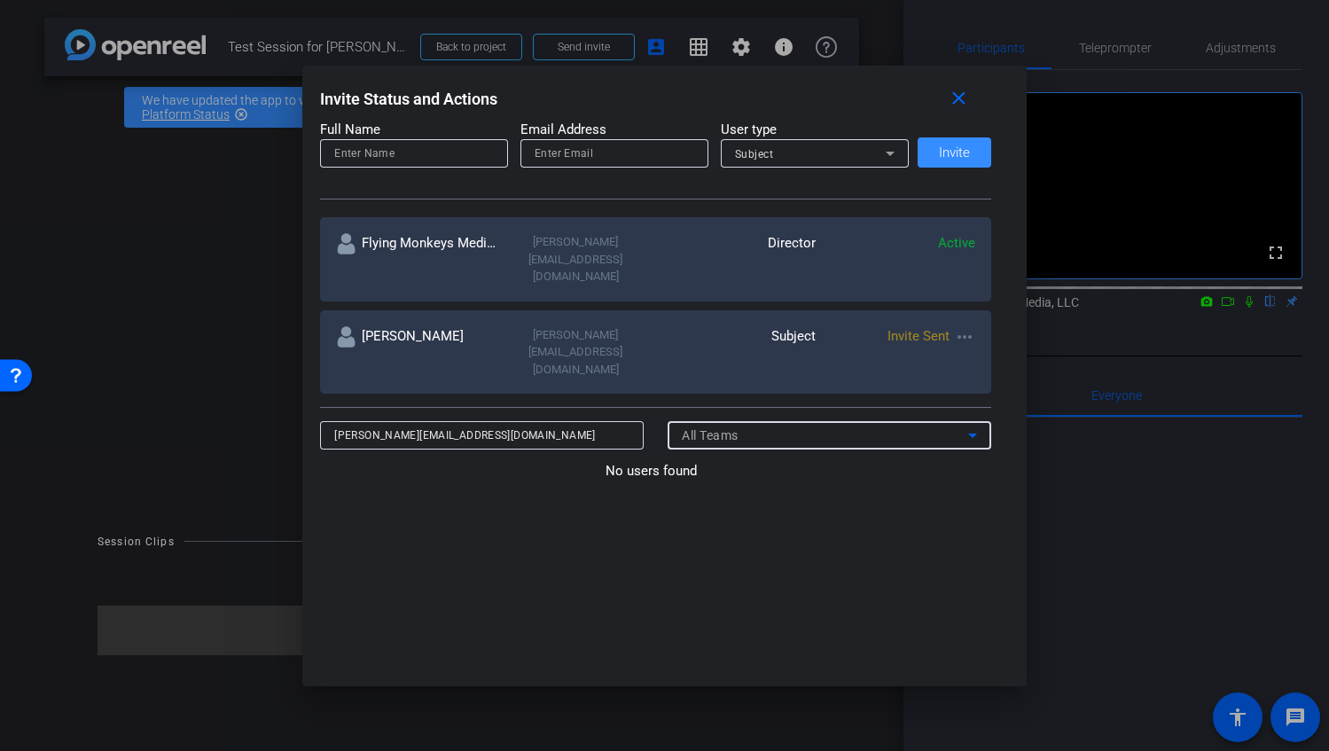
click at [914, 461] on div "No users found" at bounding box center [655, 634] width 671 height 346
click at [401, 169] on div at bounding box center [414, 178] width 188 height 20
click at [457, 461] on div "No users found" at bounding box center [655, 634] width 671 height 346
click at [427, 158] on input at bounding box center [414, 153] width 160 height 21
type input "[PERSON_NAME]"
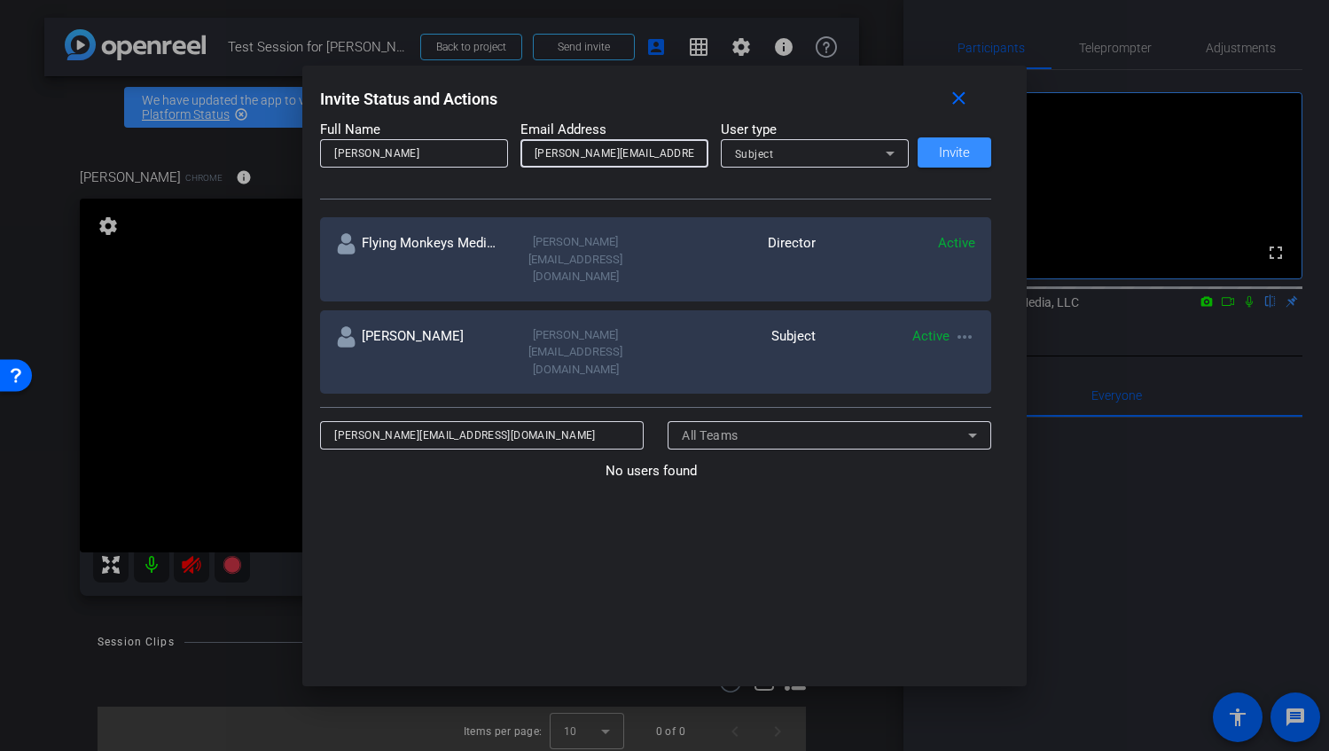
scroll to position [0, 3]
type input "[PERSON_NAME][EMAIL_ADDRESS][DOMAIN_NAME]"
click at [954, 149] on span "Invite" at bounding box center [954, 152] width 31 height 13
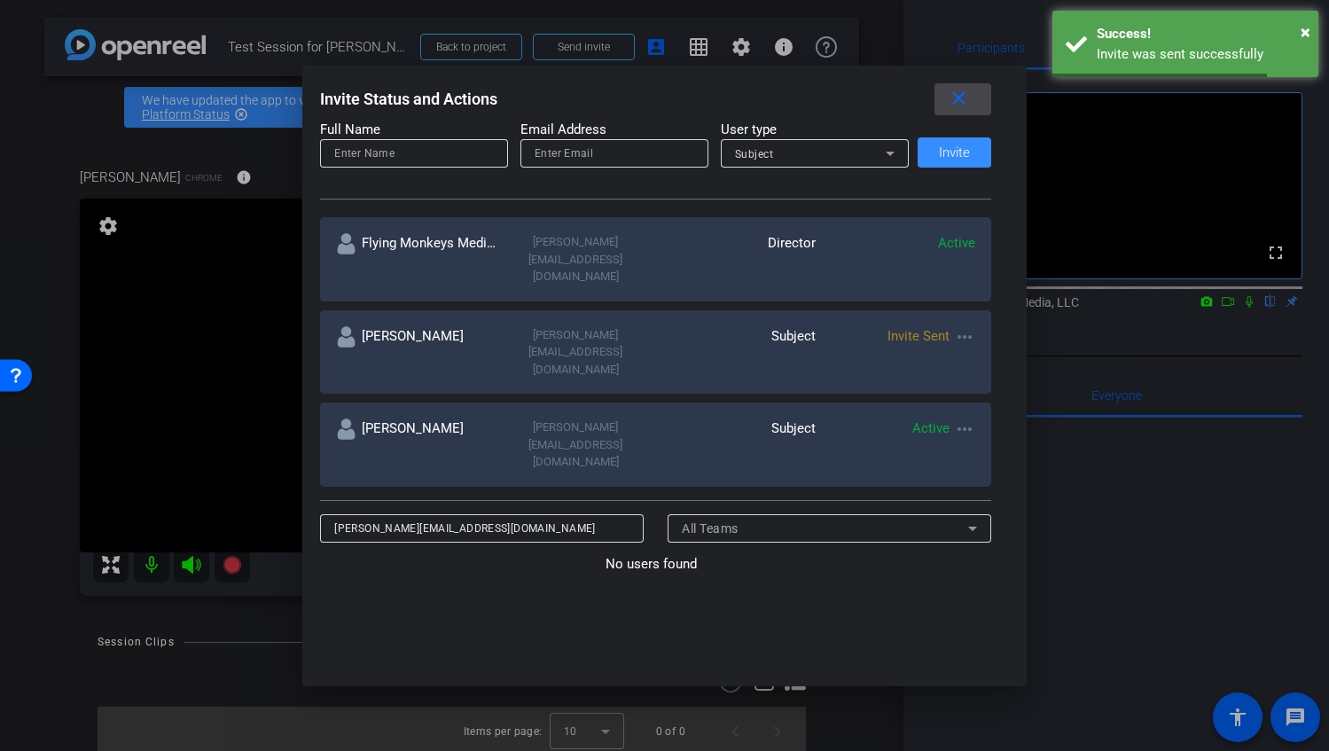
click at [966, 101] on mat-icon "close" at bounding box center [959, 99] width 22 height 22
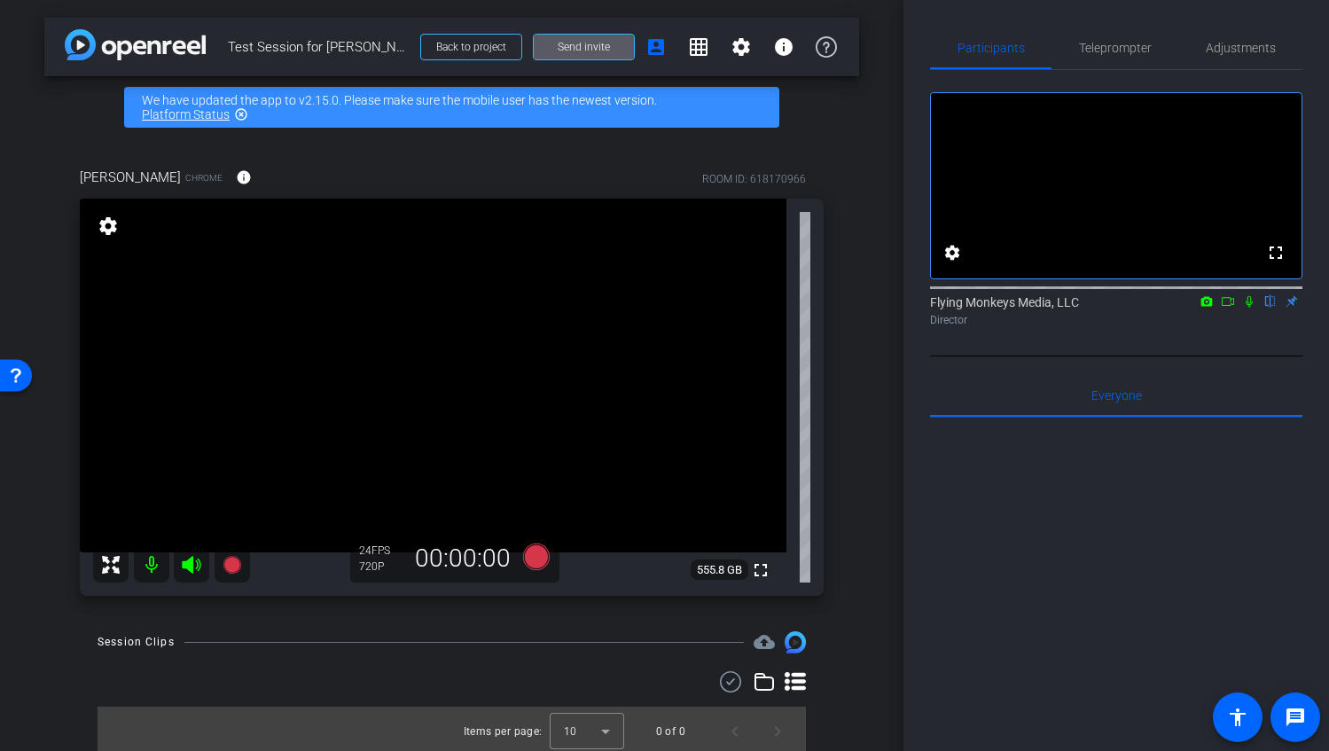
click at [246, 118] on mat-icon "highlight_off" at bounding box center [241, 114] width 14 height 14
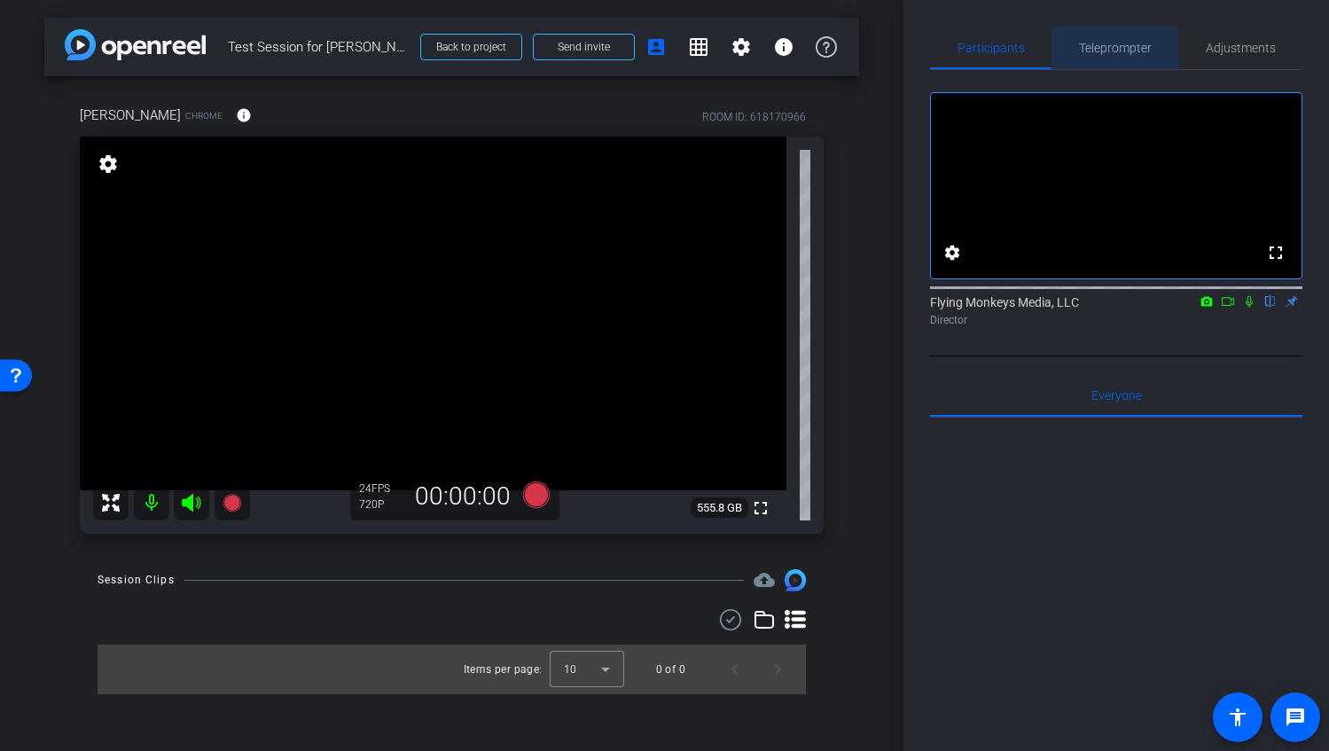
click at [1128, 51] on span "Teleprompter" at bounding box center [1115, 48] width 73 height 12
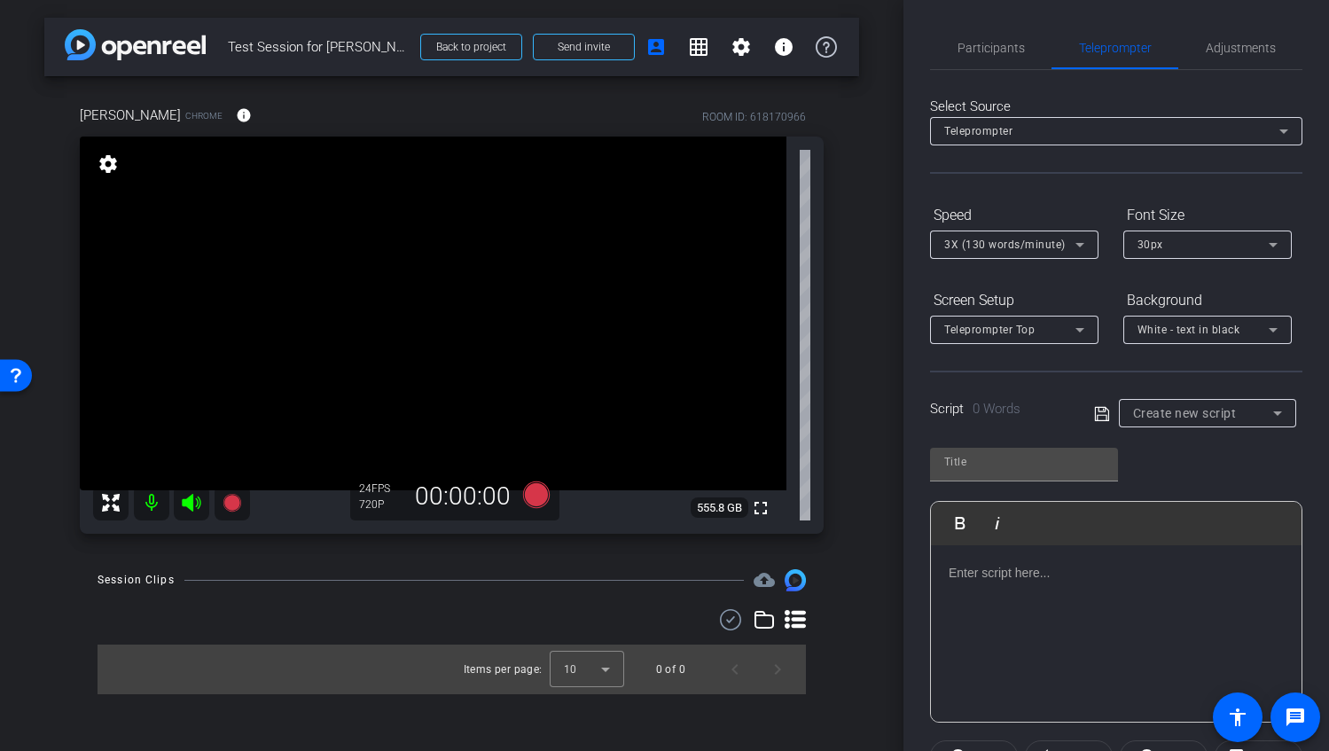
click at [1032, 554] on div at bounding box center [1116, 633] width 371 height 177
drag, startPoint x: 1011, startPoint y: 679, endPoint x: 976, endPoint y: 654, distance: 43.8
click at [976, 654] on div ""The South Fork Commuter Connection train & bus service is a great example of a…" at bounding box center [1116, 616] width 371 height 215
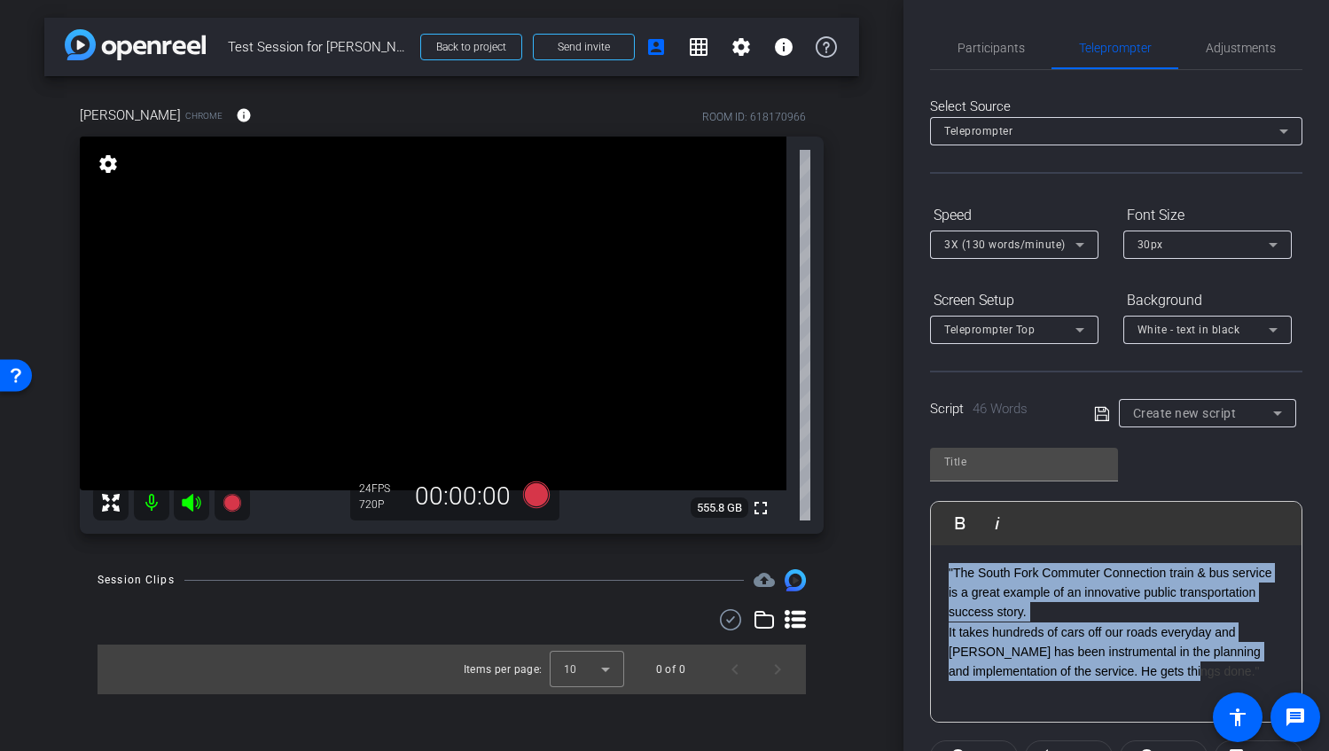
drag, startPoint x: 951, startPoint y: 572, endPoint x: 1160, endPoint y: 678, distance: 234.4
click at [1160, 678] on div ""The South Fork Commuter Connection train & bus service is a great example of a…" at bounding box center [1116, 622] width 335 height 119
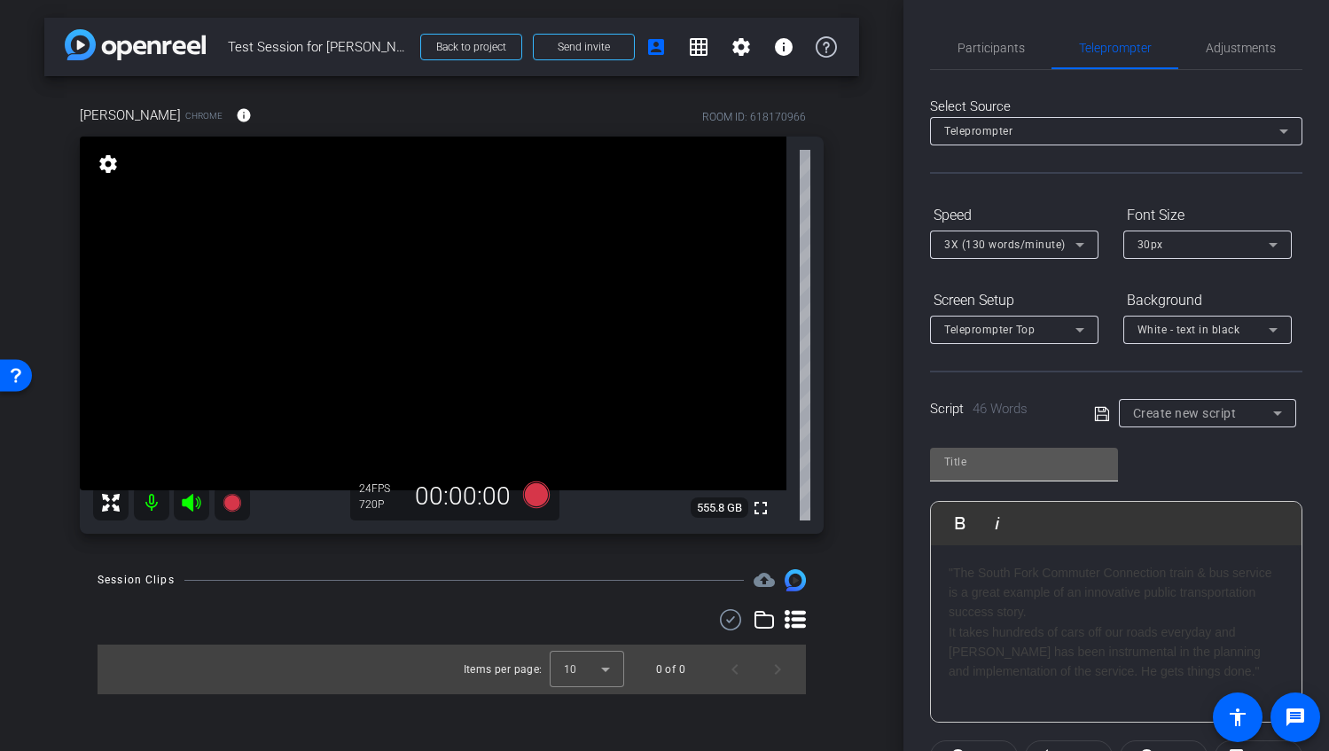
click at [1033, 467] on input "text" at bounding box center [1025, 461] width 160 height 21
type input "Quote"
click at [1100, 412] on icon at bounding box center [1102, 414] width 16 height 21
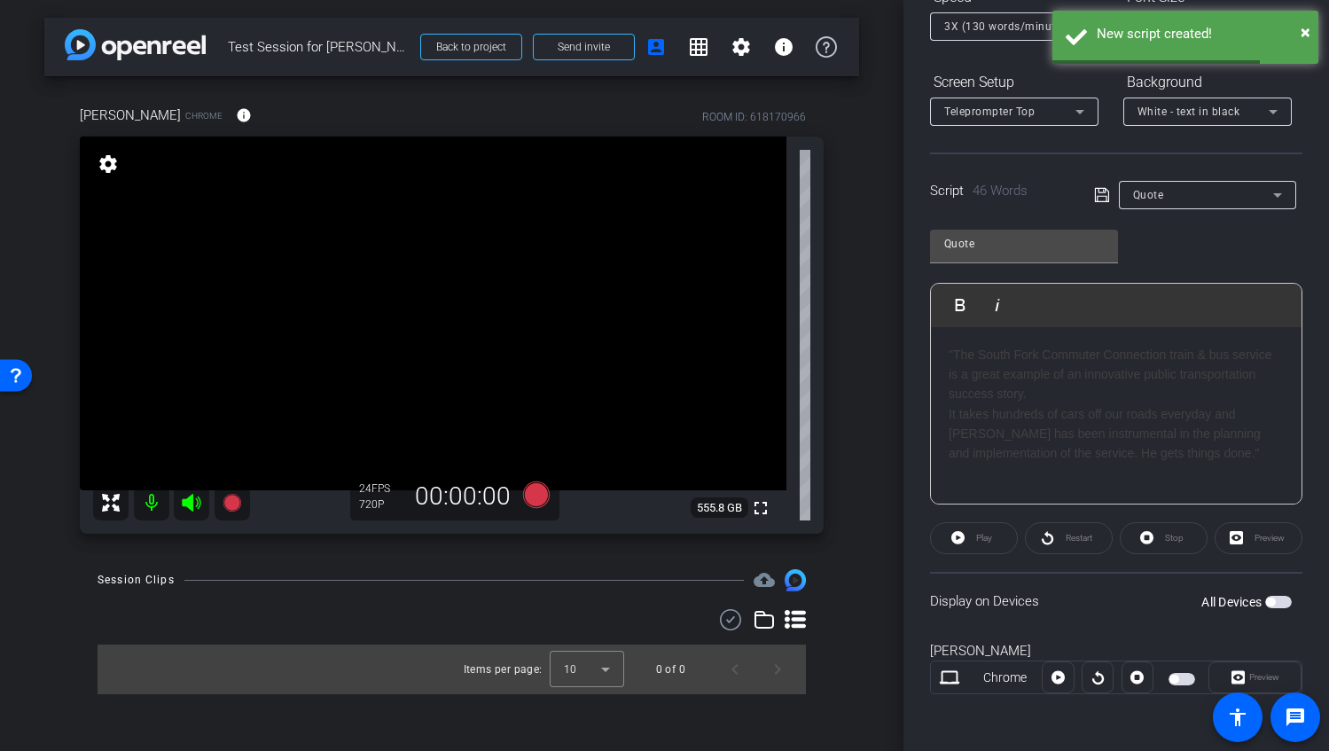
scroll to position [17, 0]
click at [1276, 600] on span "button" at bounding box center [1279, 602] width 27 height 12
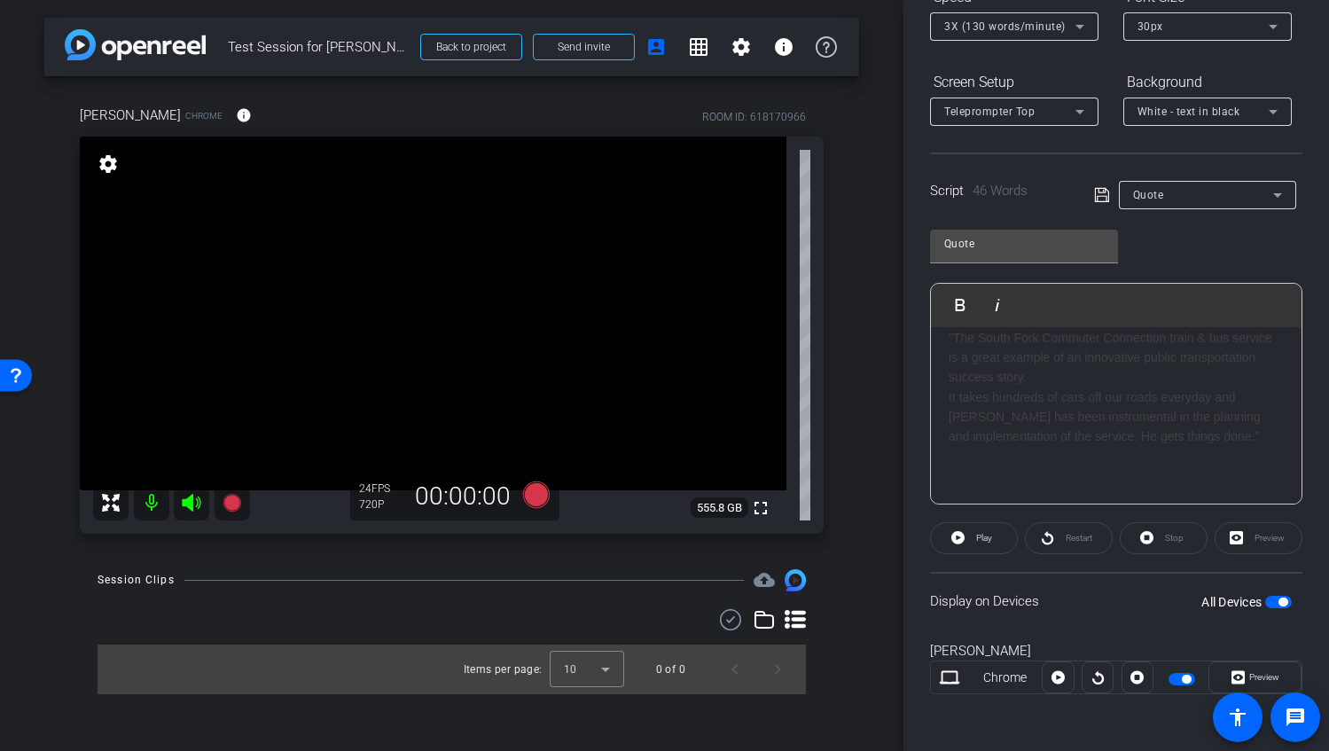
click at [949, 398] on b "It takes hundreds of cars off our roads everyday and [PERSON_NAME] has been ins…" at bounding box center [1105, 417] width 312 height 54
click at [1104, 194] on icon at bounding box center [1102, 194] width 16 height 21
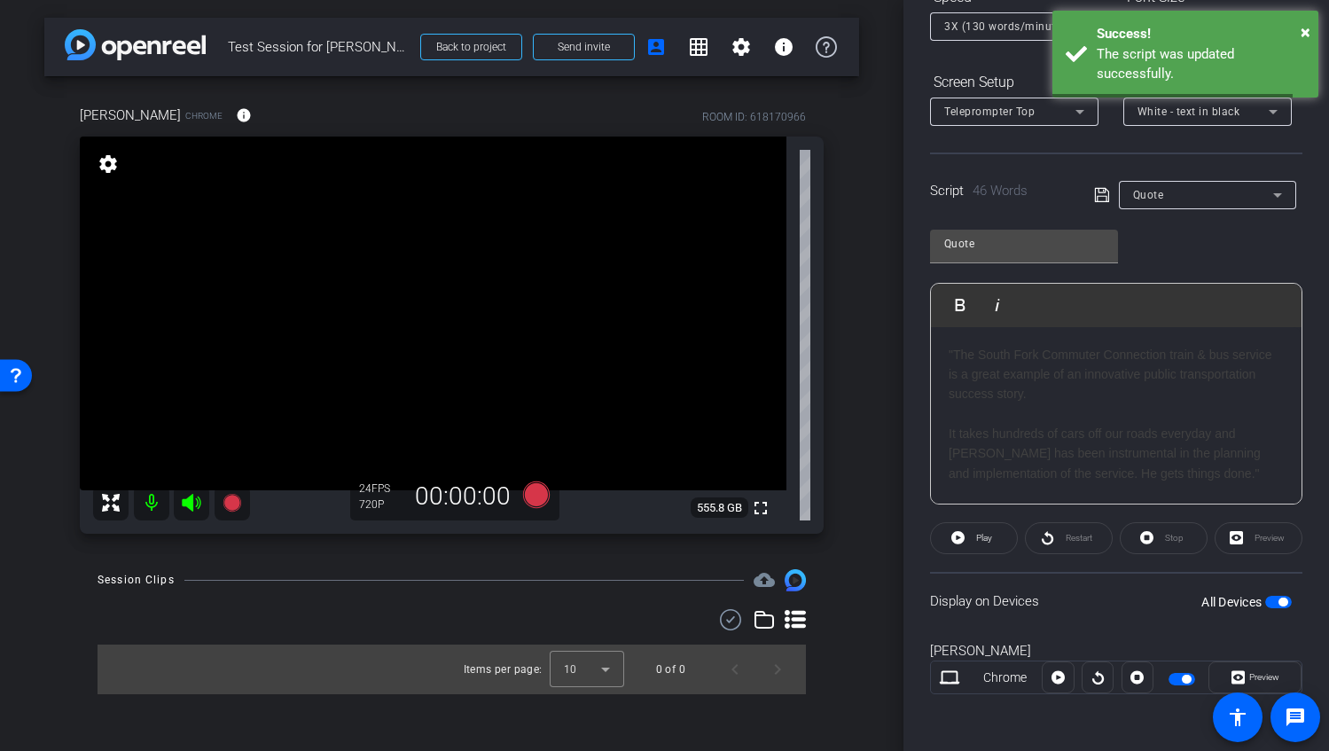
click at [1223, 247] on div "Quote Play Play from this location Play Selected Play and display the selected …" at bounding box center [1116, 360] width 372 height 288
click at [968, 537] on span at bounding box center [974, 538] width 86 height 43
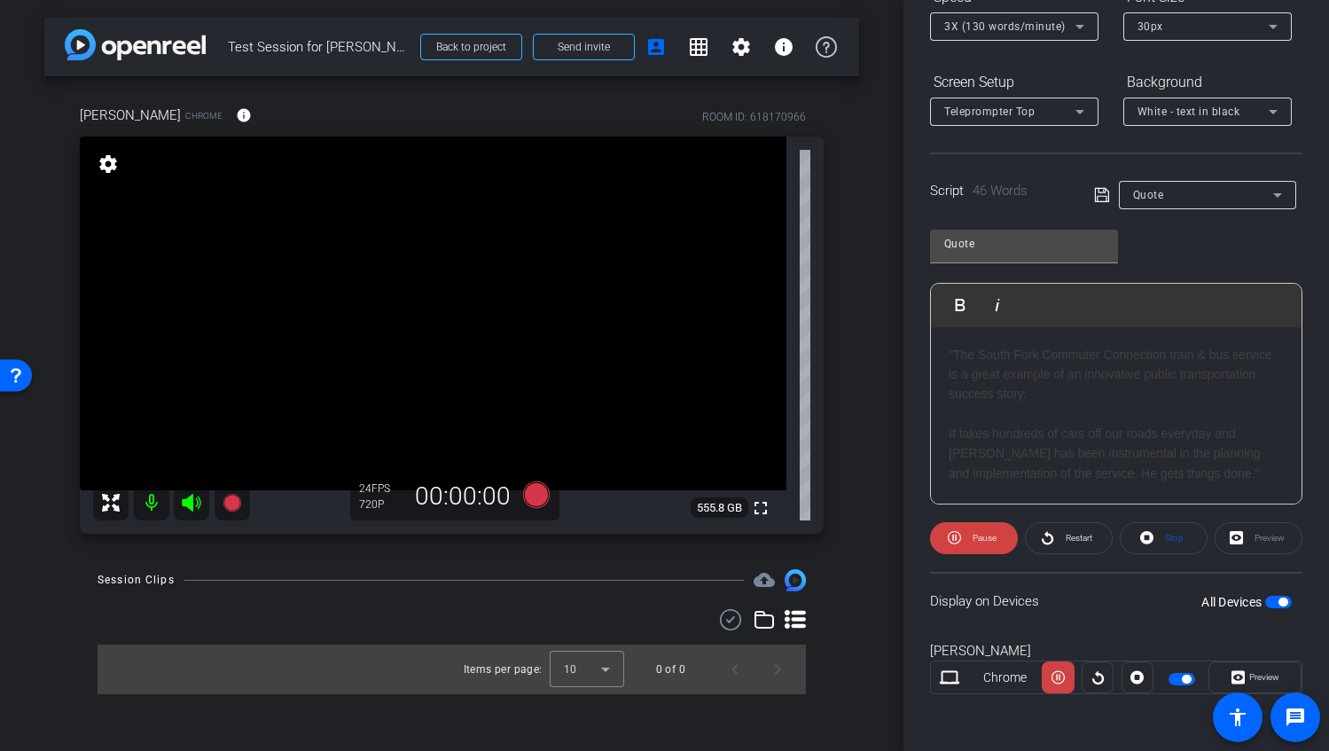
click at [979, 563] on openreel-capture-teleprompter "Speed 3X (130 words/minute) Font Size 30px Screen Setup Teleprompter Top Backgr…" at bounding box center [1116, 353] width 372 height 743
click at [976, 552] on span at bounding box center [974, 538] width 88 height 43
click at [1281, 602] on span "button" at bounding box center [1283, 602] width 9 height 9
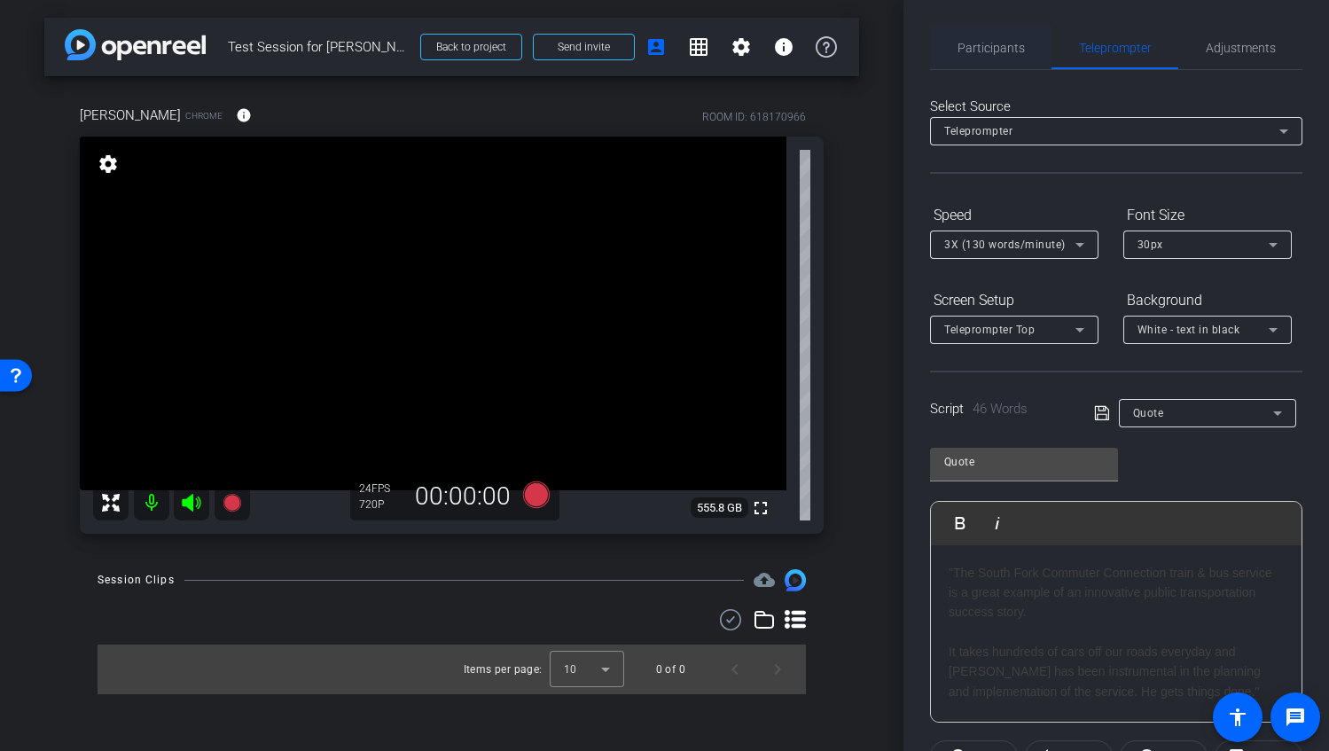
click at [977, 50] on span "Participants" at bounding box center [991, 48] width 67 height 12
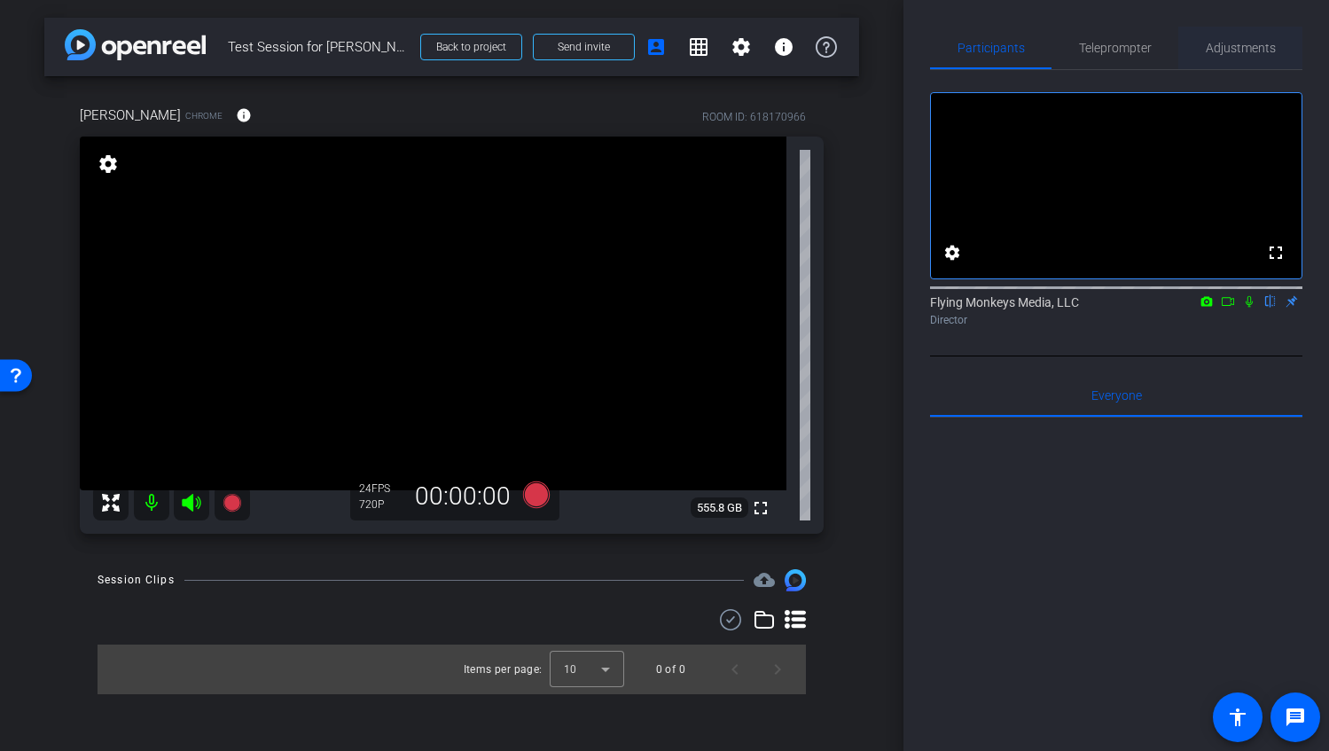
click at [1228, 29] on span "Adjustments" at bounding box center [1241, 48] width 70 height 43
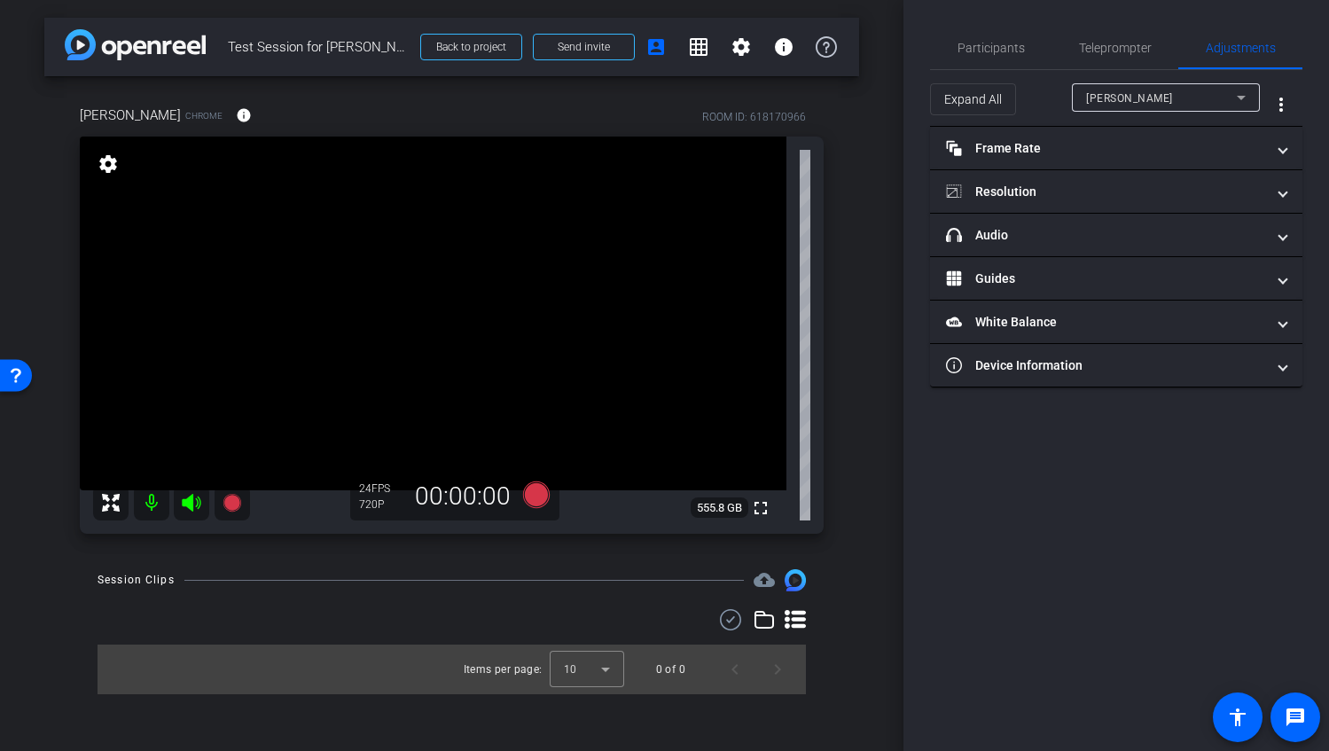
click at [1035, 169] on mat-expansion-panel "Frame Rate Frame Rate navigate_before 15 24 30 navigate_next" at bounding box center [1116, 148] width 372 height 43
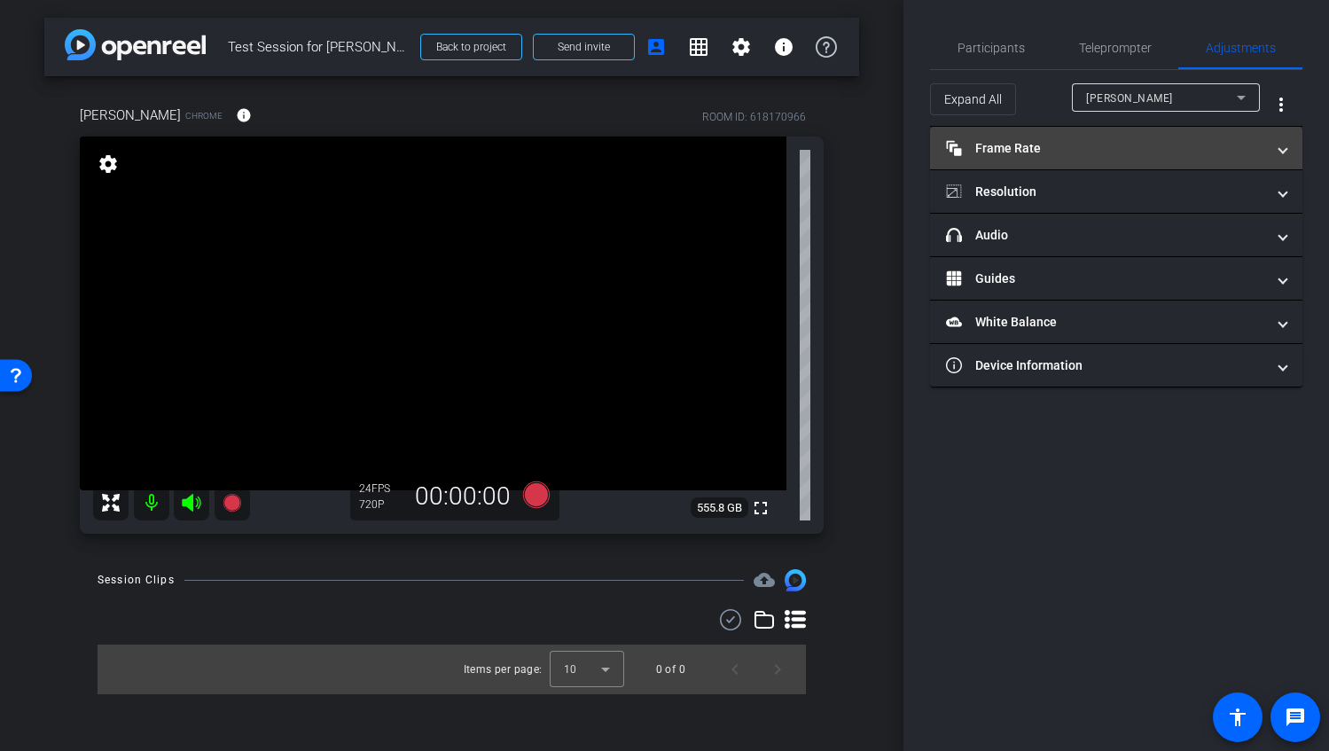
click at [1036, 161] on mat-expansion-panel-header "Frame Rate Frame Rate" at bounding box center [1116, 148] width 372 height 43
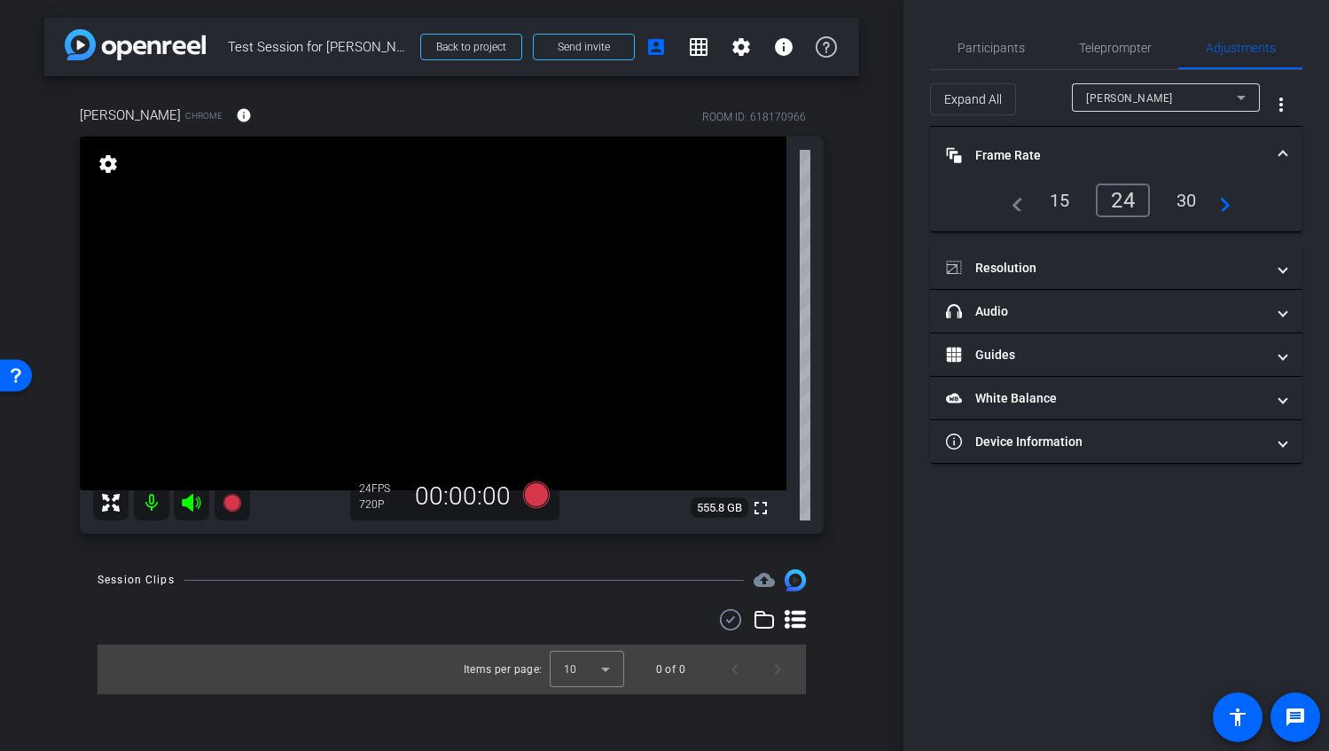
click at [1031, 216] on div "navigate_before 15 24 30 navigate_next" at bounding box center [1117, 201] width 230 height 34
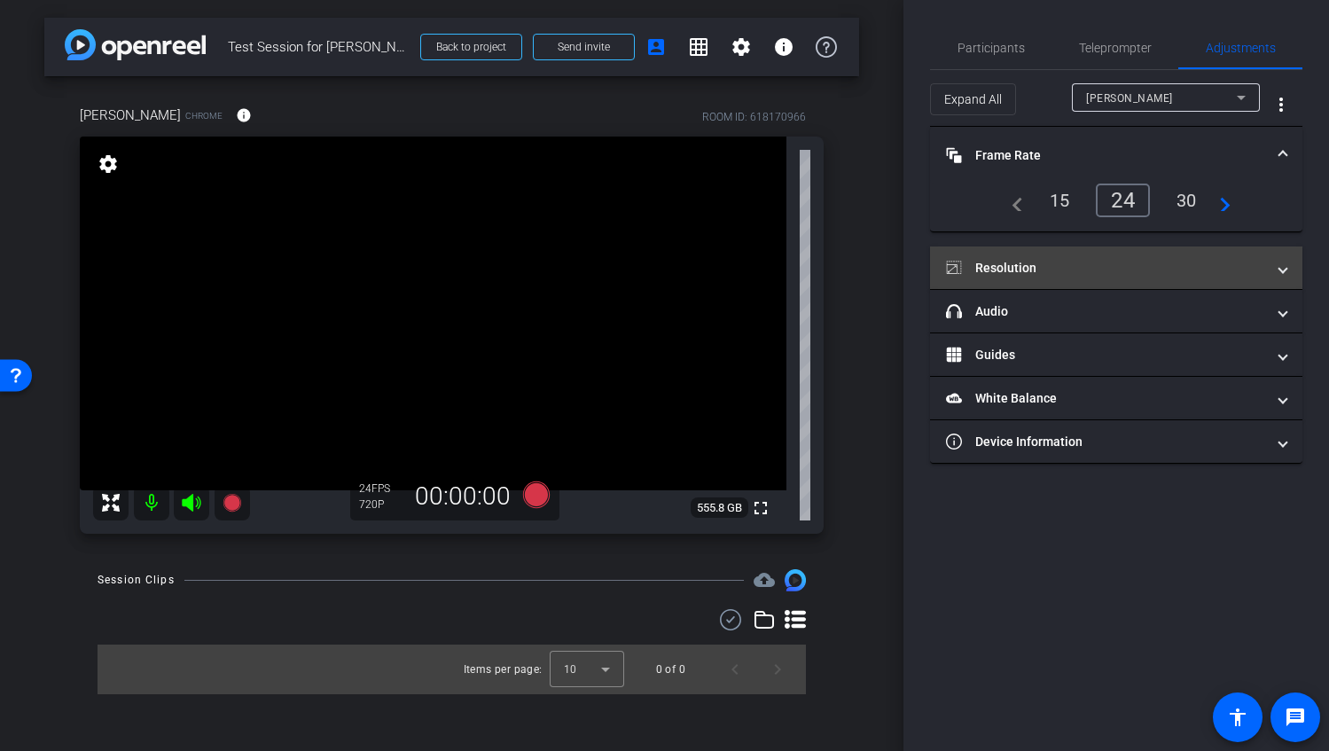
click at [1025, 256] on mat-expansion-panel-header "Resolution" at bounding box center [1116, 268] width 372 height 43
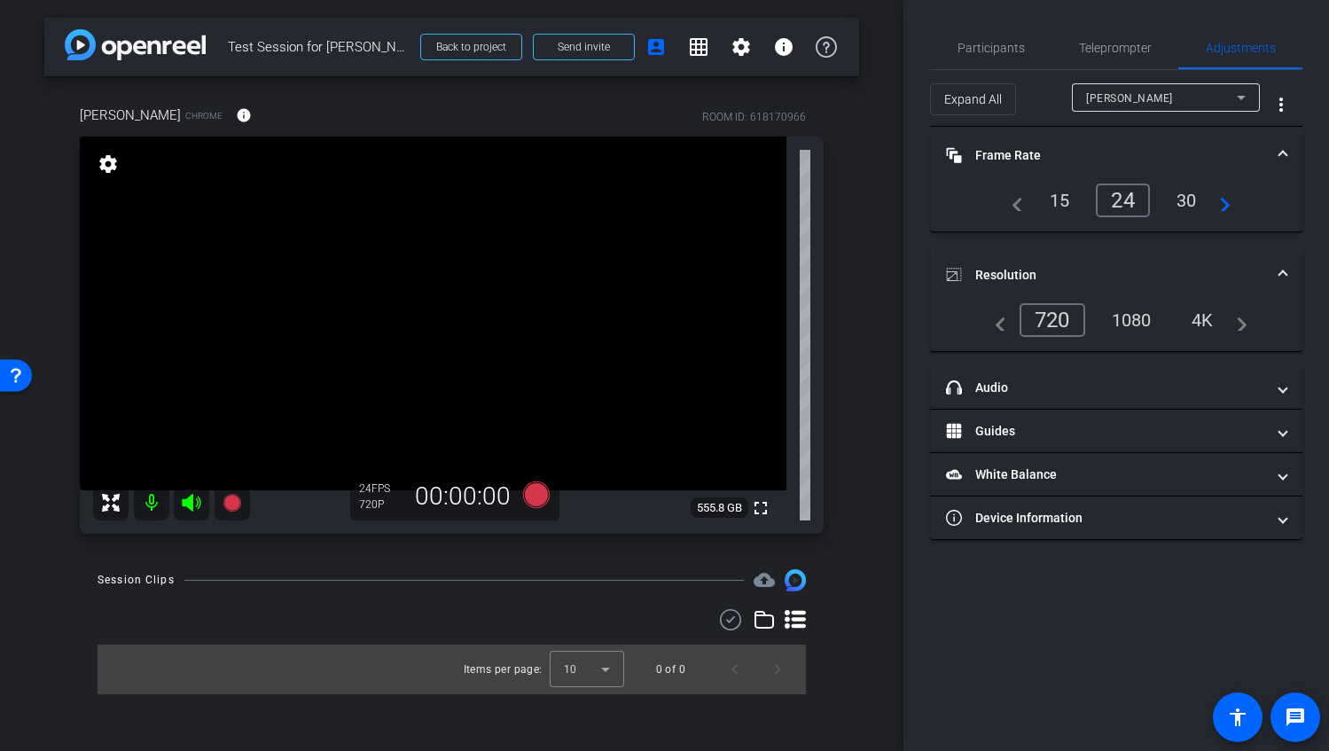
click at [1196, 199] on div "30" at bounding box center [1187, 200] width 47 height 30
click at [1133, 318] on div "1080" at bounding box center [1132, 320] width 67 height 30
click at [1117, 199] on div "24" at bounding box center [1119, 200] width 47 height 30
click at [1215, 312] on div "4K" at bounding box center [1204, 320] width 49 height 30
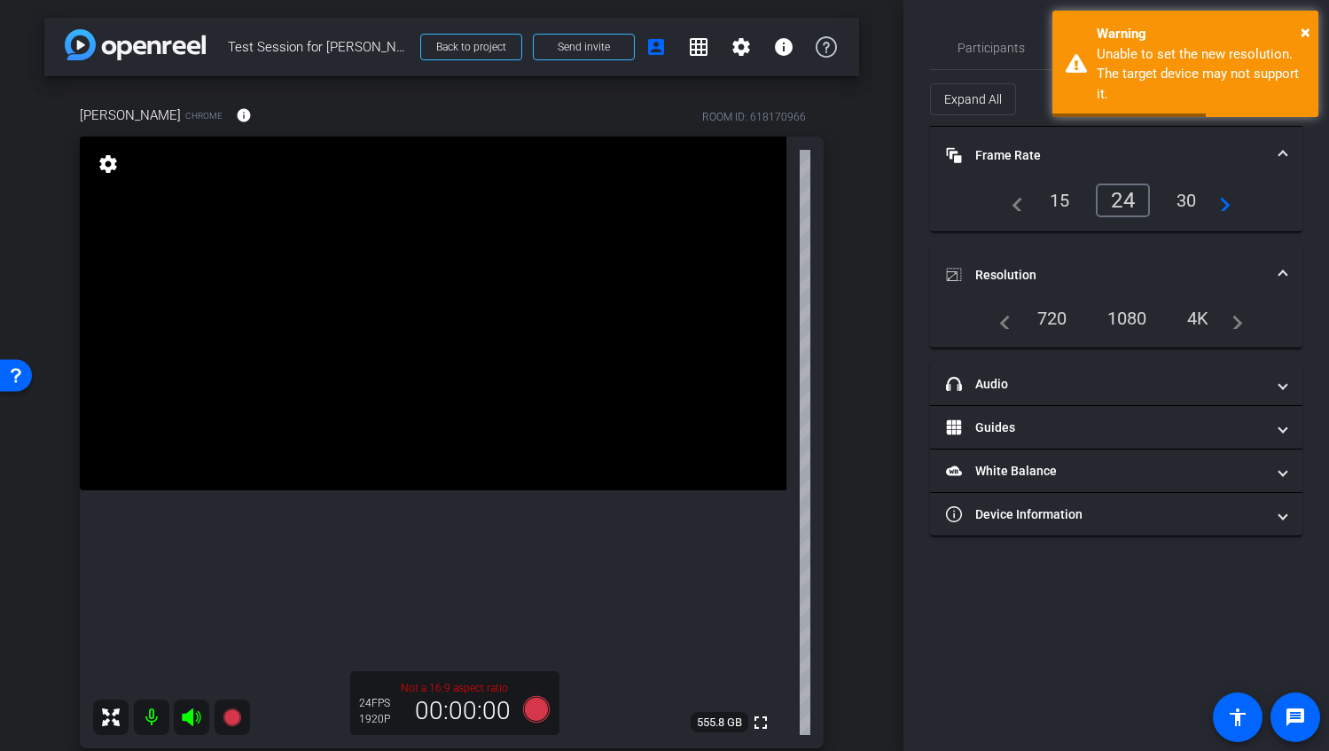
click at [1125, 325] on div "1080" at bounding box center [1127, 318] width 67 height 30
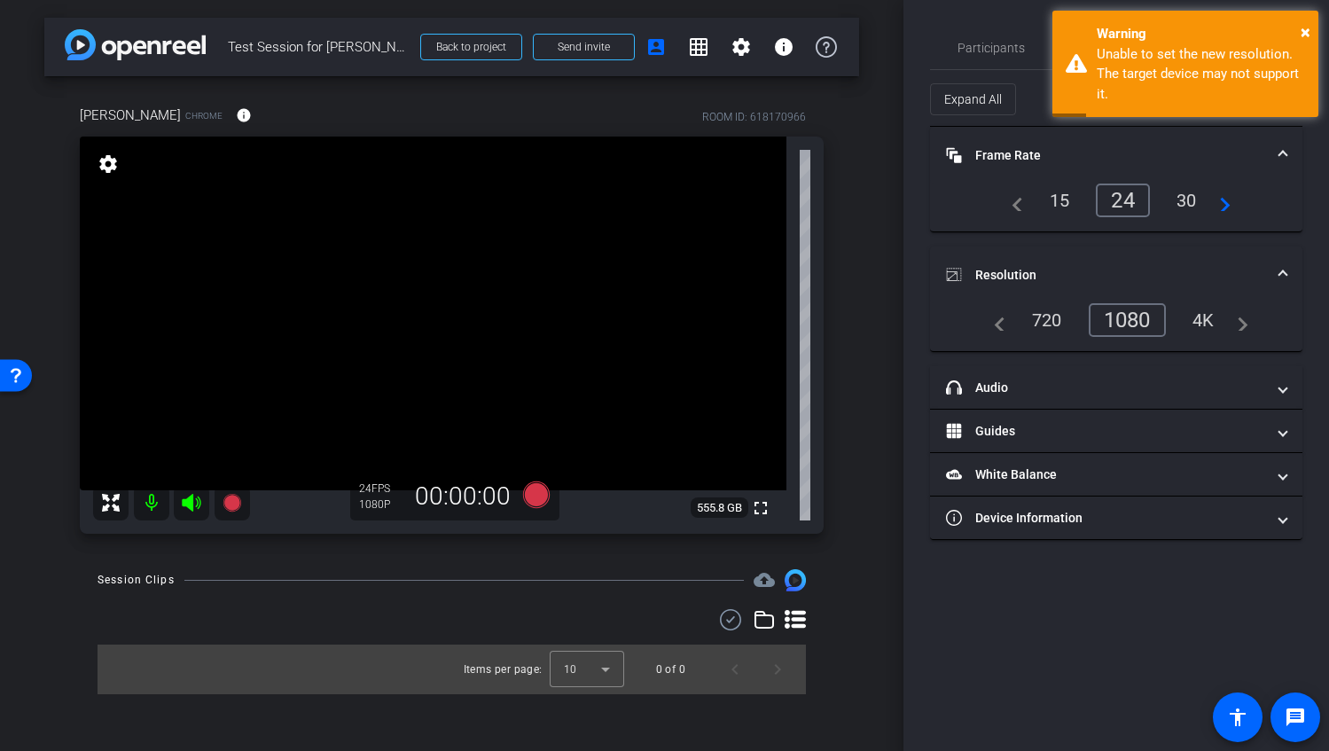
click at [868, 330] on div "arrow_back Test Session for [PERSON_NAME] Back to project Send invite account_b…" at bounding box center [452, 375] width 904 height 751
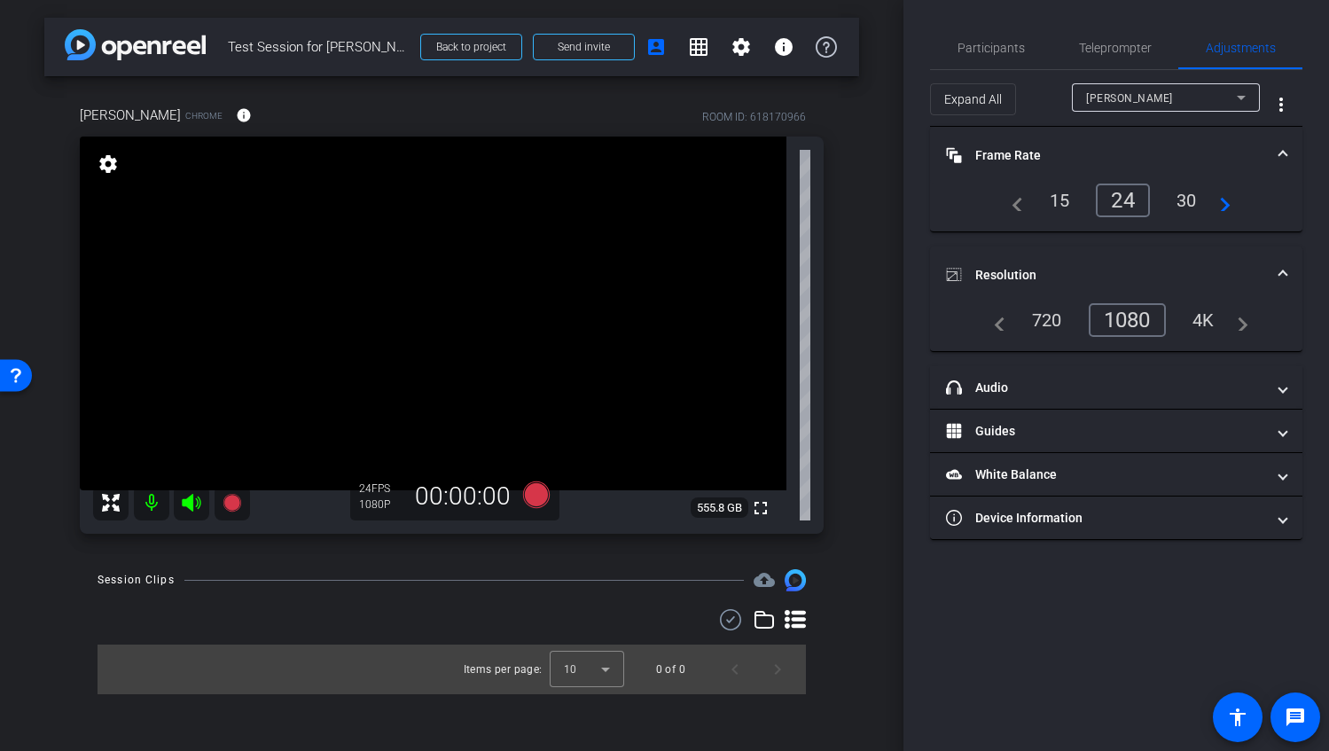
click at [871, 397] on div "arrow_back Test Session for [PERSON_NAME] Back to project Send invite account_b…" at bounding box center [452, 375] width 904 height 751
click at [983, 43] on span "Participants" at bounding box center [991, 48] width 67 height 12
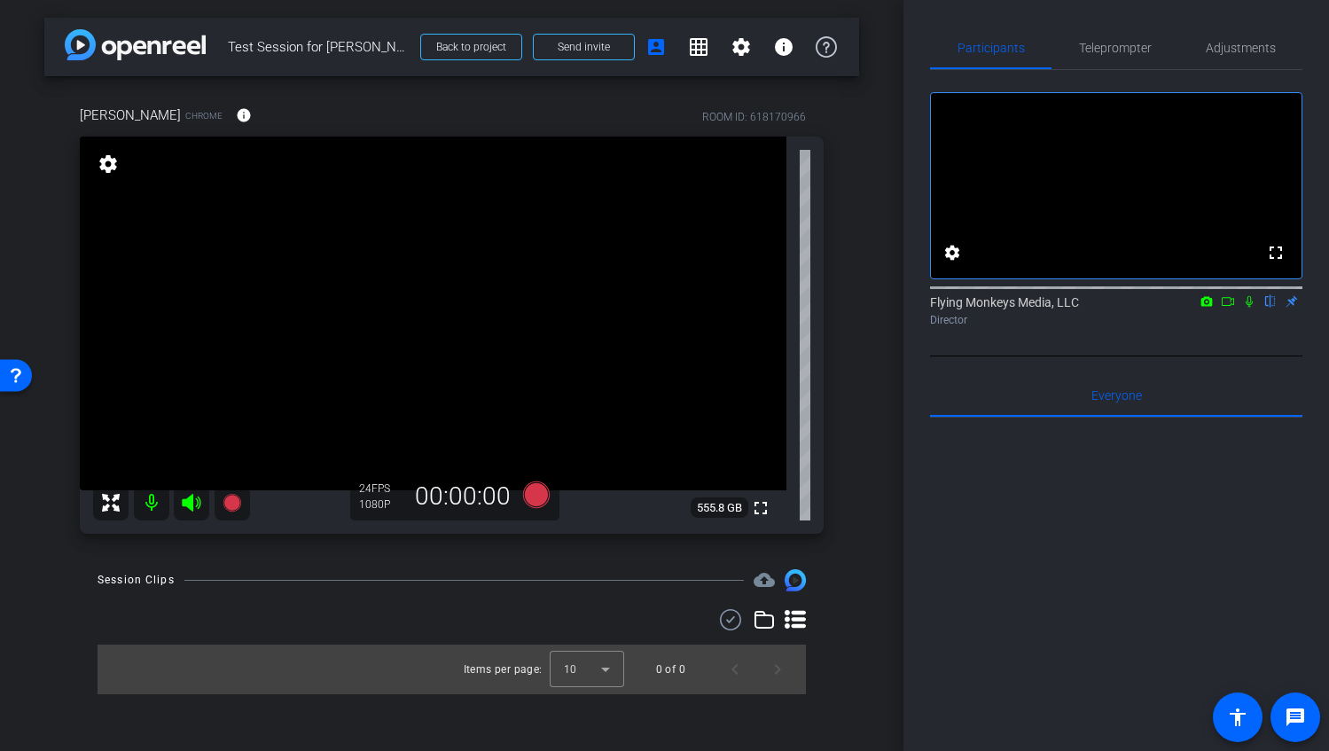
click at [25, 507] on div "arrow_back Test Session for [PERSON_NAME] Back to project Send invite account_b…" at bounding box center [452, 375] width 904 height 751
click at [883, 448] on div "arrow_back Test Session for [PERSON_NAME] Back to project Send invite account_b…" at bounding box center [452, 375] width 904 height 751
click at [853, 222] on div "[PERSON_NAME] Chrome info ROOM ID: 618170966 fullscreen settings 555.8 GB 24 FP…" at bounding box center [451, 313] width 815 height 475
click at [874, 319] on div "arrow_back Test Session for [PERSON_NAME] Back to project Send invite account_b…" at bounding box center [452, 375] width 904 height 751
click at [886, 584] on div "arrow_back Test Session for [PERSON_NAME] Back to project Send invite account_b…" at bounding box center [452, 375] width 904 height 751
